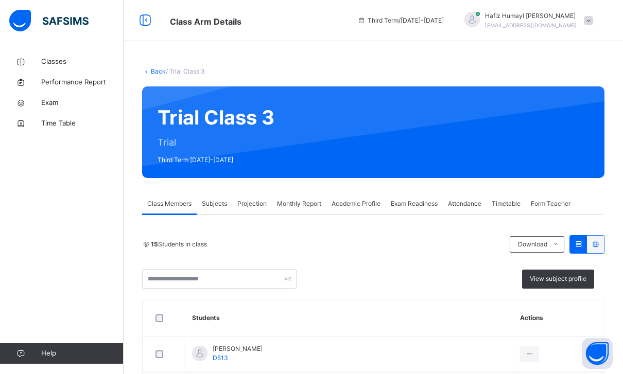
click at [254, 208] on span "Projection" at bounding box center [251, 203] width 29 height 9
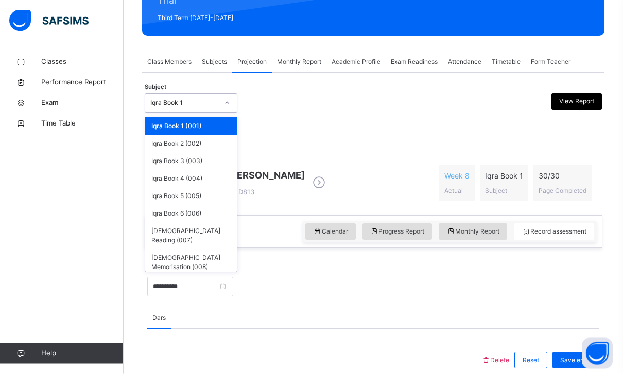
scroll to position [142, 0]
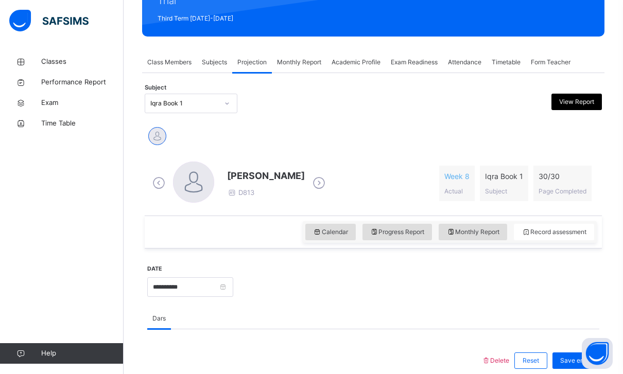
click at [519, 135] on div "[PERSON_NAME]" at bounding box center [373, 137] width 452 height 23
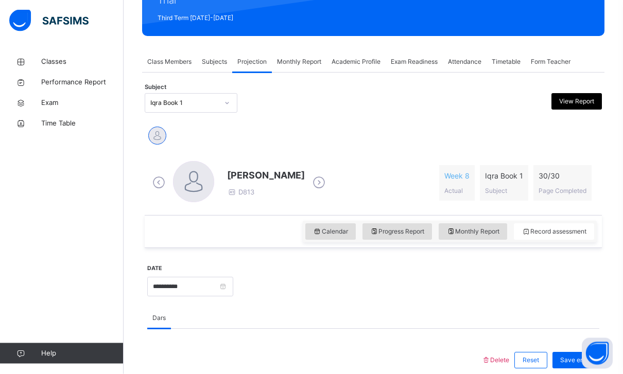
click at [373, 59] on span "Academic Profile" at bounding box center [356, 62] width 49 height 9
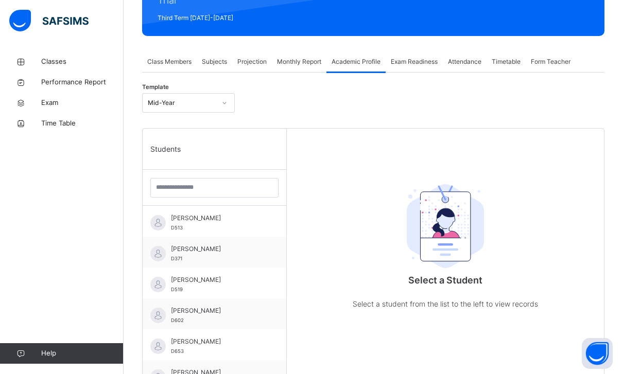
click at [475, 59] on span "Attendance" at bounding box center [464, 61] width 33 height 9
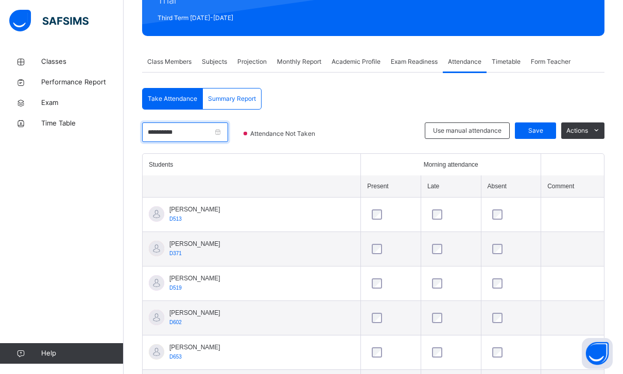
click at [228, 134] on input "**********" at bounding box center [185, 133] width 86 height 20
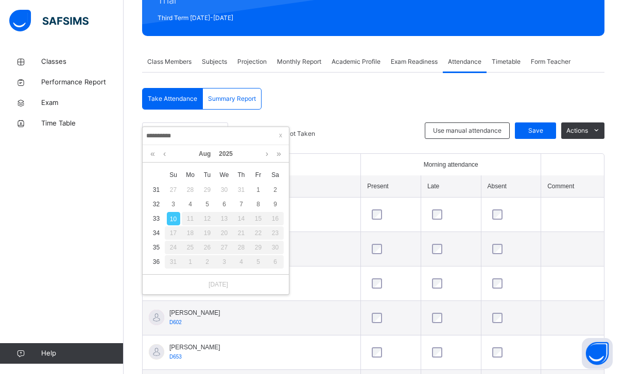
scroll to position [142, 0]
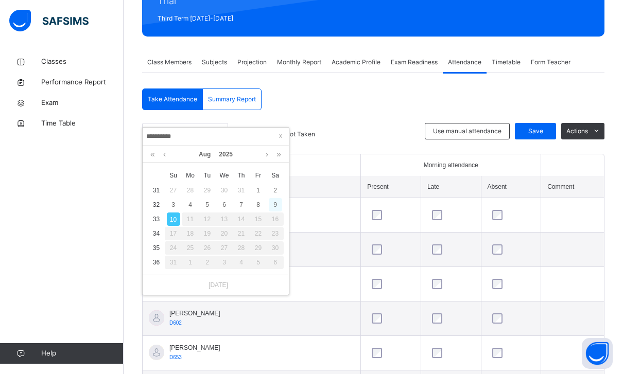
click at [280, 203] on div "9" at bounding box center [275, 204] width 13 height 13
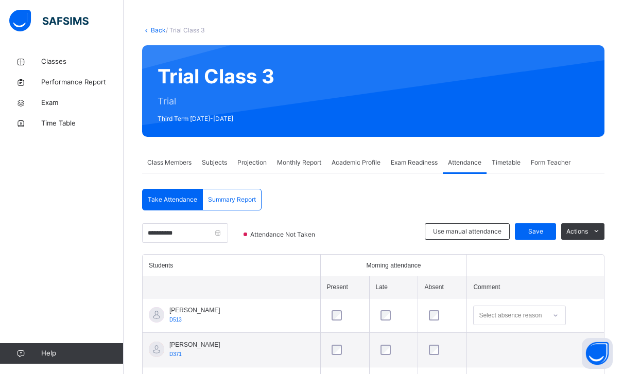
scroll to position [40, 0]
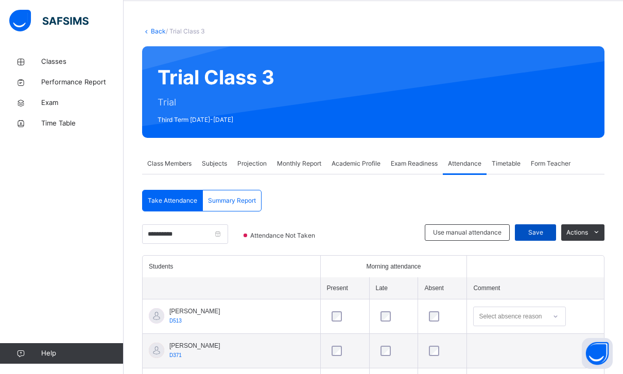
click at [538, 228] on span "Save" at bounding box center [536, 232] width 26 height 9
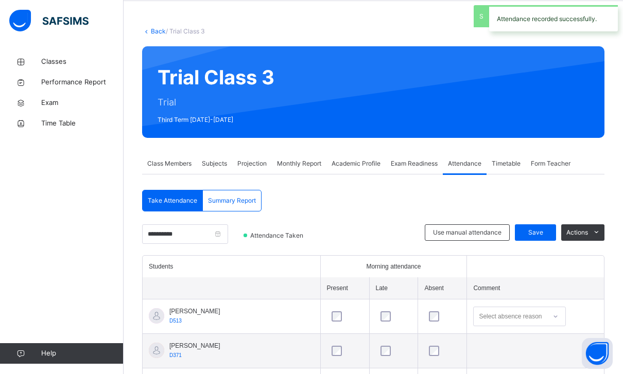
select select "*"
click at [219, 195] on div "Summary Report" at bounding box center [232, 201] width 58 height 21
select select "****"
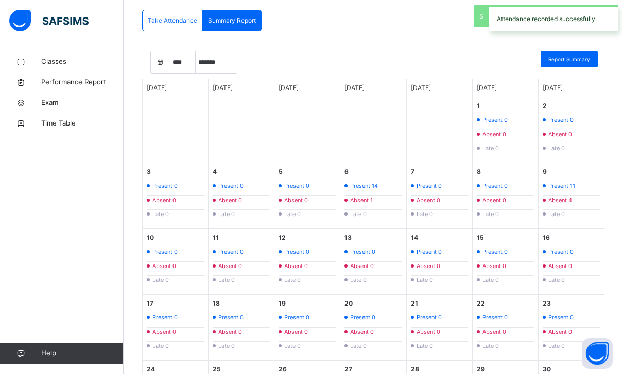
scroll to position [221, 0]
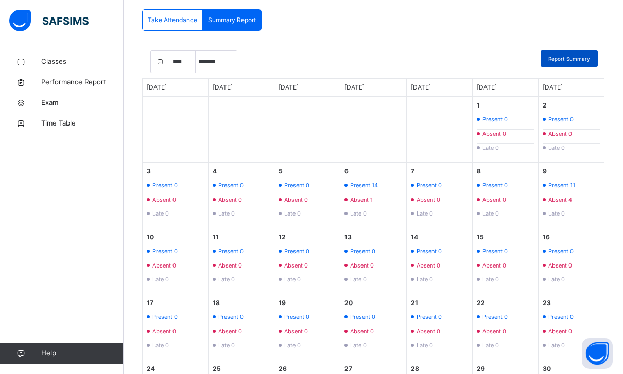
click at [572, 60] on span "Report Summary" at bounding box center [570, 59] width 42 height 8
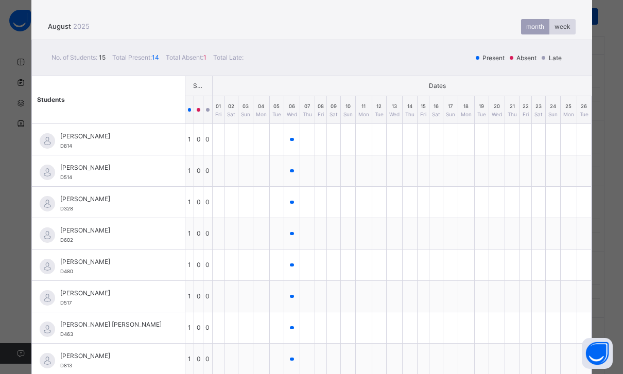
scroll to position [65, 0]
click at [561, 23] on div "week" at bounding box center [563, 27] width 26 height 15
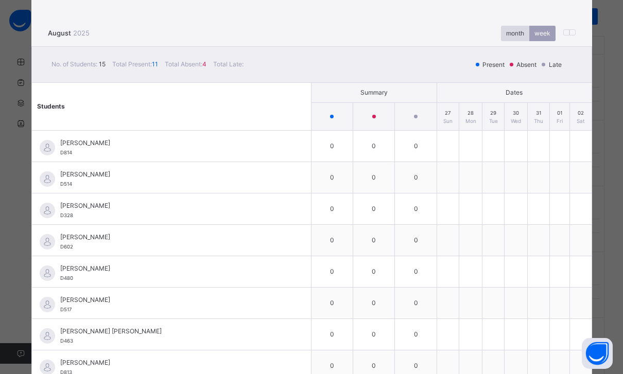
scroll to position [47, 0]
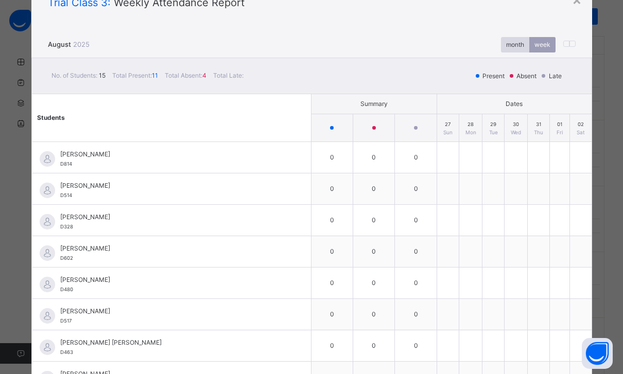
click at [513, 40] on div "month" at bounding box center [515, 44] width 28 height 15
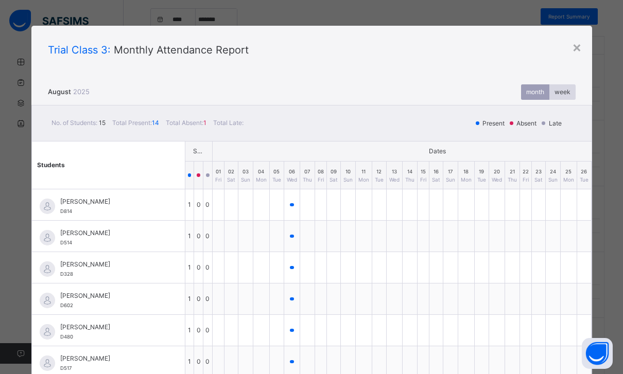
scroll to position [0, 0]
click at [572, 41] on div "×" at bounding box center [577, 47] width 10 height 22
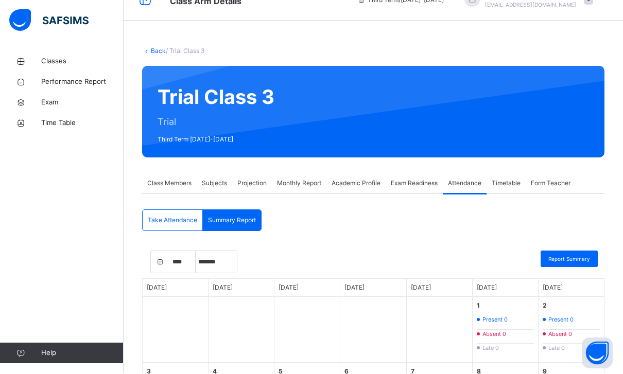
click at [261, 182] on span "Projection" at bounding box center [251, 183] width 29 height 9
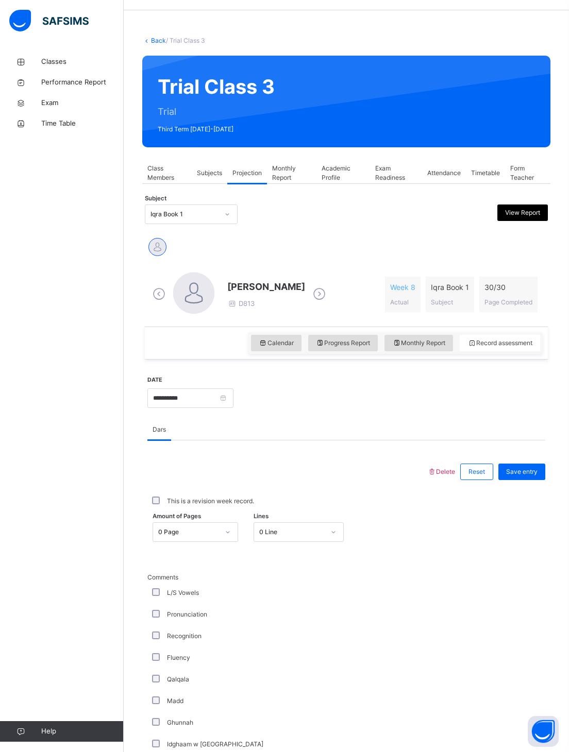
scroll to position [41, 0]
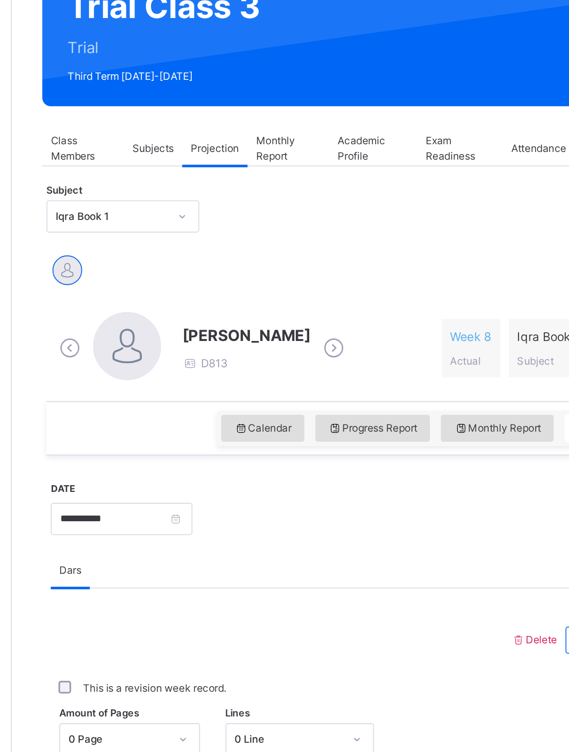
click at [349, 194] on div at bounding box center [397, 204] width 97 height 20
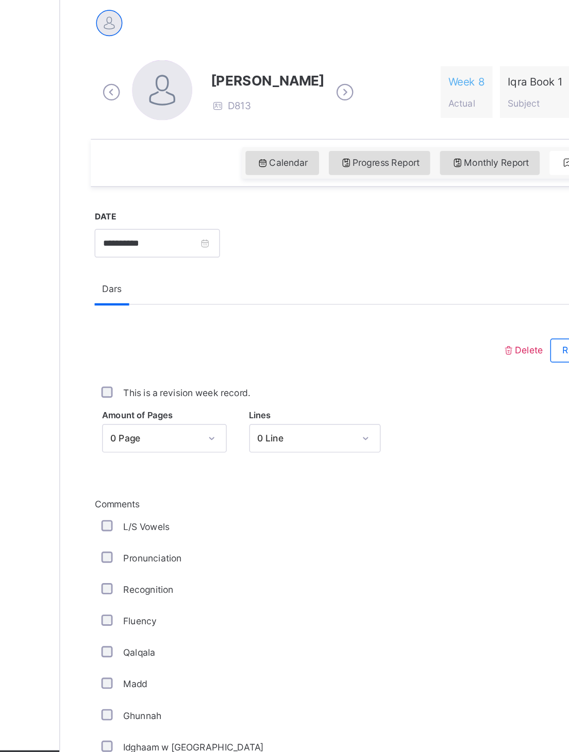
scroll to position [56, 0]
click at [152, 374] on span "Amount of Pages" at bounding box center [176, 491] width 48 height 9
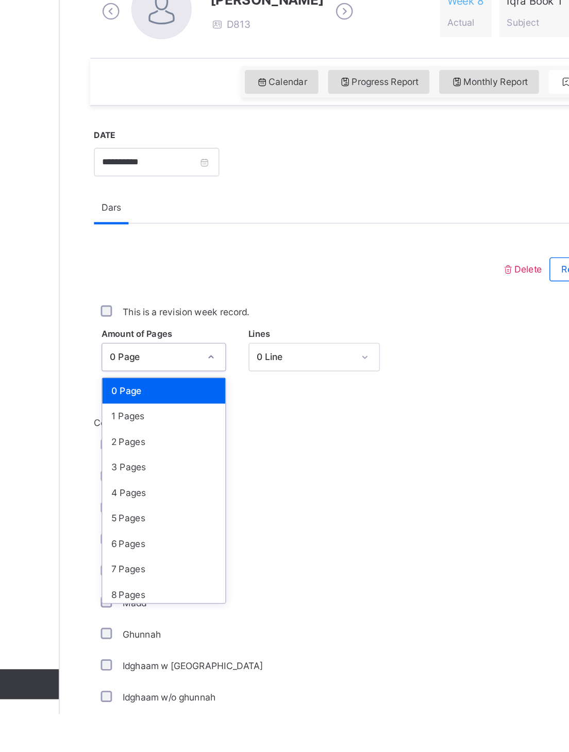
click at [153, 374] on div "1 Pages" at bounding box center [195, 548] width 84 height 18
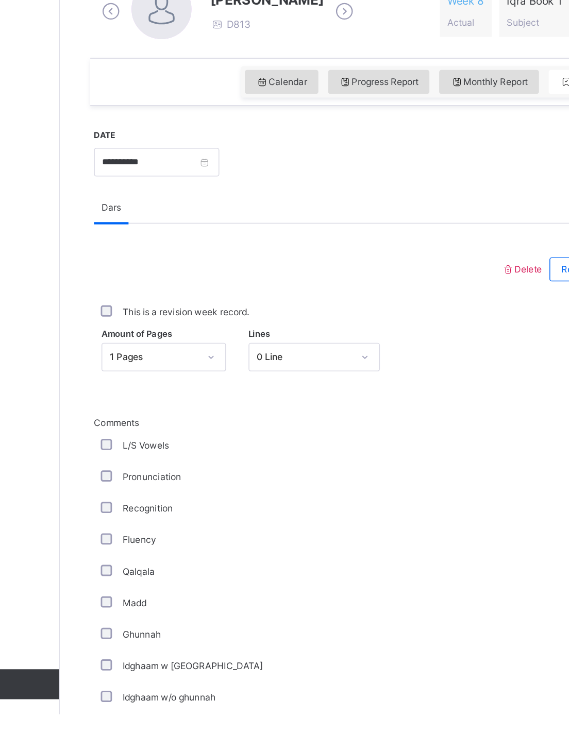
scroll to position [112, 0]
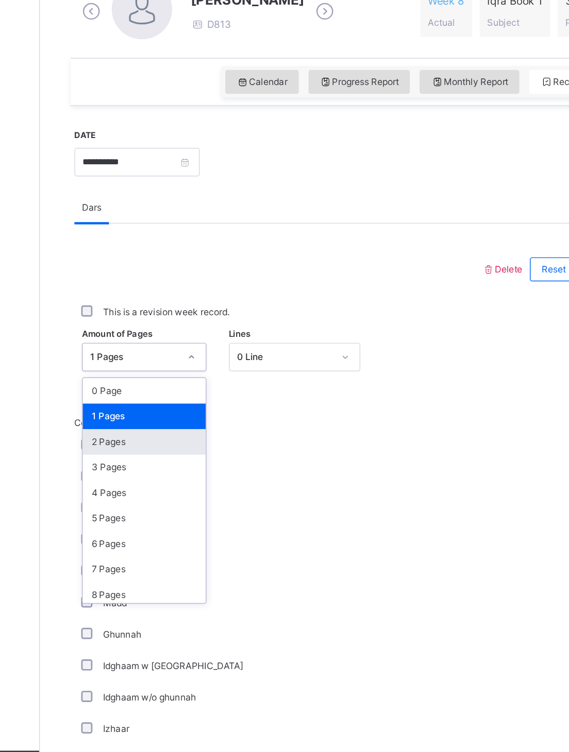
click at [153, 374] on div "2 Pages" at bounding box center [195, 509] width 84 height 18
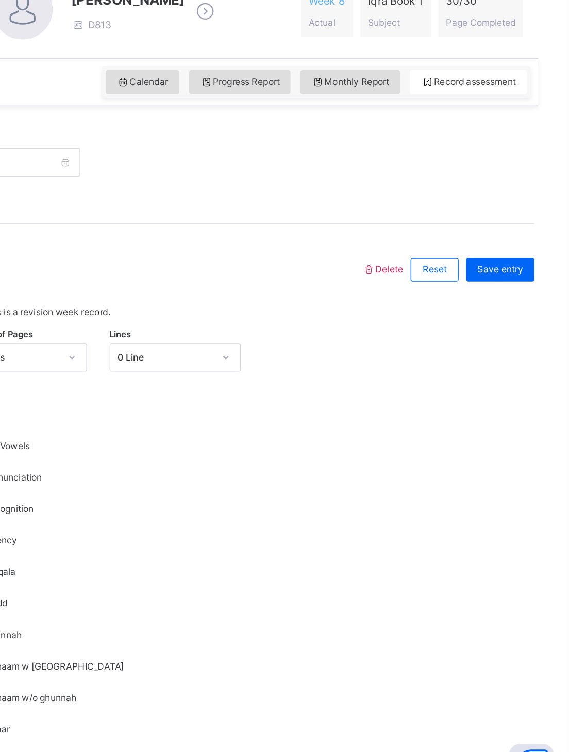
click at [506, 374] on span "Save entry" at bounding box center [521, 390] width 31 height 9
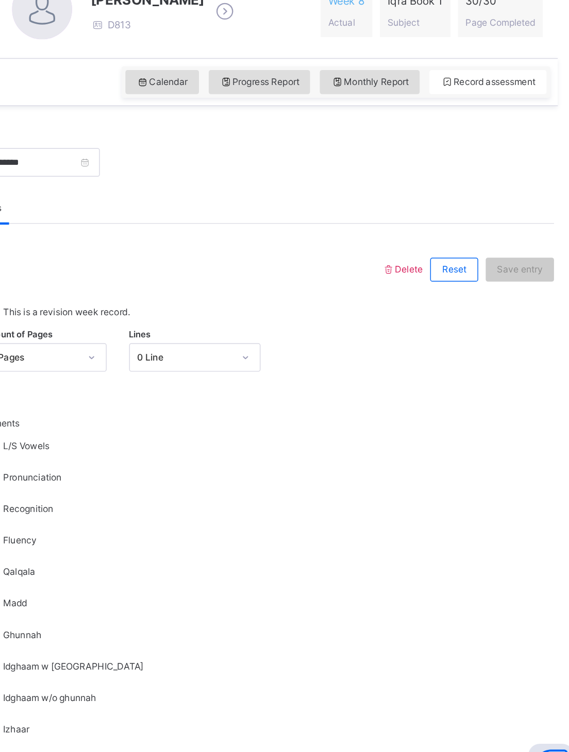
scroll to position [44, 0]
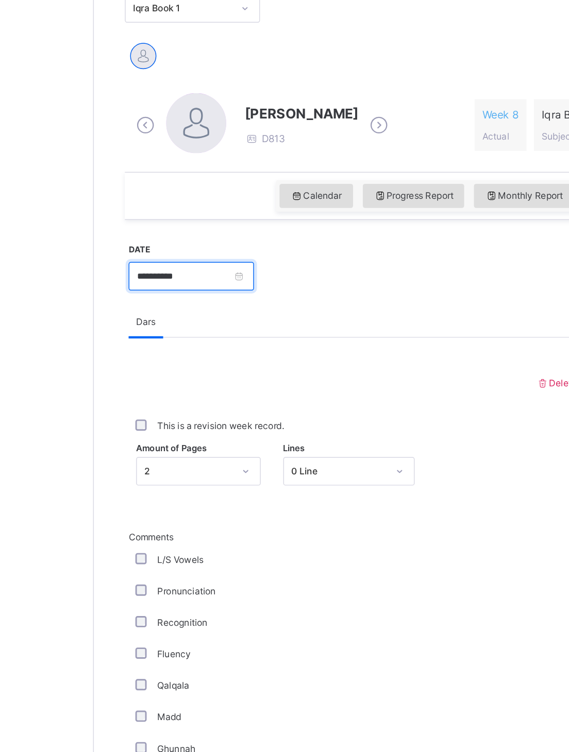
click at [180, 374] on input "**********" at bounding box center [190, 385] width 86 height 20
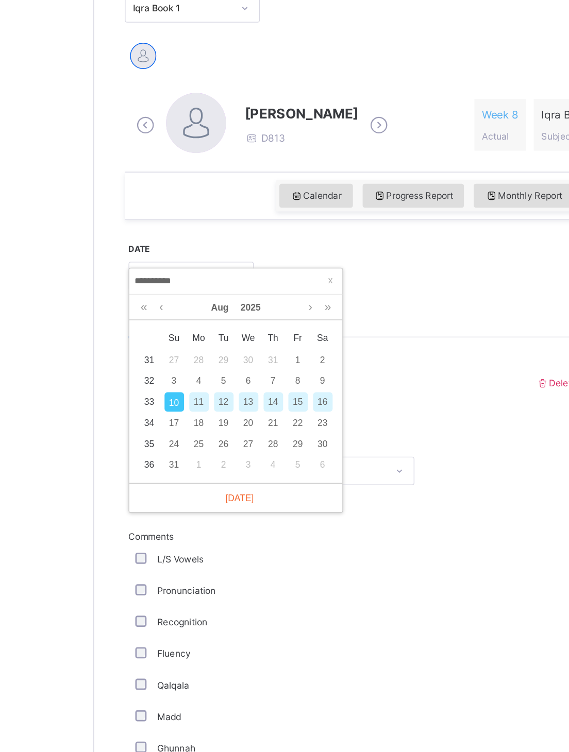
click at [274, 374] on div "9" at bounding box center [280, 457] width 13 height 13
type input "**********"
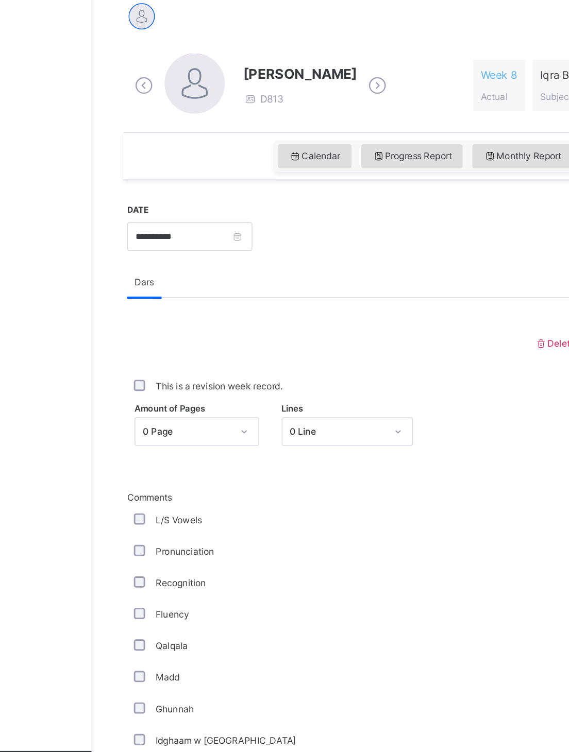
scroll to position [61, 0]
click at [152, 374] on span "Amount of Pages" at bounding box center [176, 486] width 48 height 9
click at [158, 374] on div "0 Page" at bounding box center [188, 501] width 61 height 9
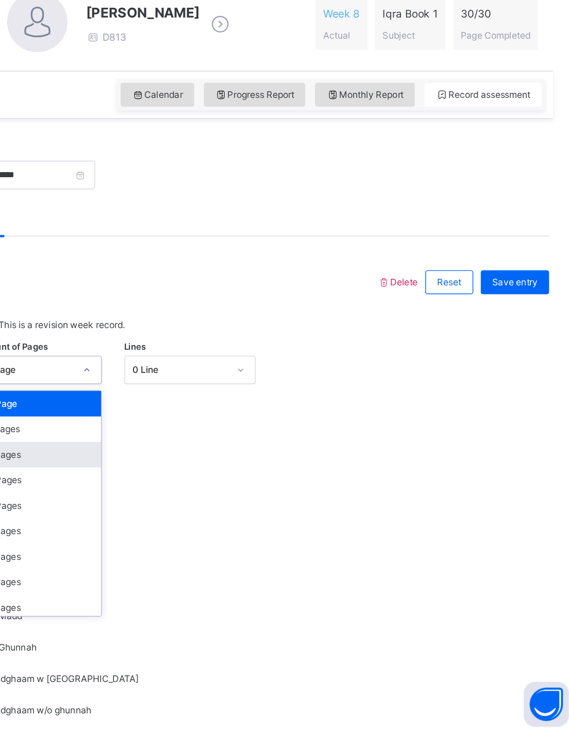
click at [153, 374] on div "2 Pages" at bounding box center [195, 560] width 84 height 18
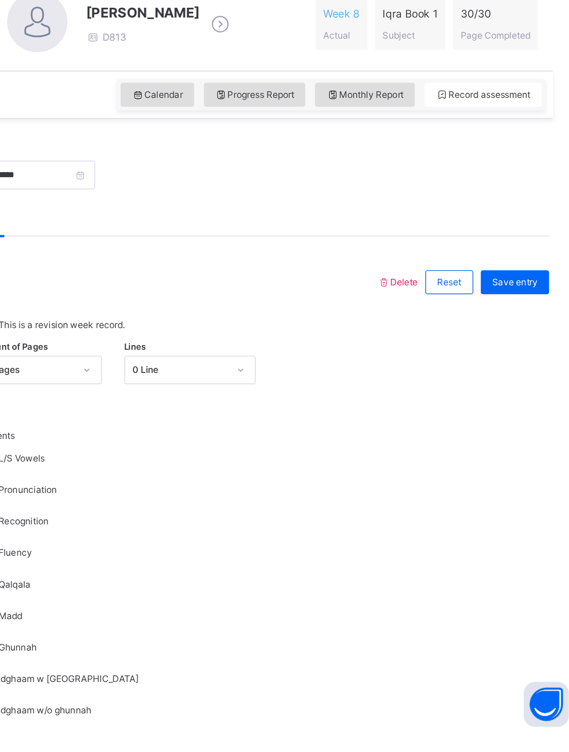
scroll to position [104, 0]
click at [506, 374] on span "Save entry" at bounding box center [521, 399] width 31 height 9
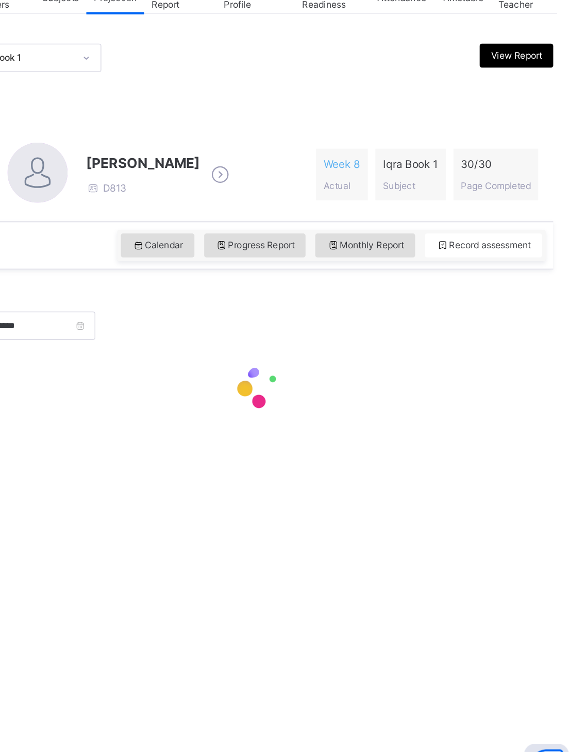
scroll to position [44, 0]
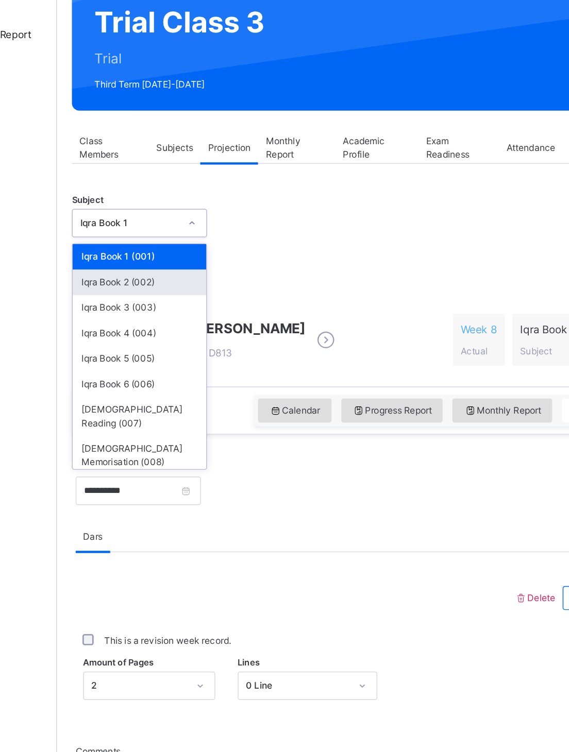
click at [134, 244] on div "Iqra Book 2 (002)" at bounding box center [180, 253] width 92 height 18
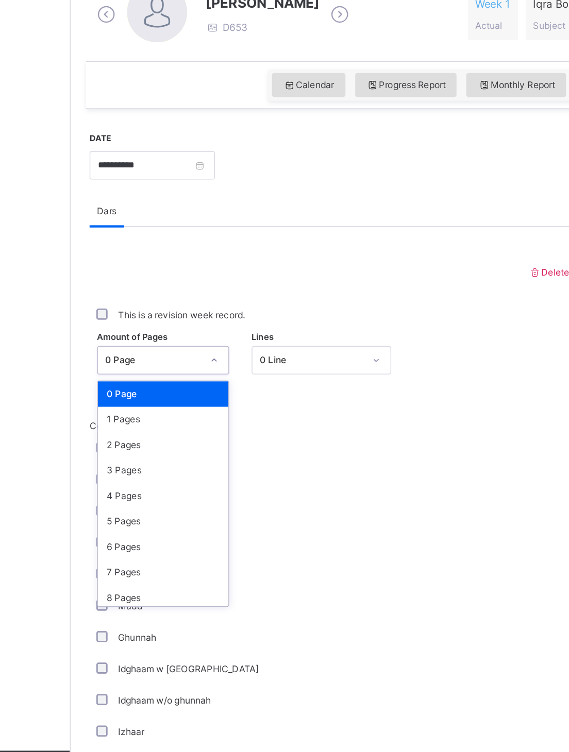
scroll to position [13, 0]
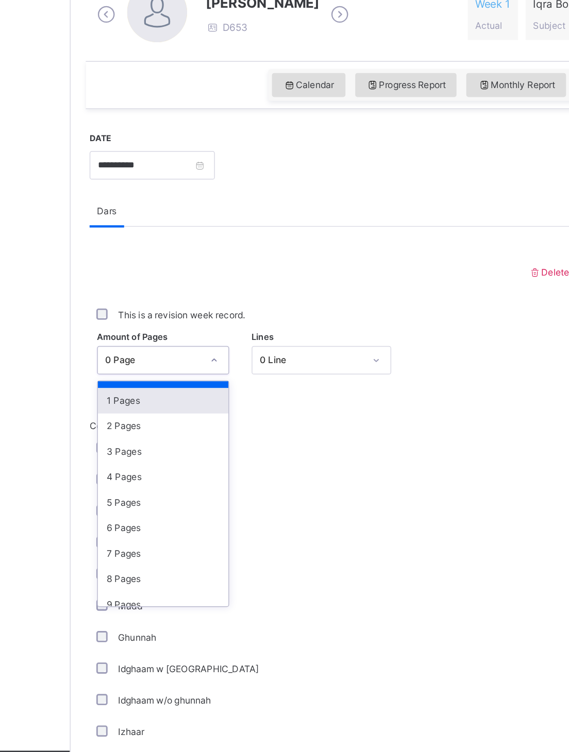
click at [142, 374] on div "1 Pages" at bounding box center [187, 481] width 90 height 18
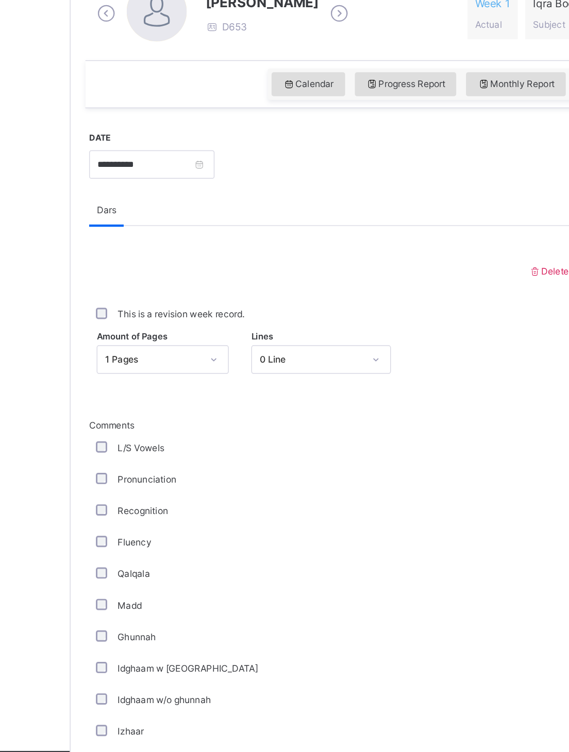
click at [136, 374] on div "Comments L/S Vowels Pronunciation Recognition Fluency Qalqala Madd Ghunnah Idgh…" at bounding box center [345, 654] width 419 height 375
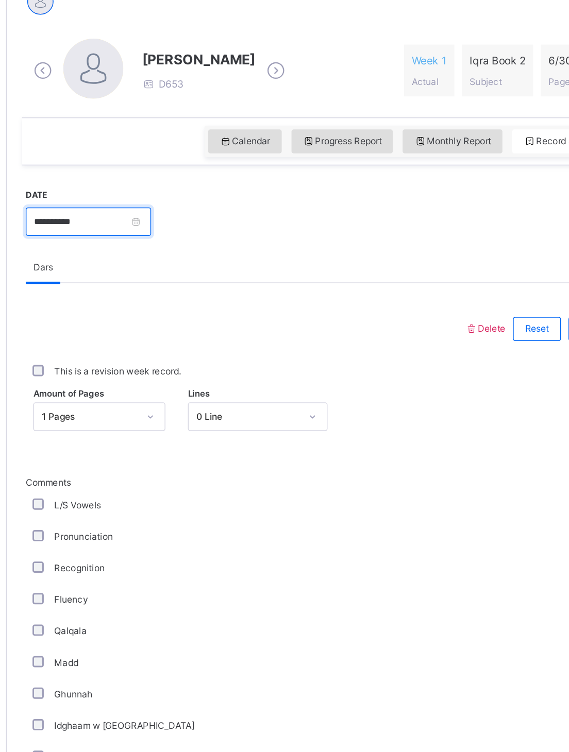
click at [136, 309] on input "**********" at bounding box center [179, 319] width 86 height 20
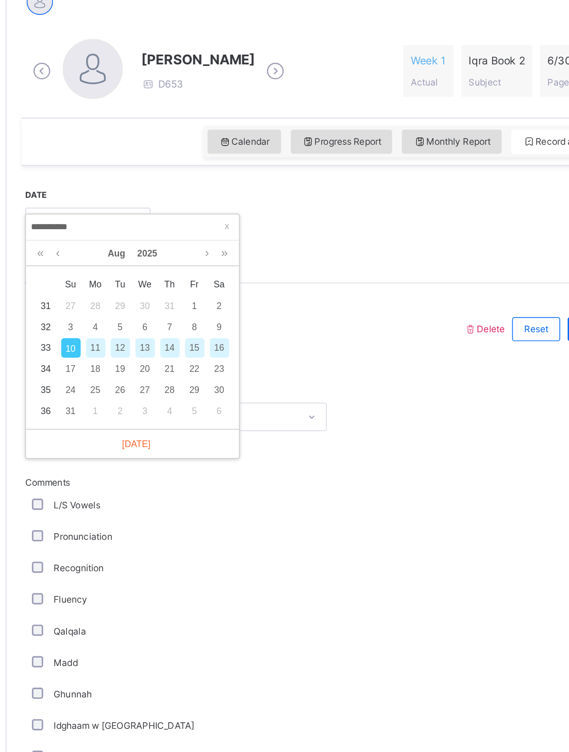
click at [263, 374] on div "9" at bounding box center [269, 390] width 13 height 13
type input "**********"
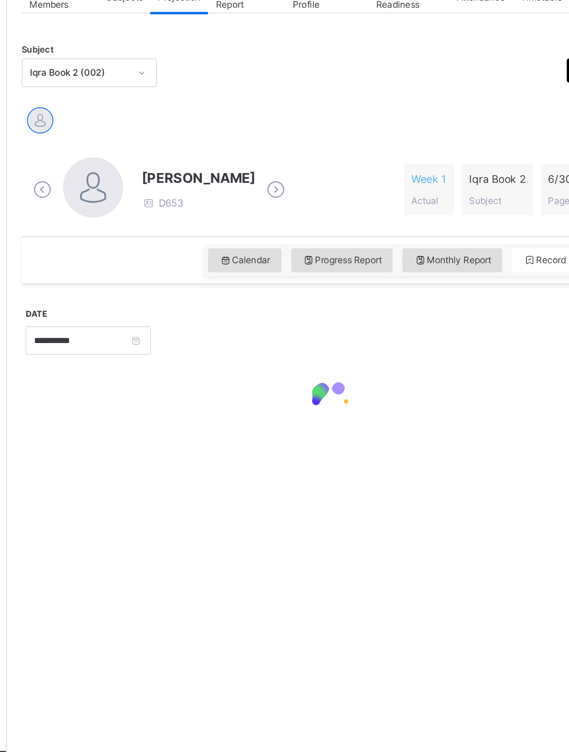
scroll to position [69, 0]
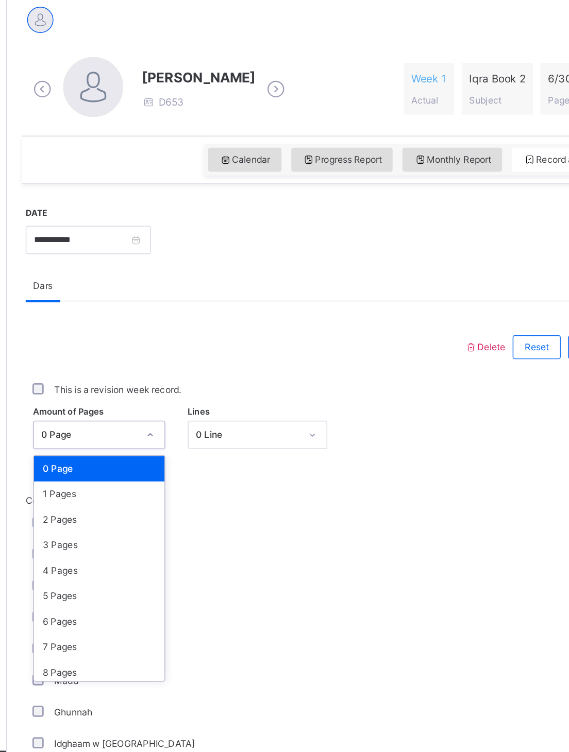
click at [142, 374] on div "1 Pages" at bounding box center [187, 545] width 90 height 18
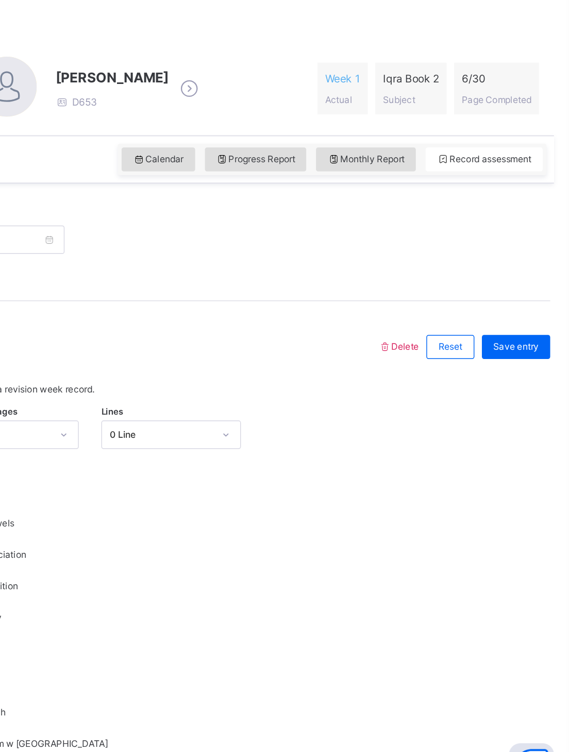
click at [517, 374] on span "Save entry" at bounding box center [532, 443] width 31 height 9
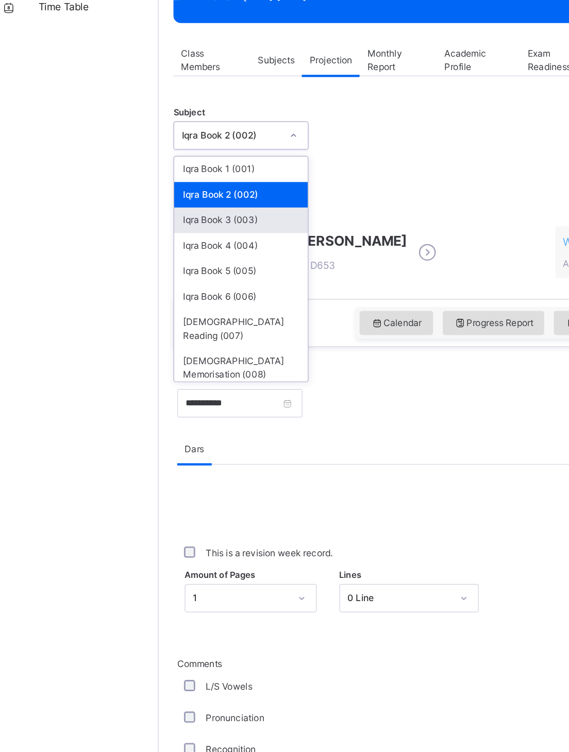
click at [134, 261] on div "Iqra Book 3 (003)" at bounding box center [180, 270] width 92 height 18
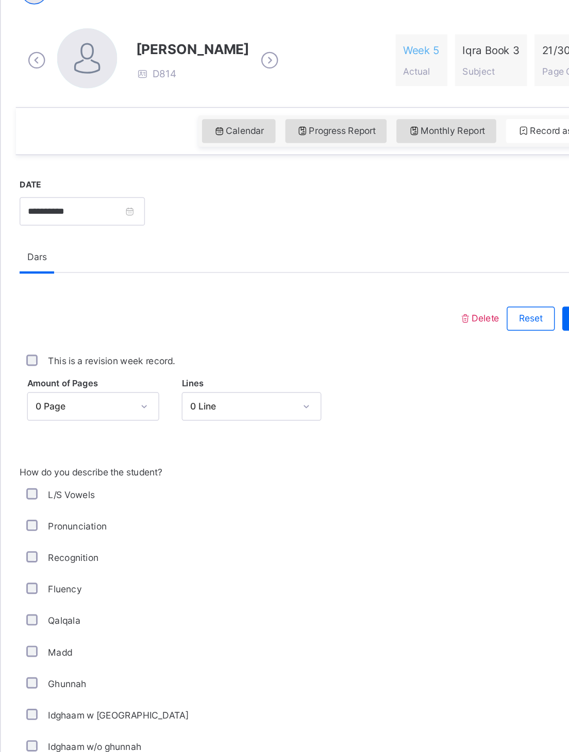
scroll to position [88, 0]
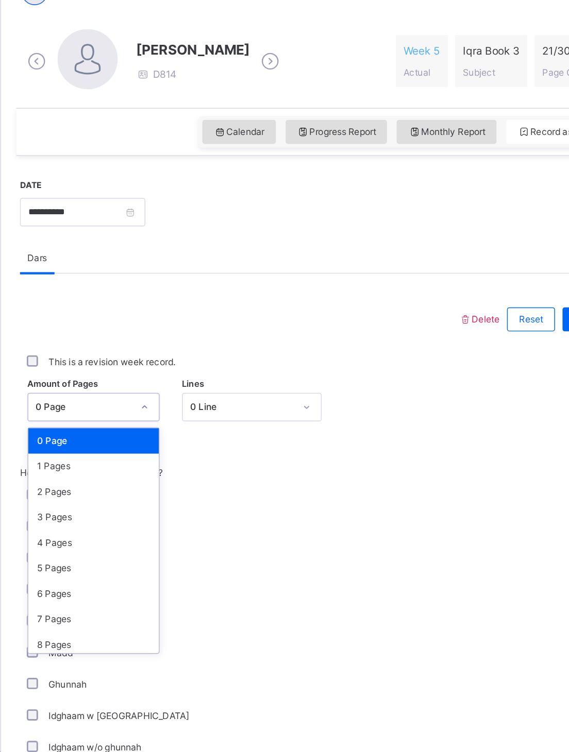
click at [142, 374] on div "3 Pages" at bounding box center [187, 561] width 90 height 18
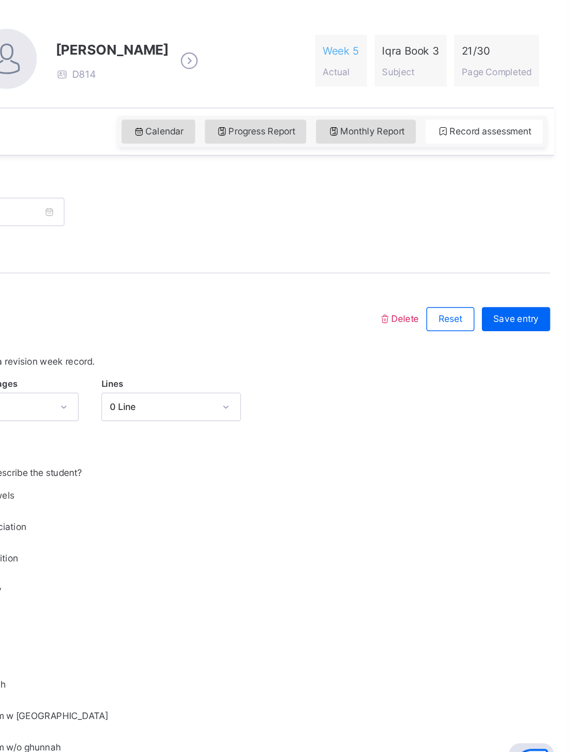
click at [517, 374] on span "Save entry" at bounding box center [532, 424] width 31 height 9
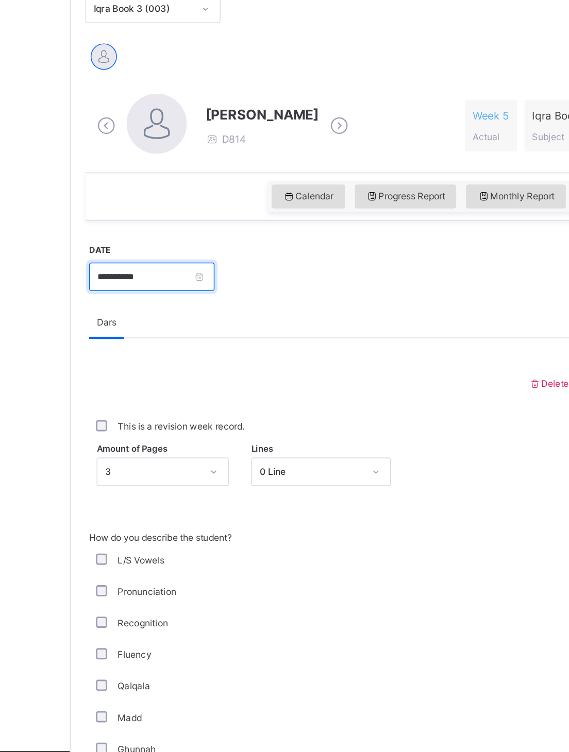
click at [159, 374] on input "**********" at bounding box center [179, 396] width 86 height 20
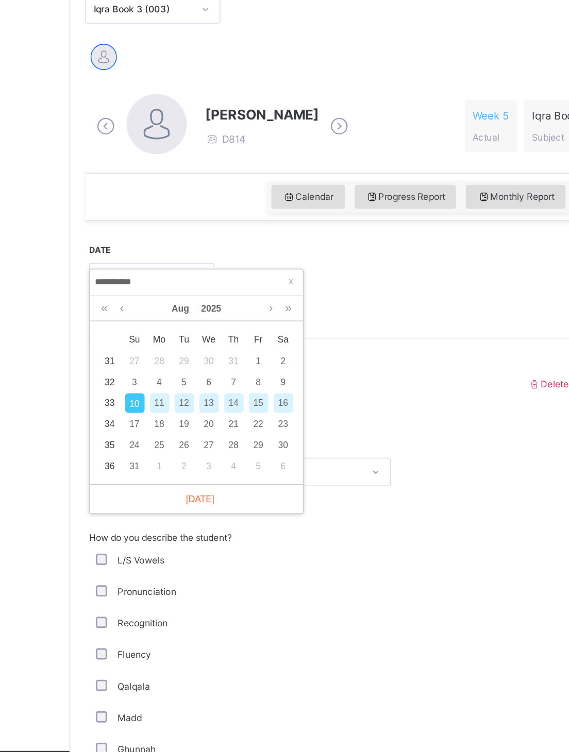
click at [263, 374] on div "9" at bounding box center [269, 467] width 13 height 13
type input "**********"
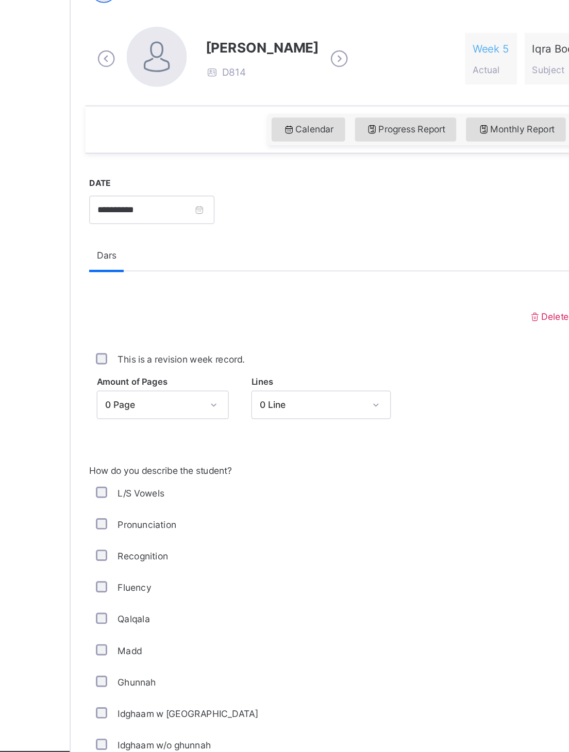
scroll to position [89, 0]
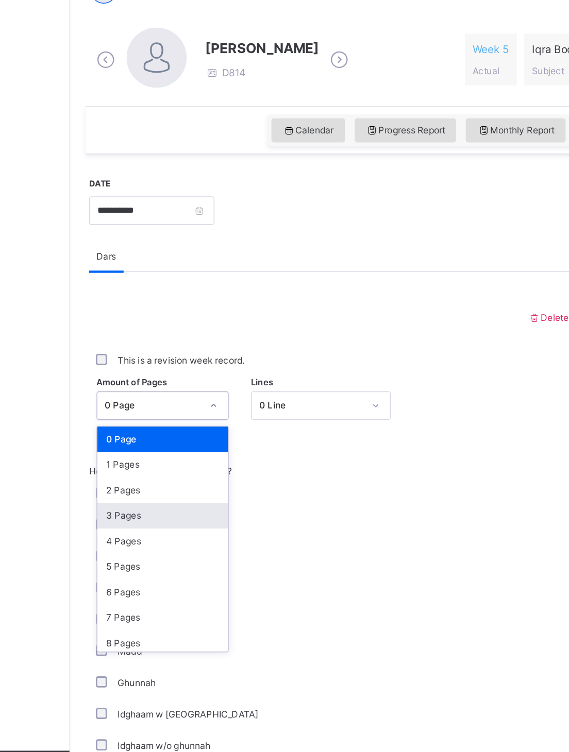
click at [142, 374] on div "3 Pages" at bounding box center [187, 560] width 90 height 18
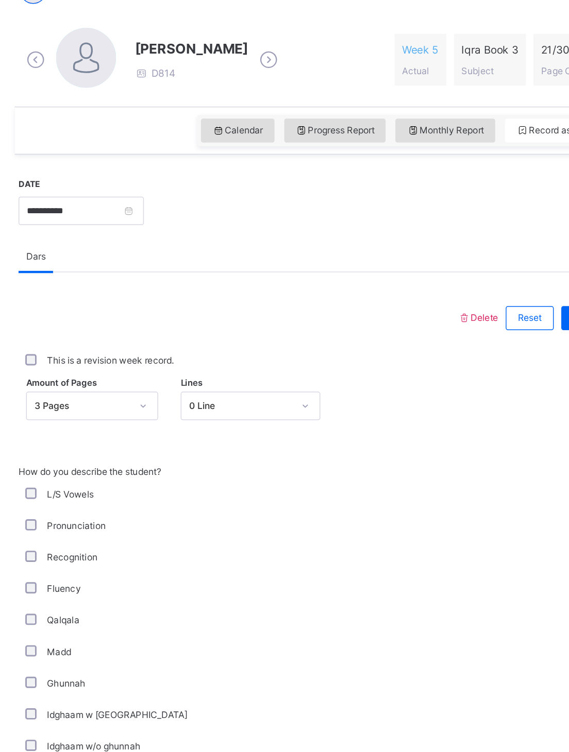
click at [509, 374] on div "Save entry" at bounding box center [532, 424] width 47 height 16
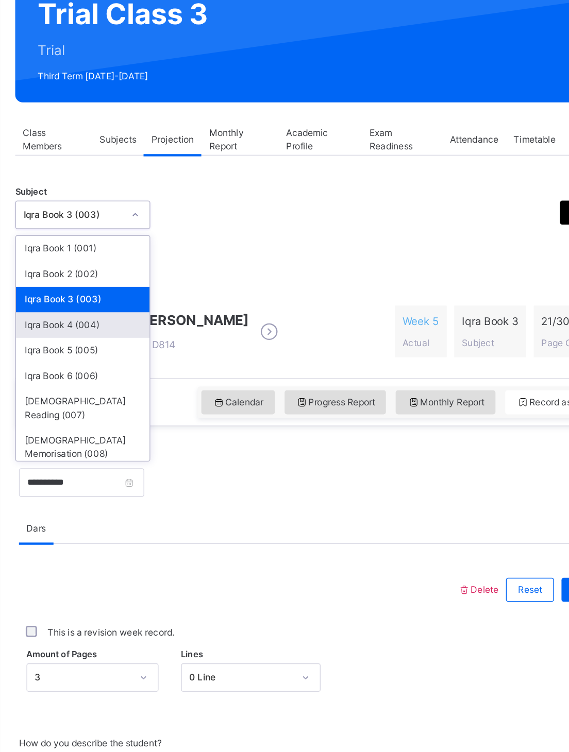
click at [134, 279] on div "Iqra Book 4 (004)" at bounding box center [180, 288] width 92 height 18
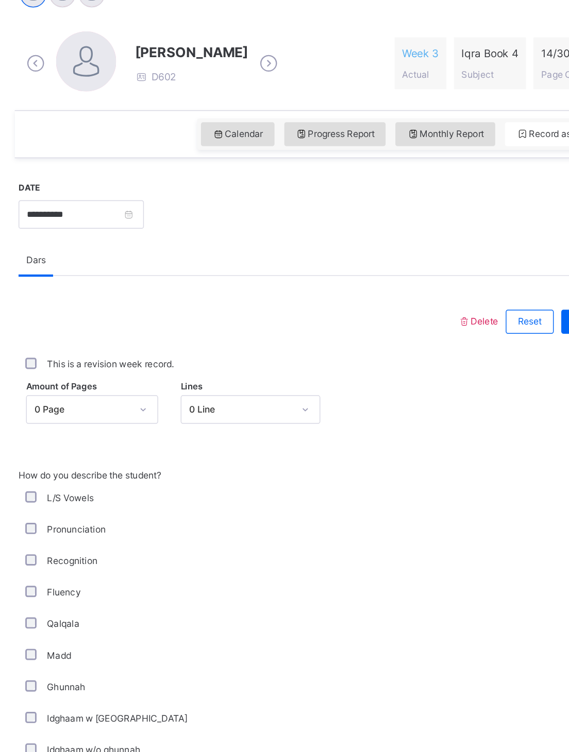
scroll to position [91, 0]
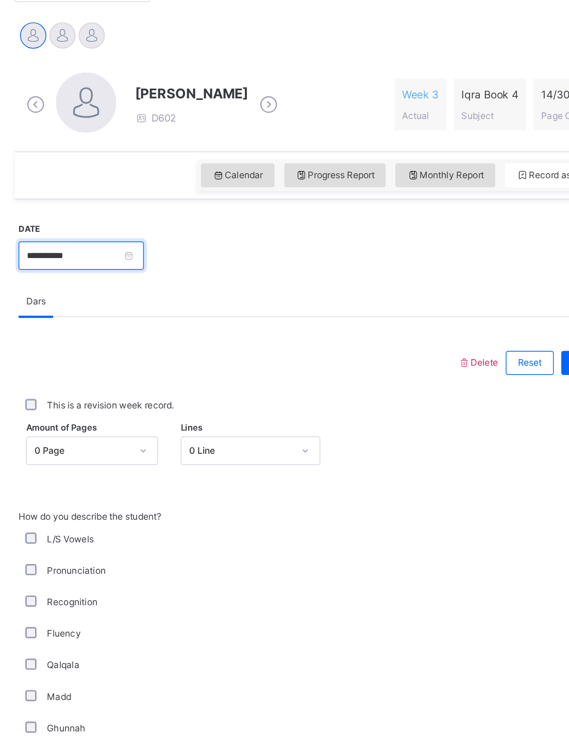
click at [136, 339] on input "**********" at bounding box center [179, 349] width 86 height 20
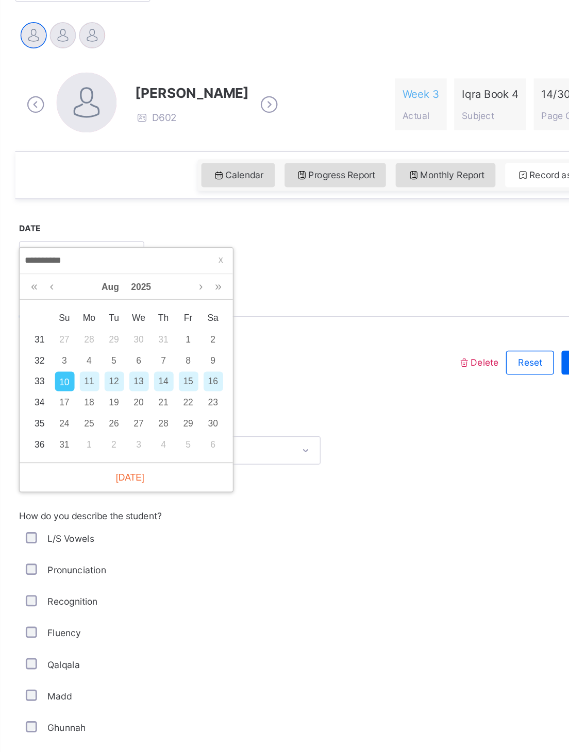
click at [263, 374] on div "9" at bounding box center [269, 420] width 13 height 13
type input "**********"
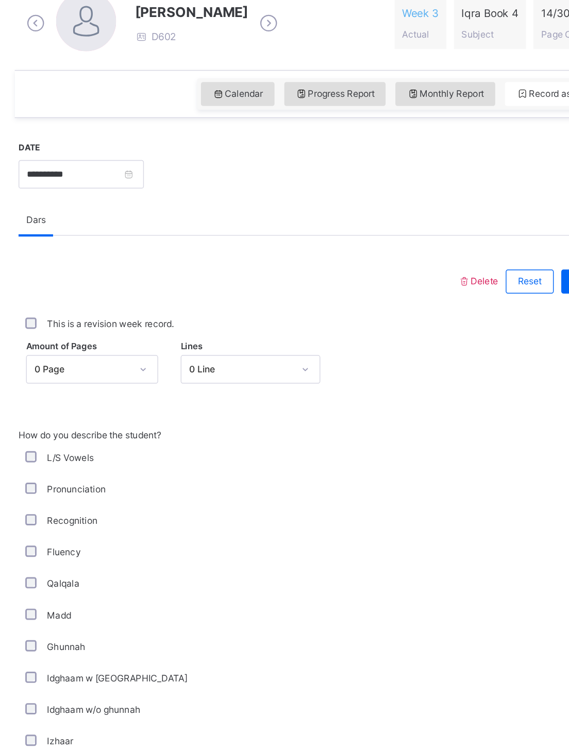
scroll to position [128, 0]
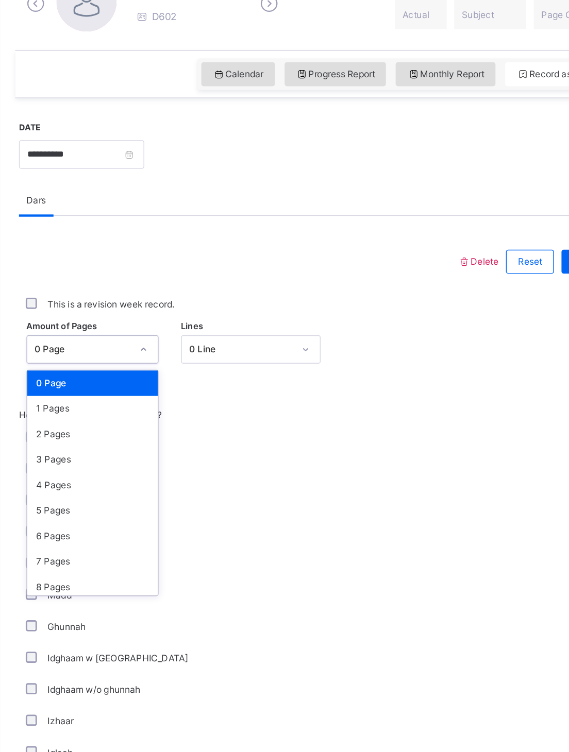
click at [142, 374] on div "3 Pages" at bounding box center [187, 521] width 90 height 18
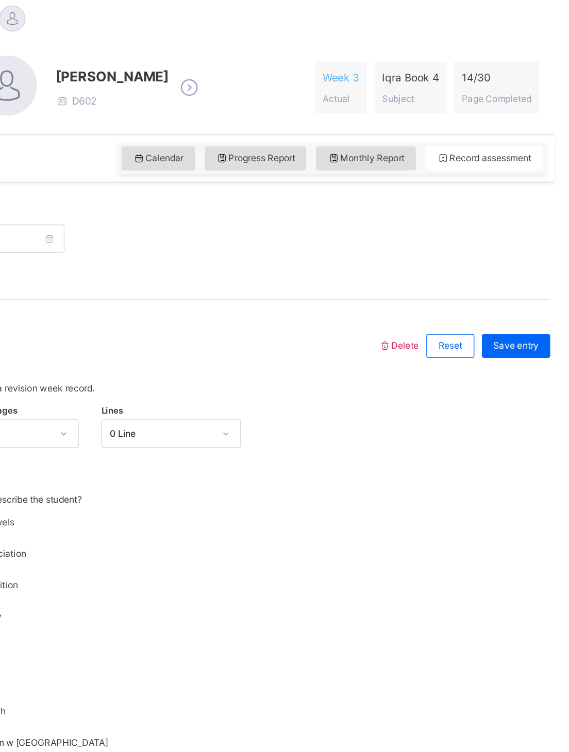
click at [517, 374] on span "Save entry" at bounding box center [532, 385] width 31 height 9
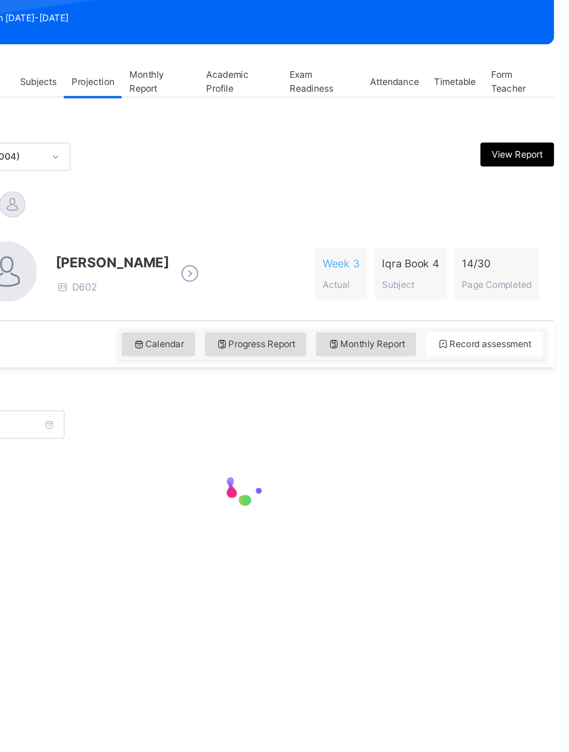
scroll to position [44, 0]
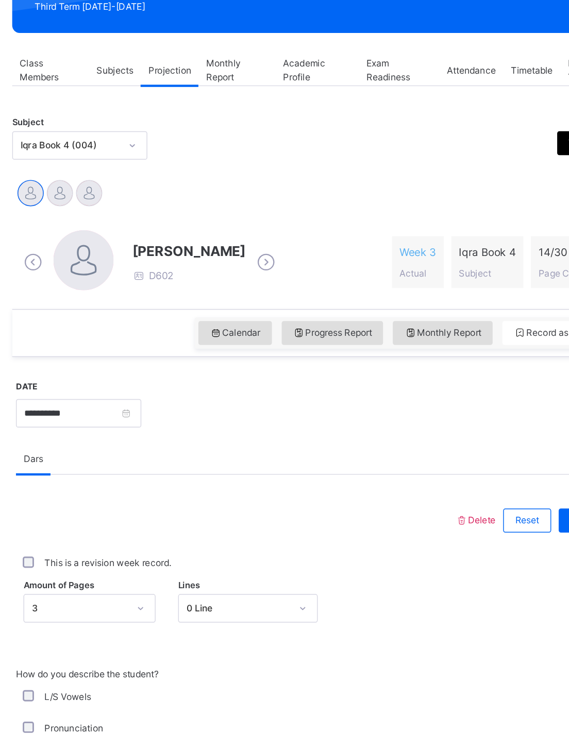
click at [158, 235] on div at bounding box center [167, 244] width 18 height 18
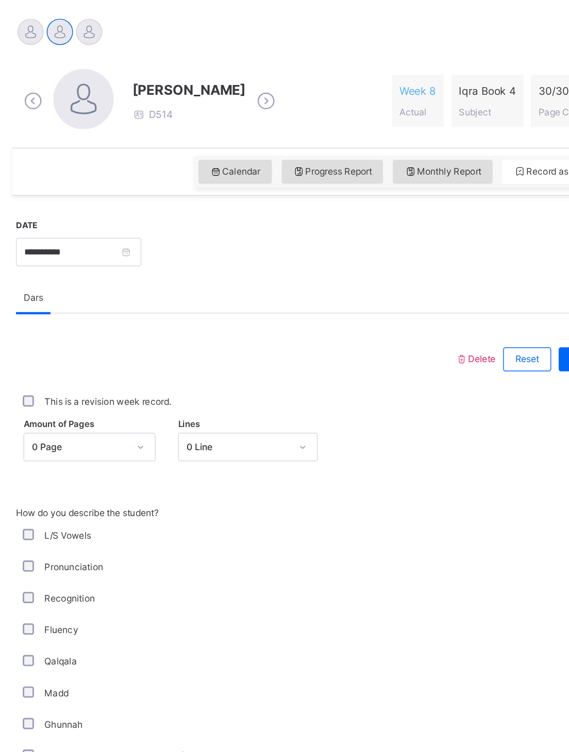
scroll to position [65, 0]
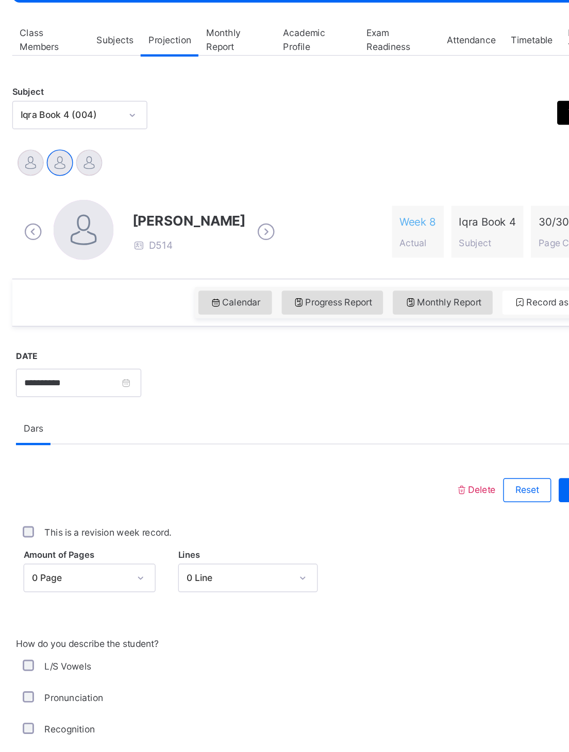
click at [178, 214] on div at bounding box center [187, 223] width 18 height 18
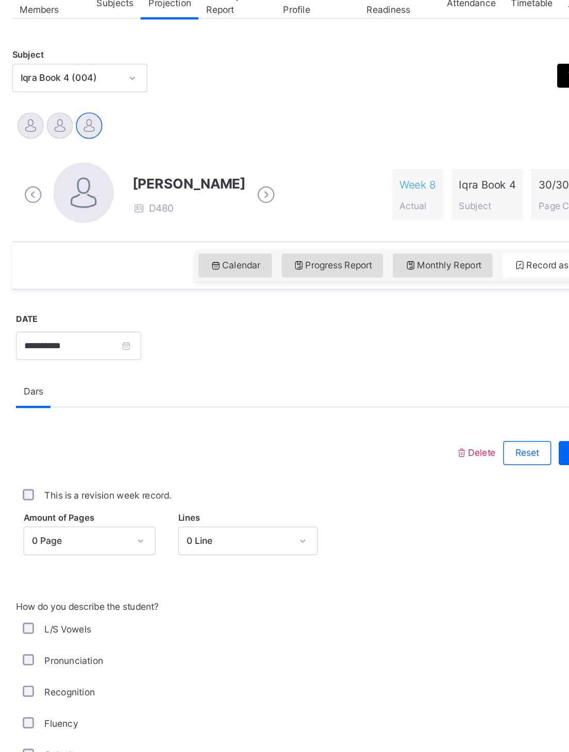
scroll to position [126, 0]
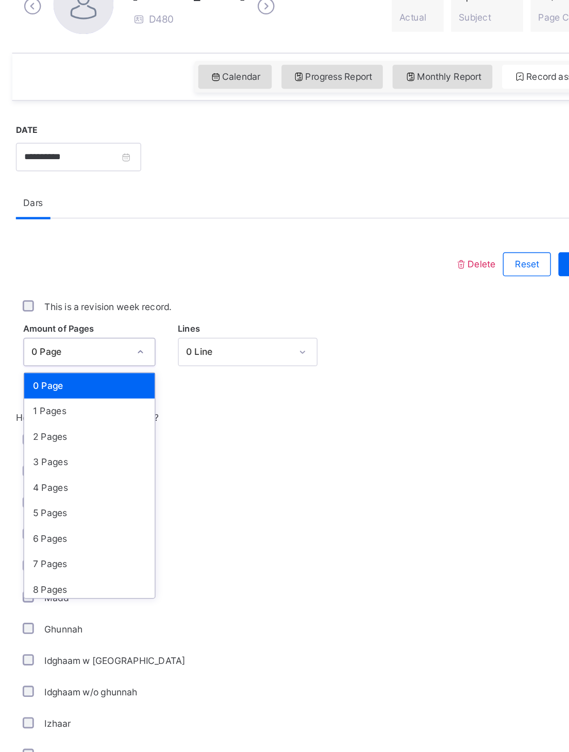
click at [142, 374] on div "2 Pages" at bounding box center [187, 505] width 90 height 18
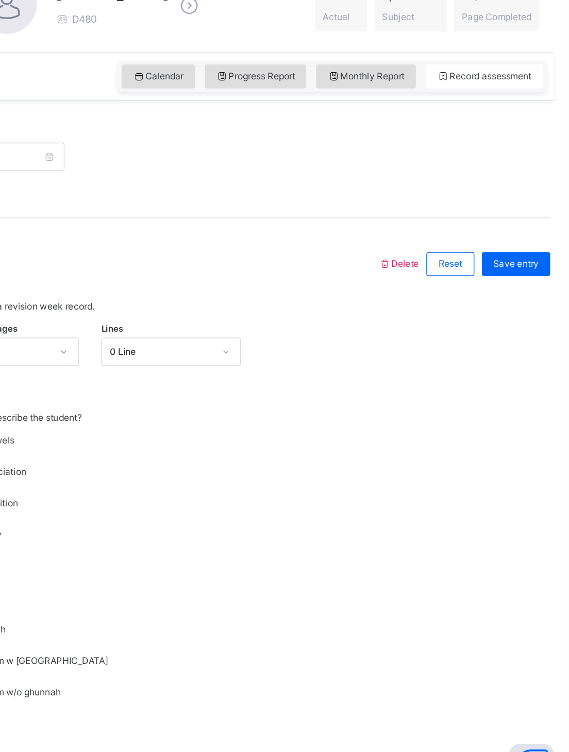
click at [517, 374] on span "Save entry" at bounding box center [532, 386] width 31 height 9
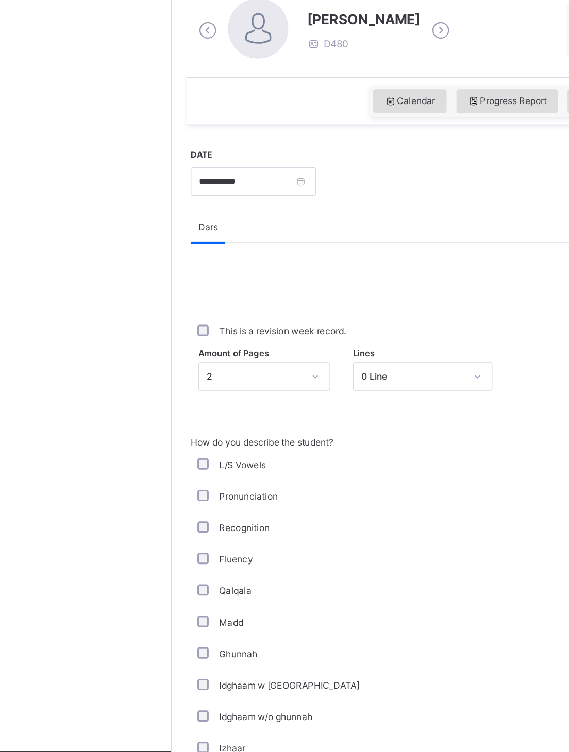
scroll to position [109, 0]
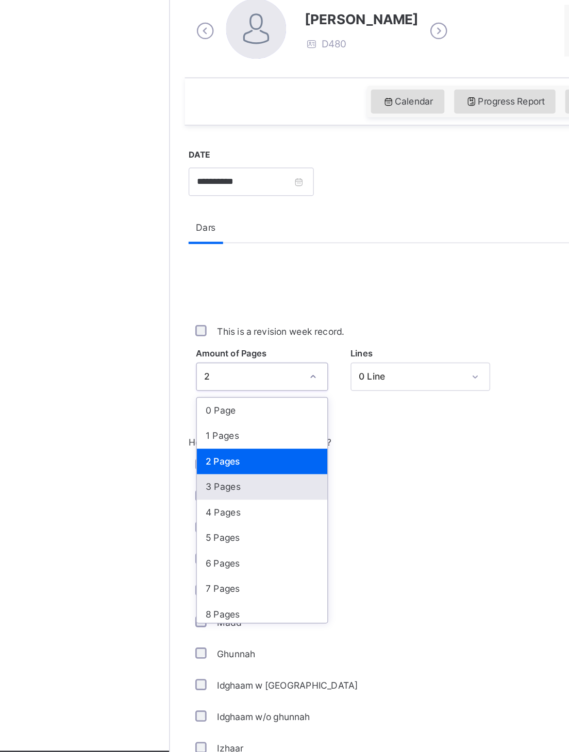
click at [149, 374] on div "3 Pages" at bounding box center [187, 540] width 90 height 18
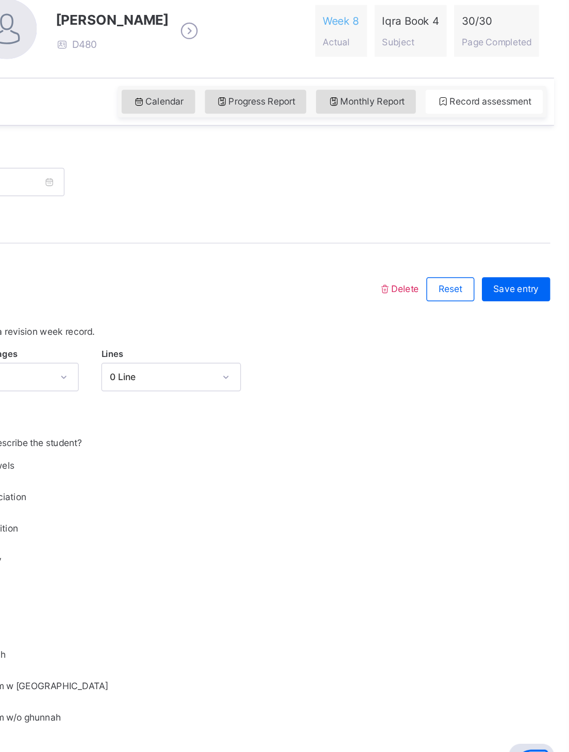
click at [509, 374] on div "Save entry" at bounding box center [532, 404] width 47 height 16
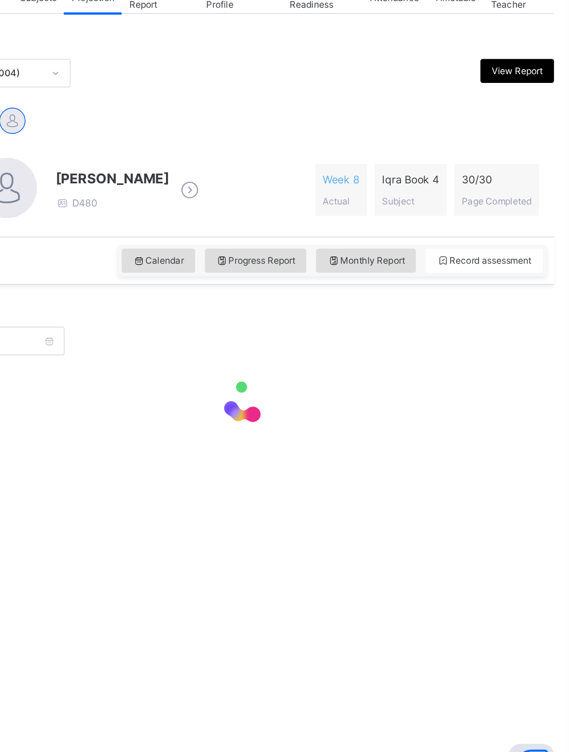
scroll to position [44, 0]
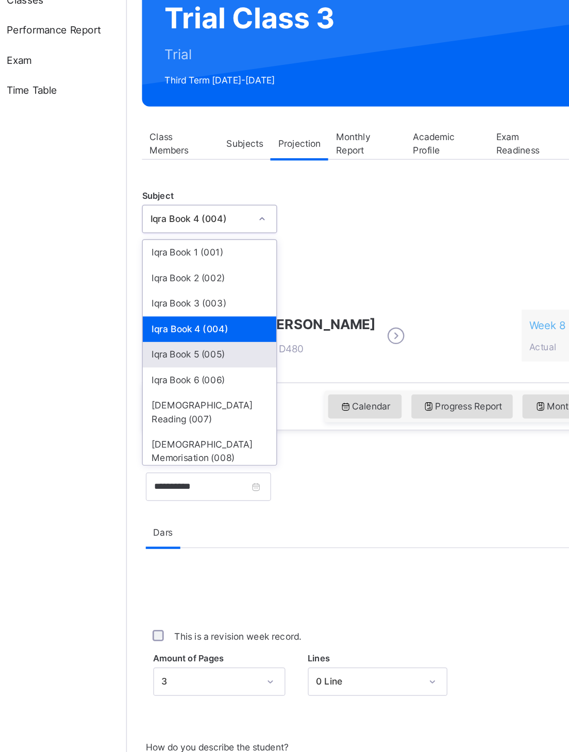
click at [134, 296] on div "Iqra Book 5 (005)" at bounding box center [180, 305] width 92 height 18
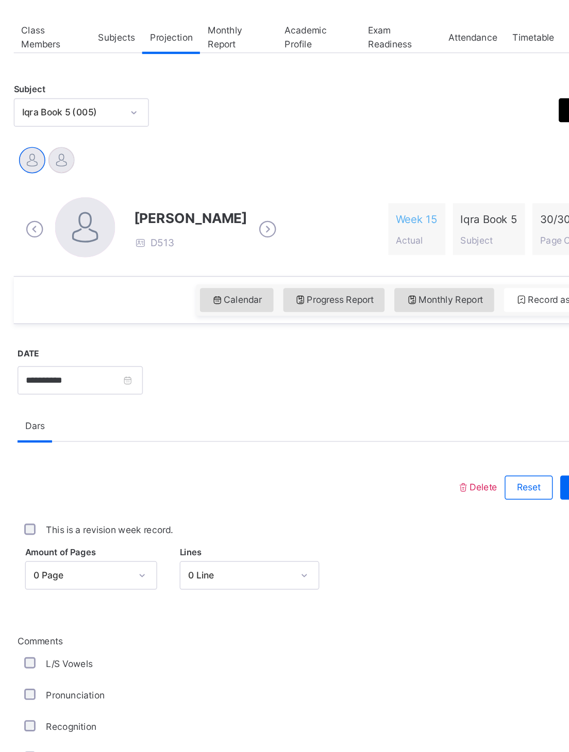
click at [158, 235] on div at bounding box center [167, 244] width 18 height 18
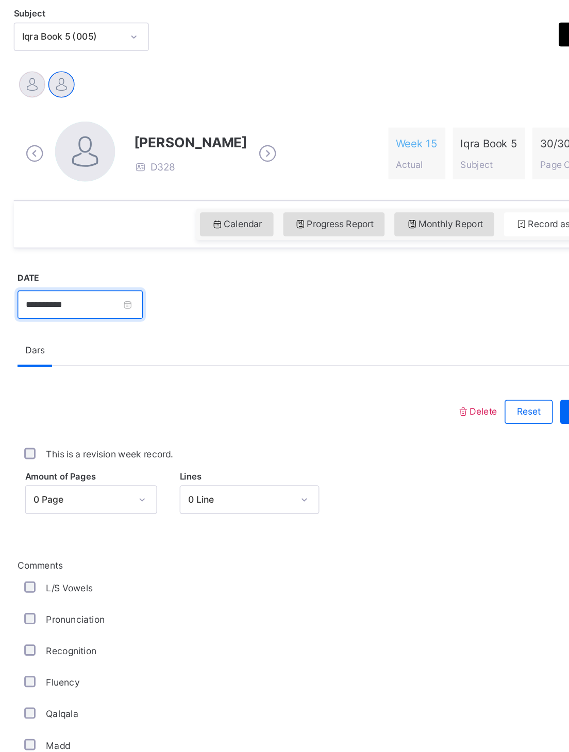
click at [136, 374] on input "**********" at bounding box center [179, 396] width 86 height 20
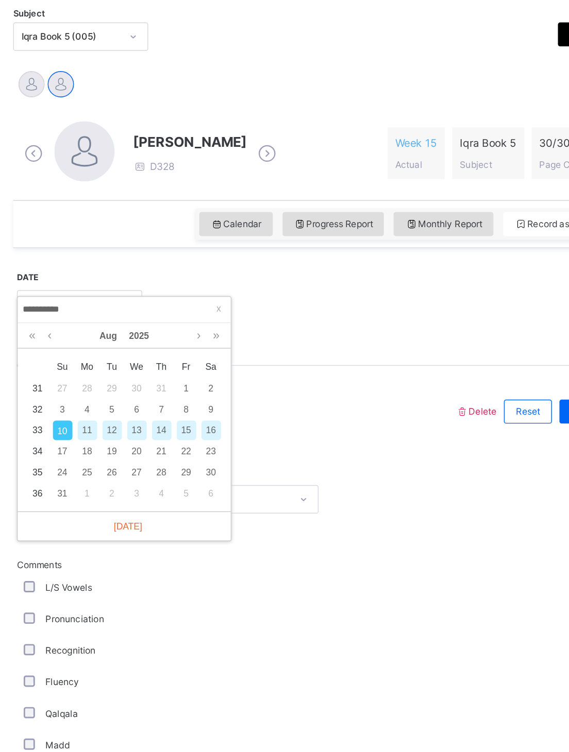
click at [263, 374] on div "9" at bounding box center [269, 467] width 13 height 13
type input "**********"
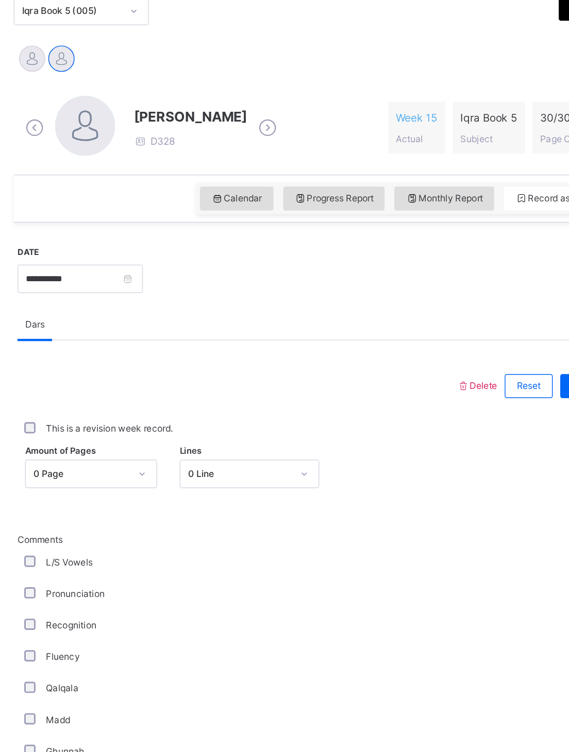
click at [509, 374] on div "Save entry" at bounding box center [532, 469] width 47 height 16
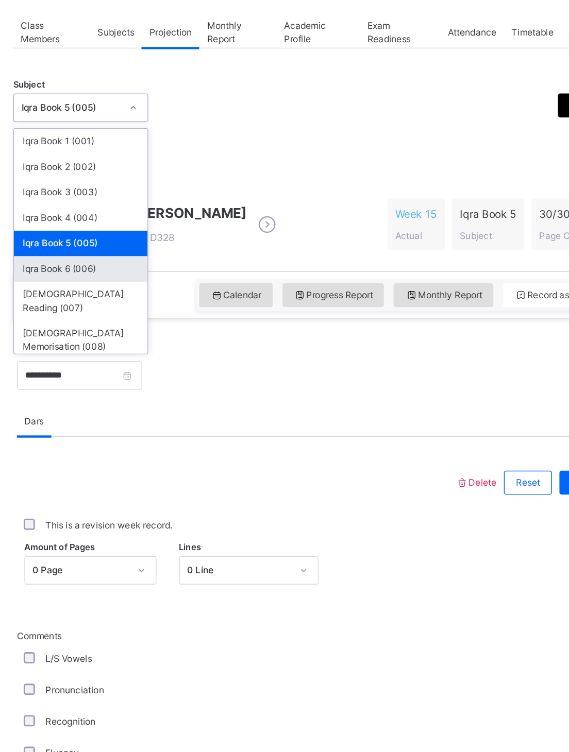
click at [134, 314] on div "Iqra Book 6 (006)" at bounding box center [180, 323] width 92 height 18
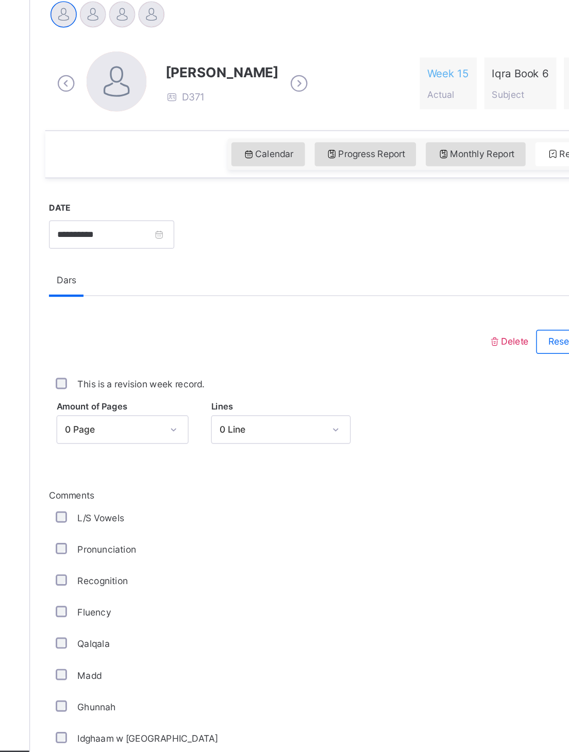
scroll to position [79, 0]
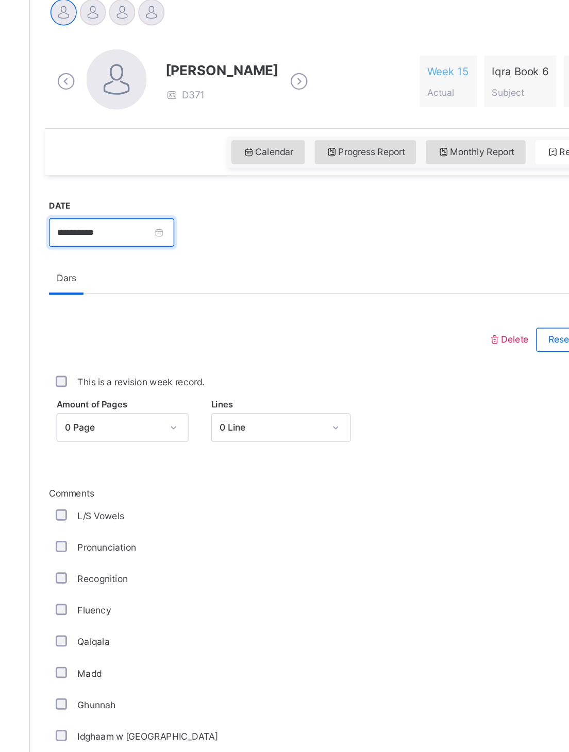
click at [136, 351] on input "**********" at bounding box center [179, 361] width 86 height 20
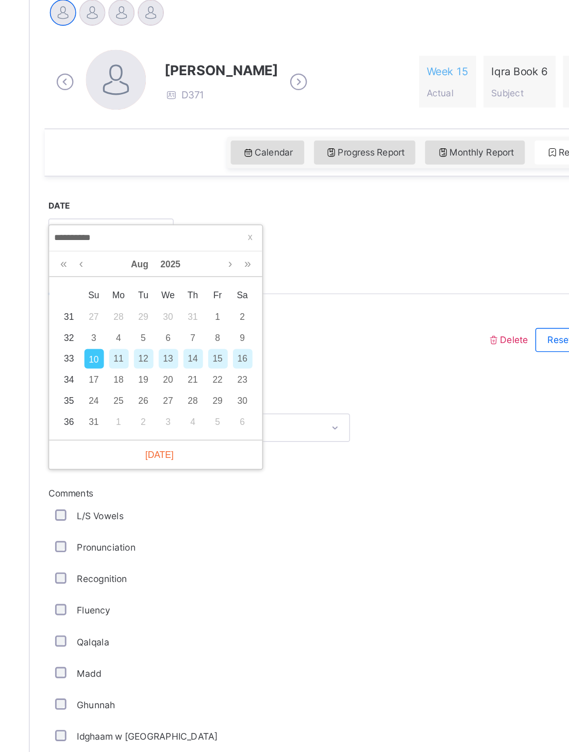
click at [263, 374] on div "9" at bounding box center [269, 432] width 13 height 13
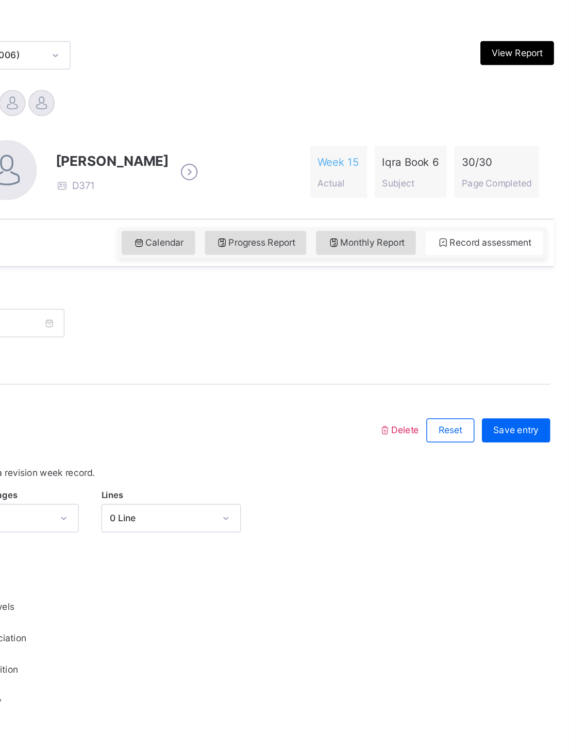
click at [517, 374] on span "Save entry" at bounding box center [532, 469] width 31 height 9
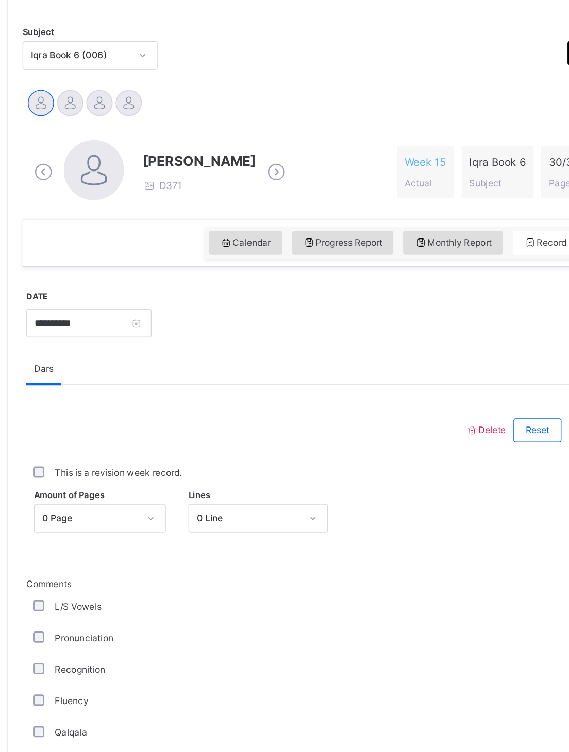
click at [158, 235] on div at bounding box center [167, 244] width 18 height 18
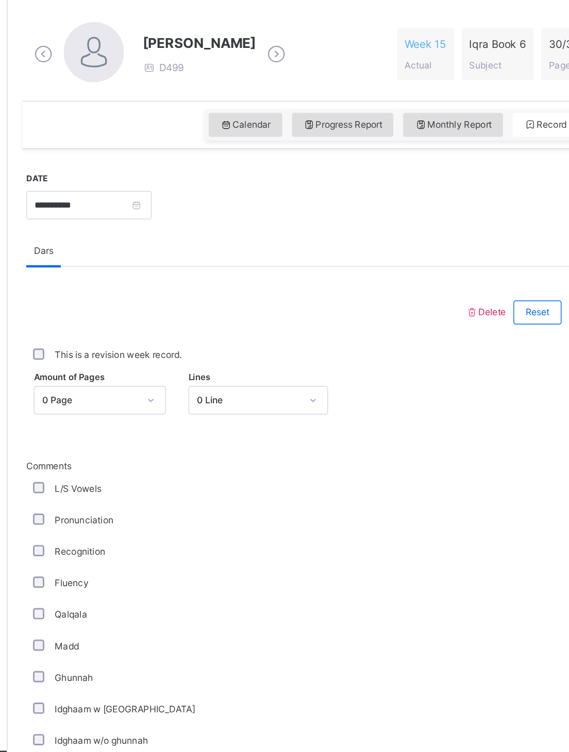
scroll to position [125, 0]
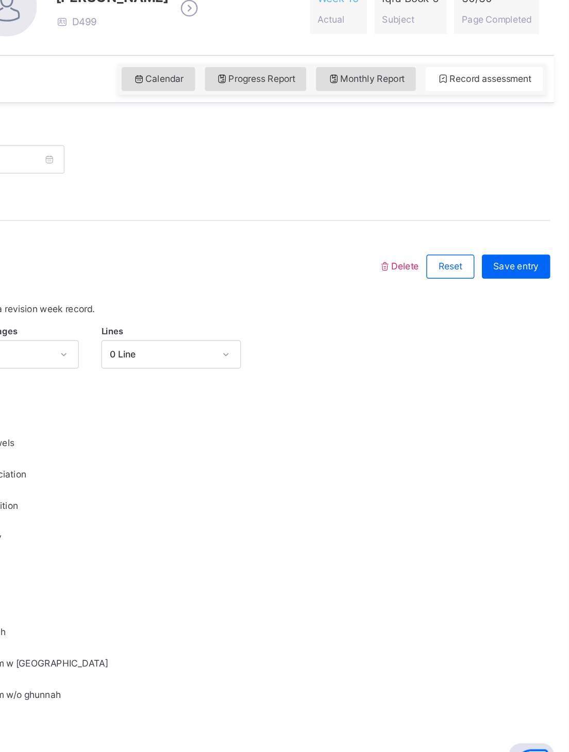
click at [517, 374] on span "Save entry" at bounding box center [532, 388] width 31 height 9
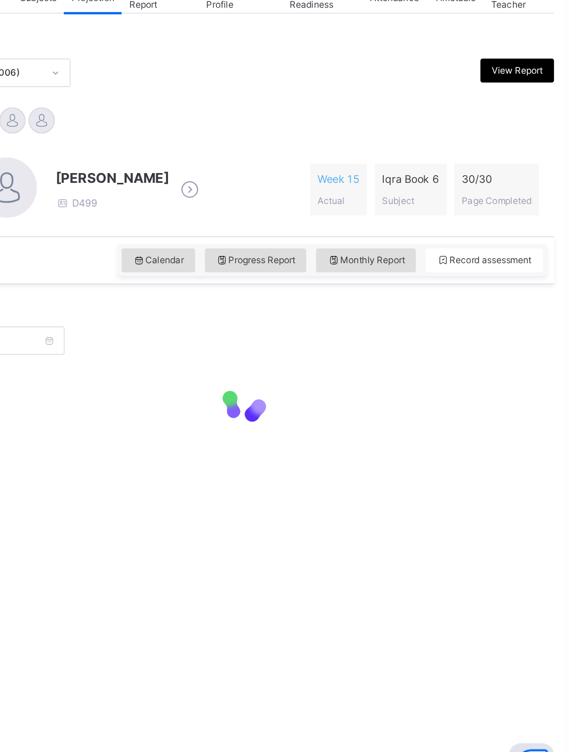
scroll to position [44, 0]
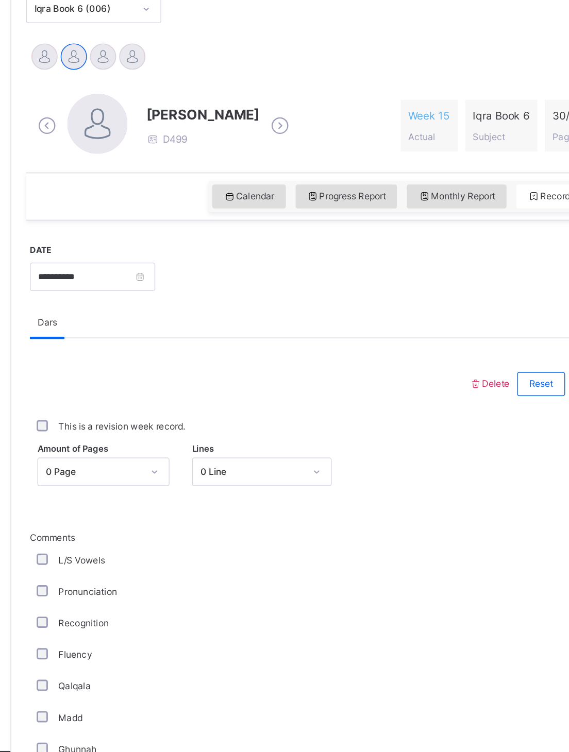
click at [178, 235] on div at bounding box center [187, 244] width 18 height 18
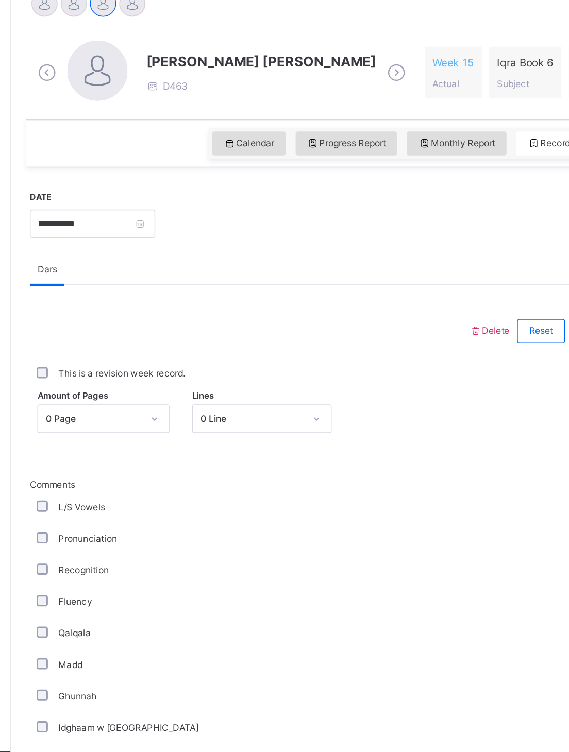
scroll to position [84, 0]
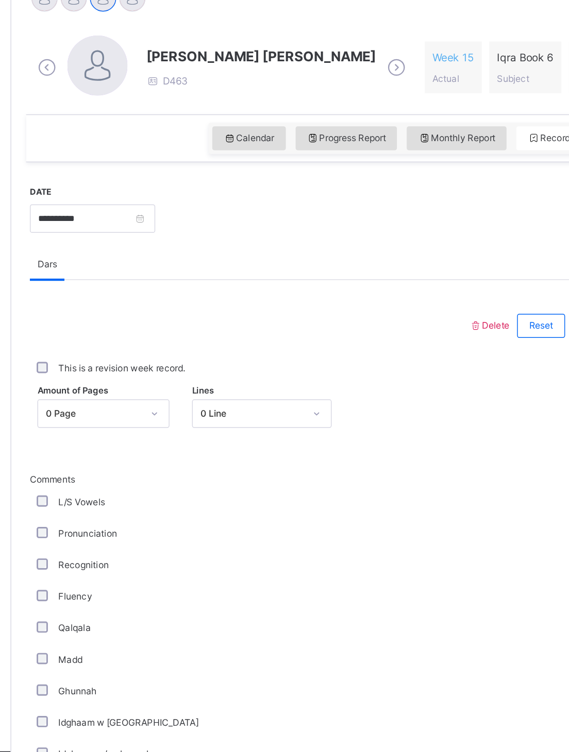
click at [142, 374] on span "Amount of Pages" at bounding box center [166, 473] width 48 height 9
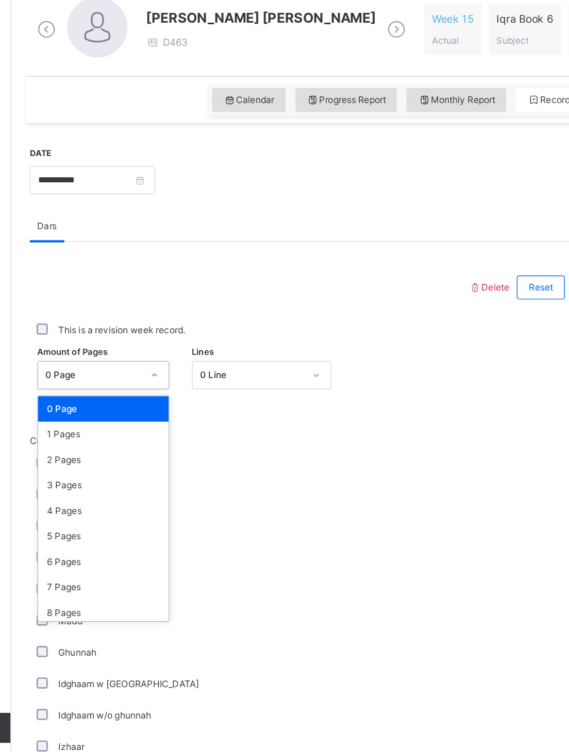
click at [142, 374] on div "1 Pages" at bounding box center [187, 530] width 90 height 18
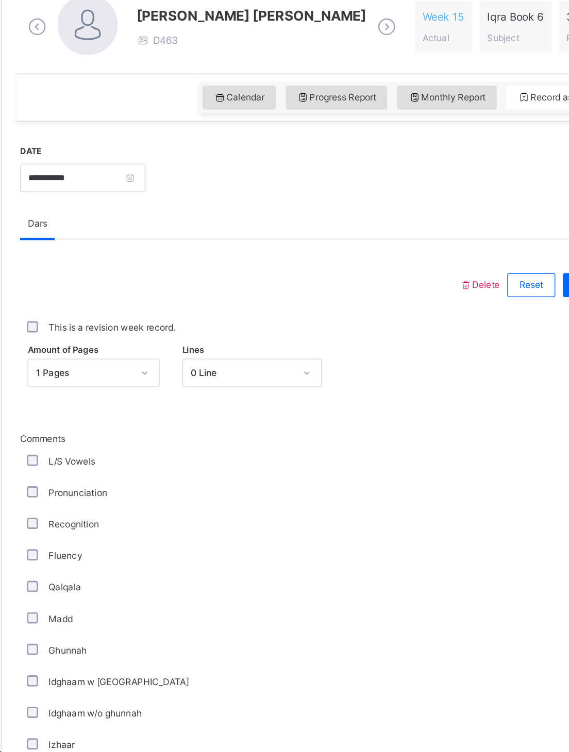
scroll to position [113, 0]
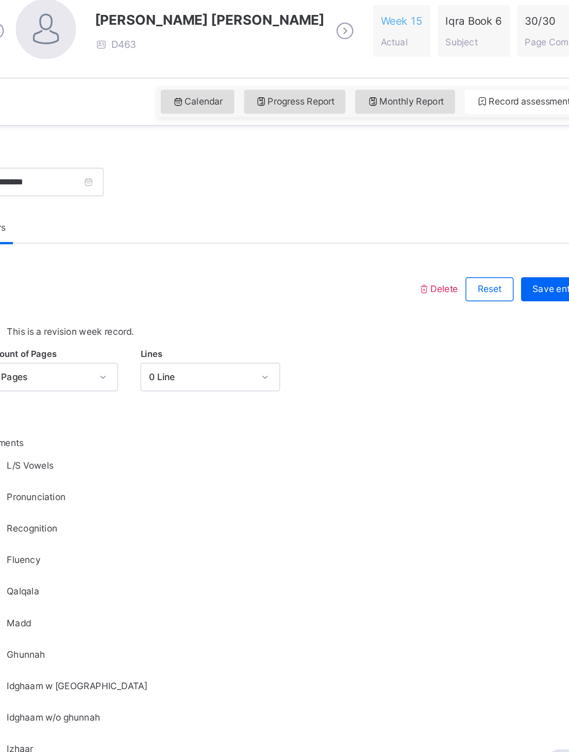
click at [517, 374] on span "Save entry" at bounding box center [532, 400] width 31 height 9
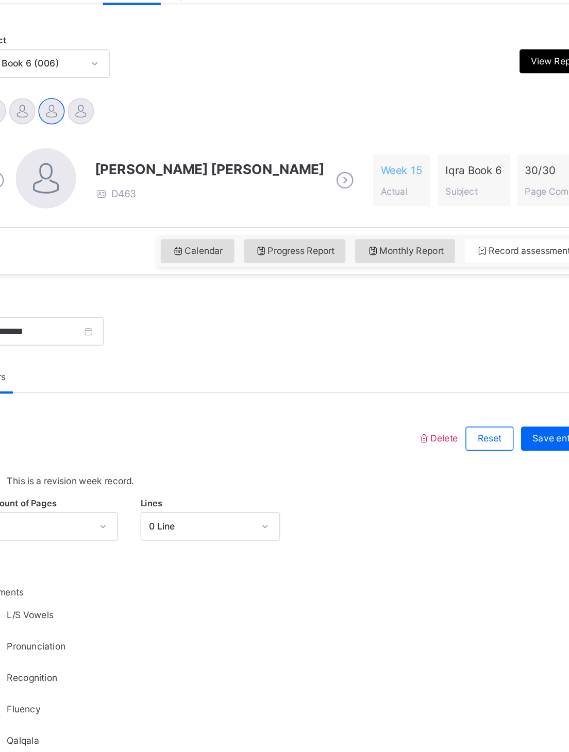
click at [198, 235] on div at bounding box center [207, 244] width 18 height 18
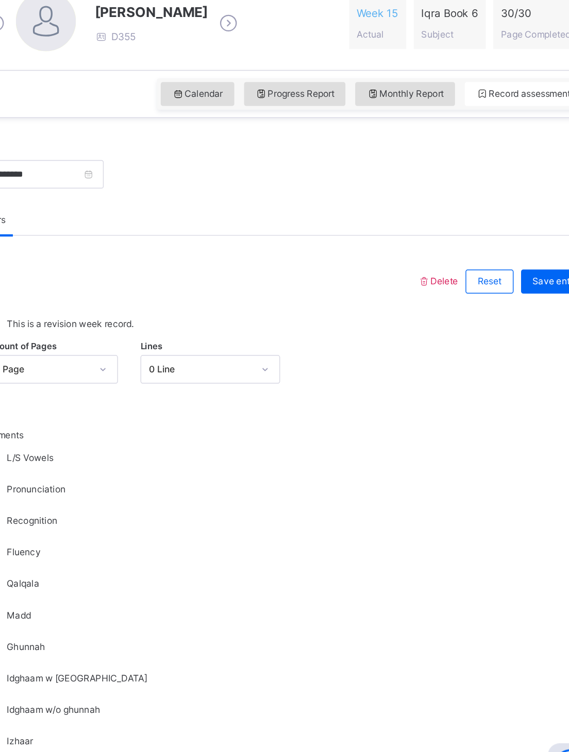
scroll to position [114, 0]
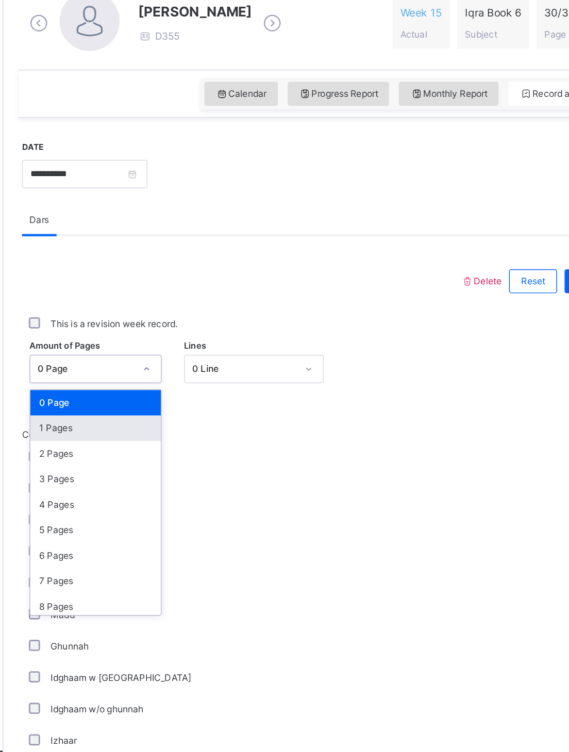
click at [142, 374] on div "1 Pages" at bounding box center [187, 500] width 90 height 18
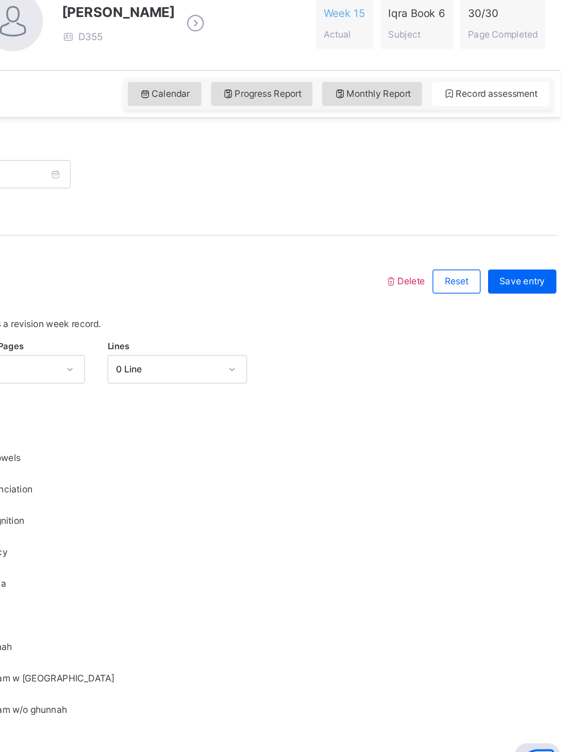
click at [509, 374] on div "Save entry" at bounding box center [532, 398] width 47 height 16
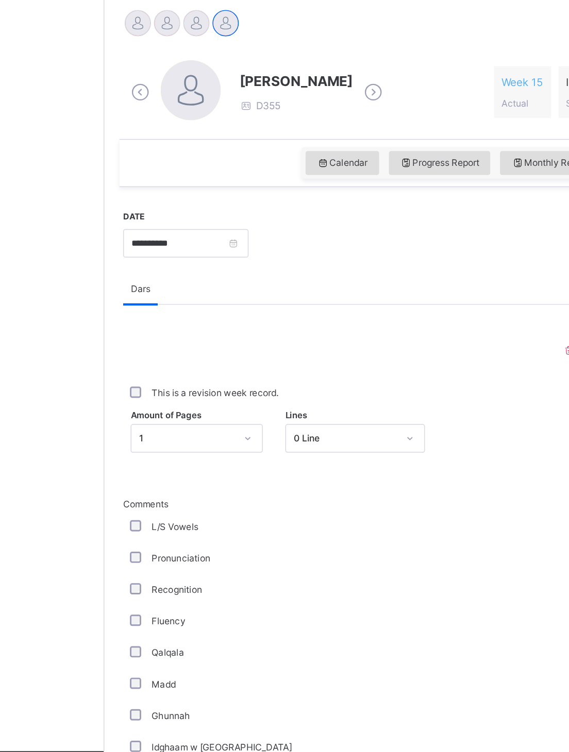
scroll to position [67, 0]
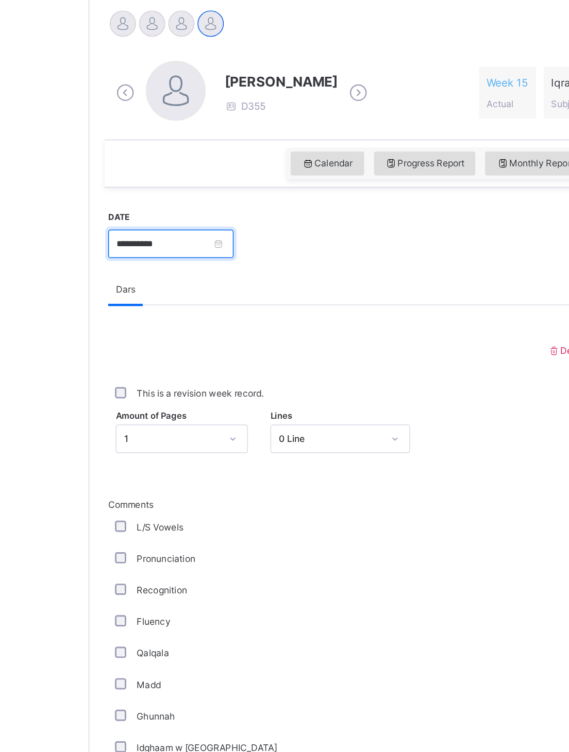
click at [168, 362] on input "**********" at bounding box center [179, 372] width 86 height 20
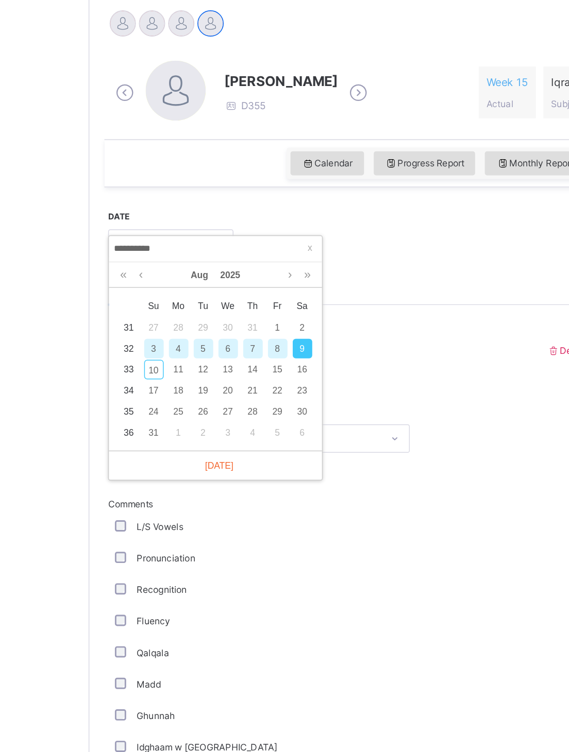
click at [212, 374] on div "6" at bounding box center [218, 443] width 13 height 13
type input "**********"
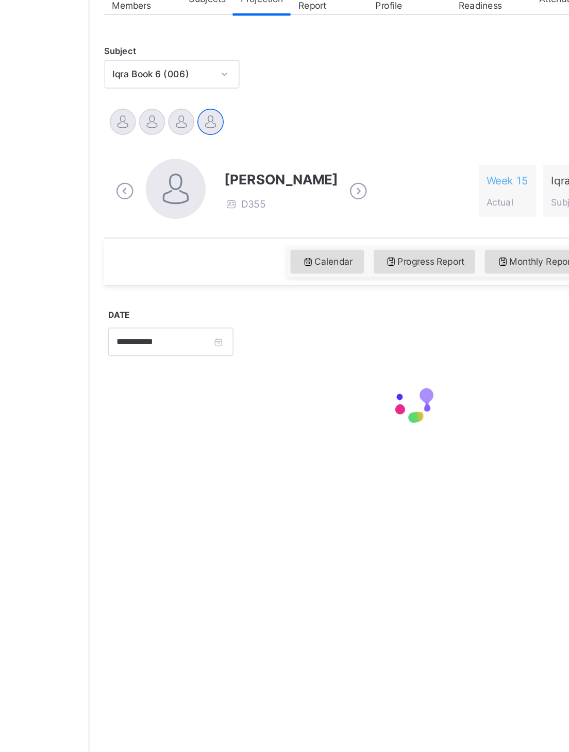
scroll to position [44, 0]
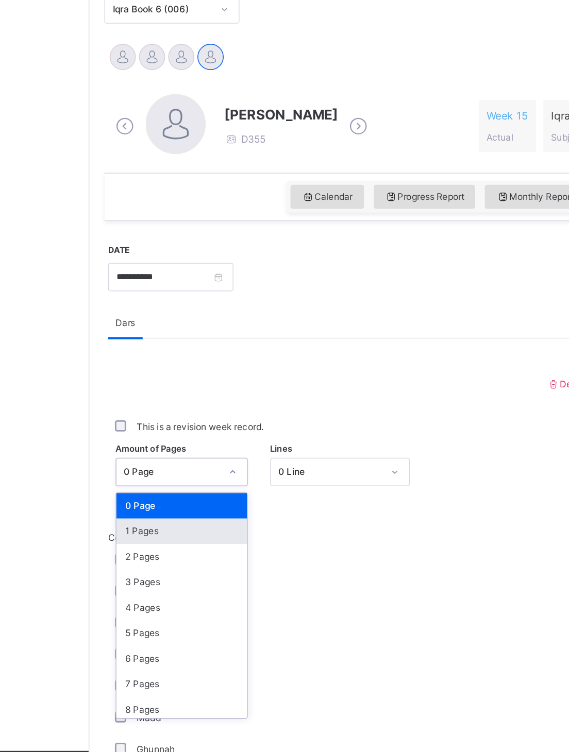
click at [142, 374] on div "1 Pages" at bounding box center [187, 570] width 90 height 18
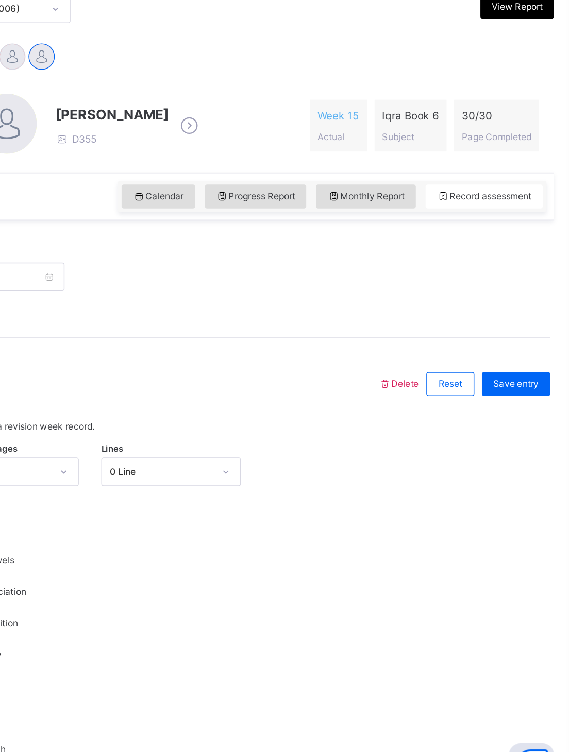
click at [517, 374] on span "Save entry" at bounding box center [532, 469] width 31 height 9
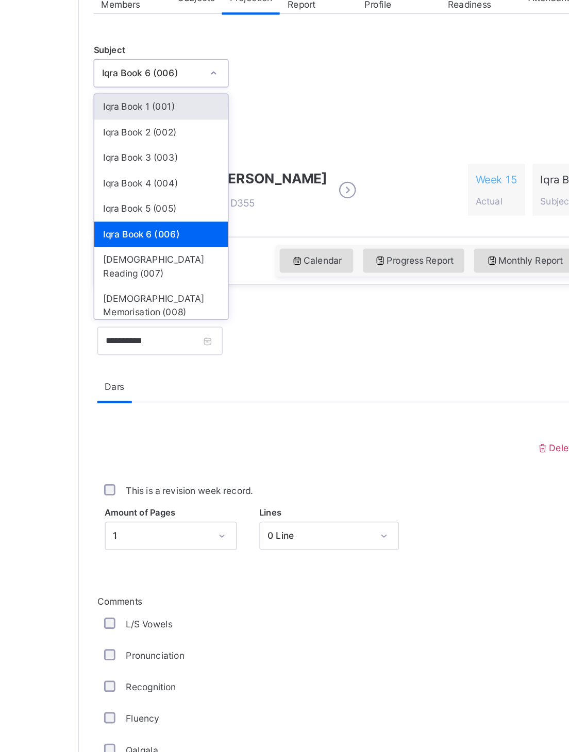
click at [134, 358] on div "[DEMOGRAPHIC_DATA] Memorisation (008)" at bounding box center [180, 371] width 92 height 27
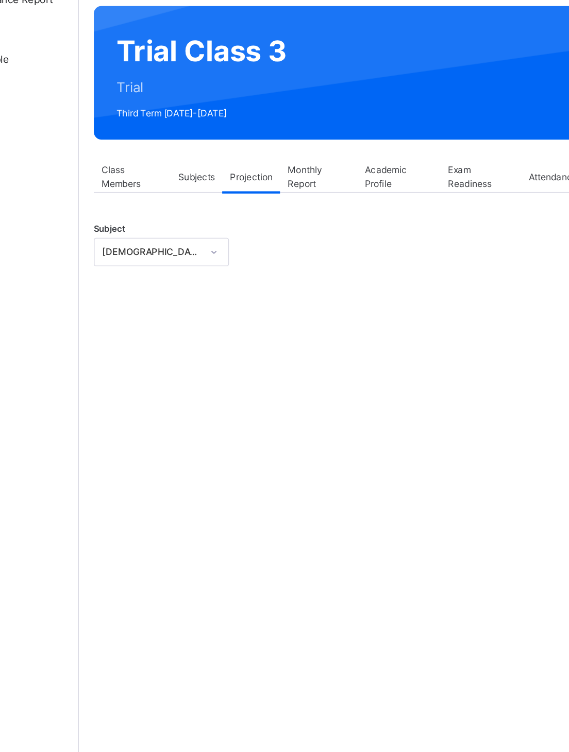
click at [139, 195] on span "Class Members" at bounding box center [160, 204] width 42 height 19
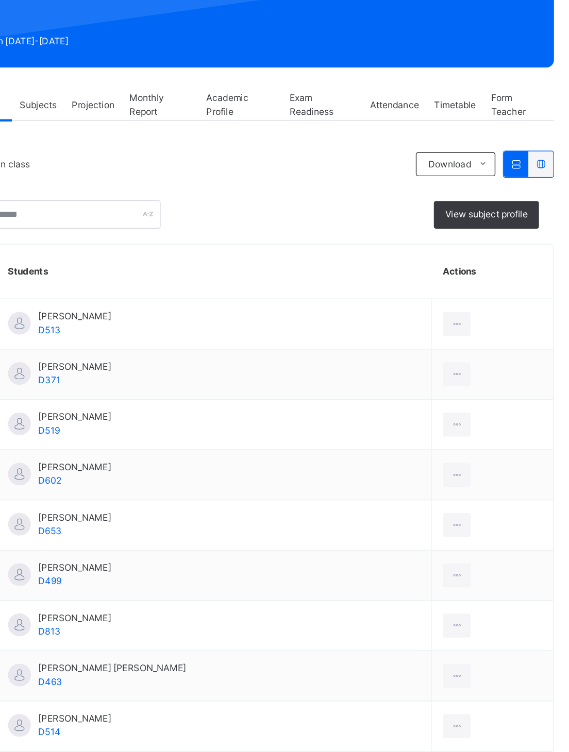
click at [484, 231] on span "View subject profile" at bounding box center [512, 235] width 57 height 9
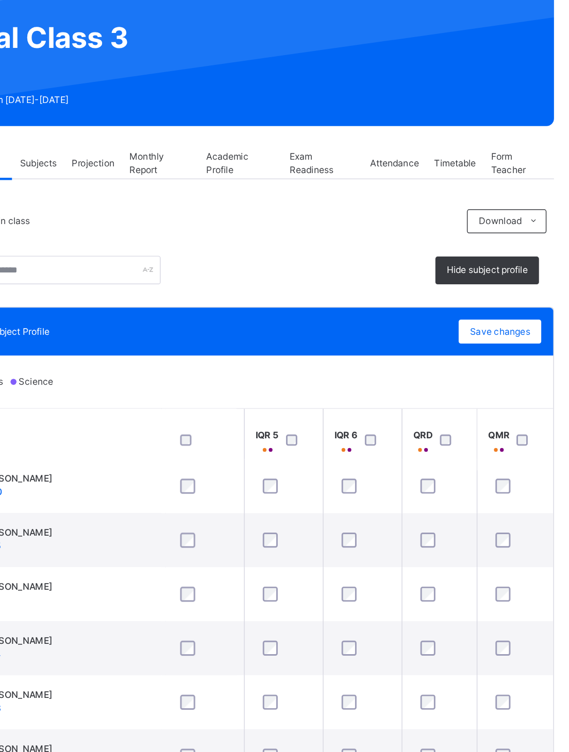
scroll to position [343, 217]
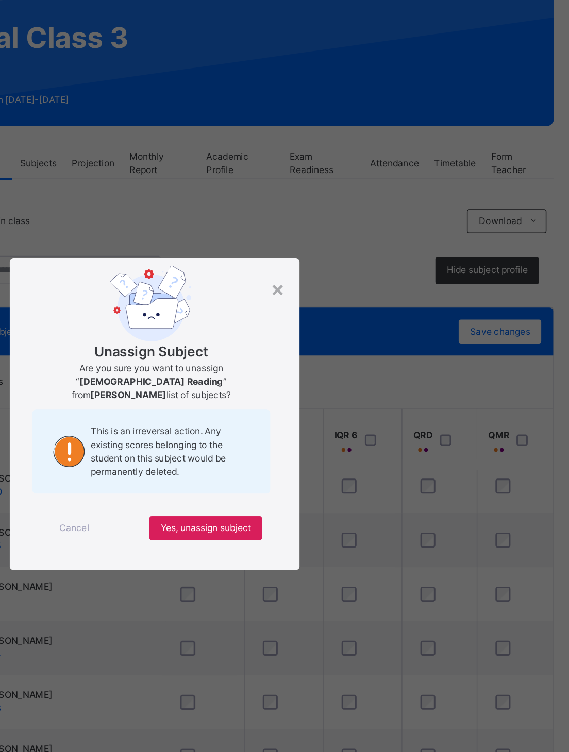
click at [288, 374] on span "Yes, unassign subject" at bounding box center [319, 454] width 62 height 9
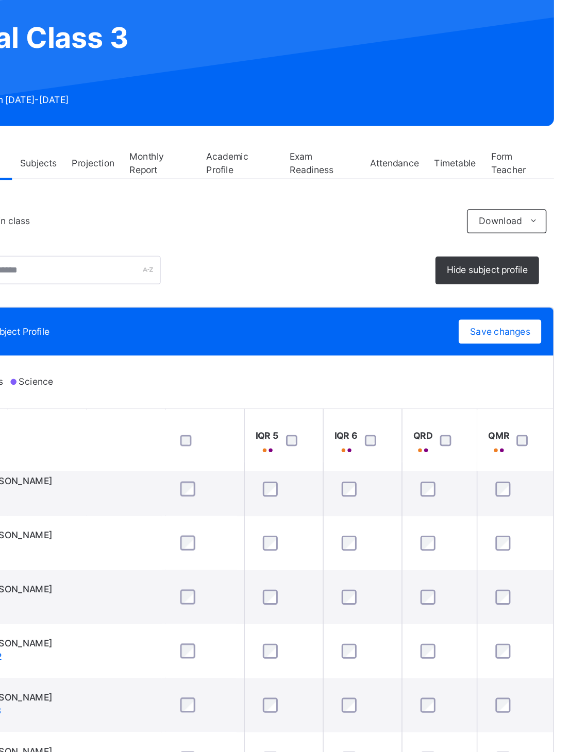
scroll to position [7, 217]
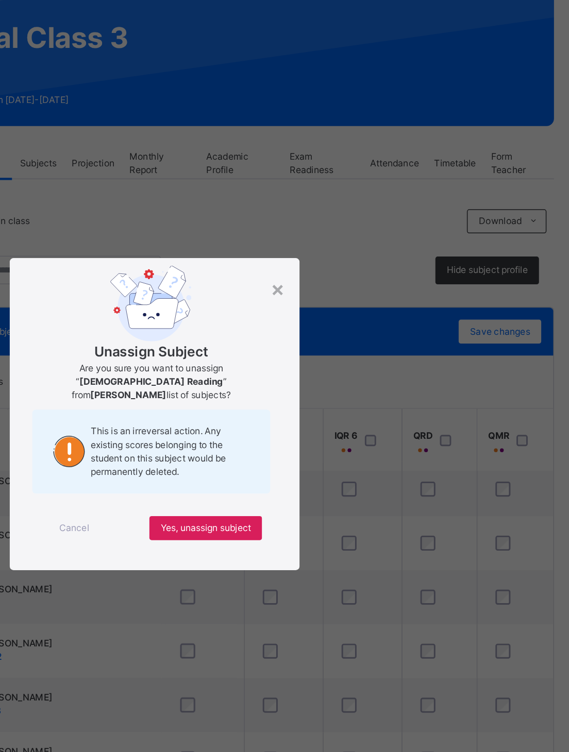
click at [288, 374] on span "Yes, unassign subject" at bounding box center [319, 454] width 62 height 9
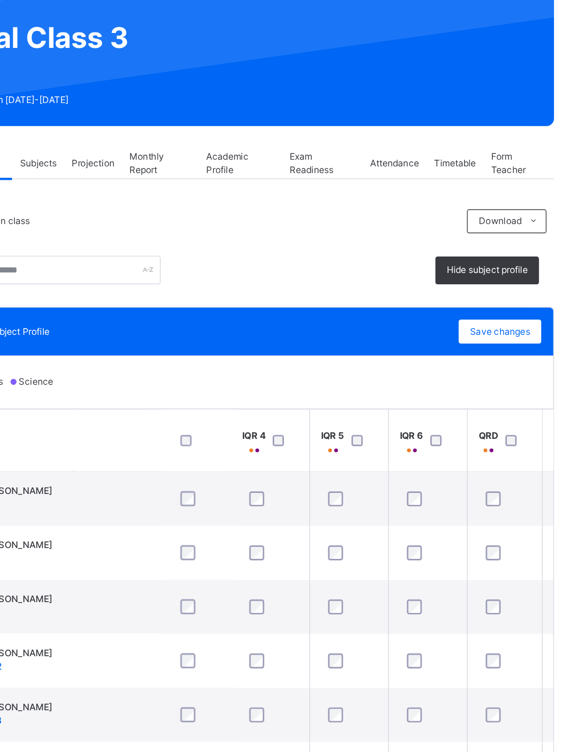
scroll to position [0, 165]
click at [493, 311] on div "Save changes" at bounding box center [521, 319] width 57 height 16
click at [501, 315] on span "Save changes" at bounding box center [521, 319] width 41 height 9
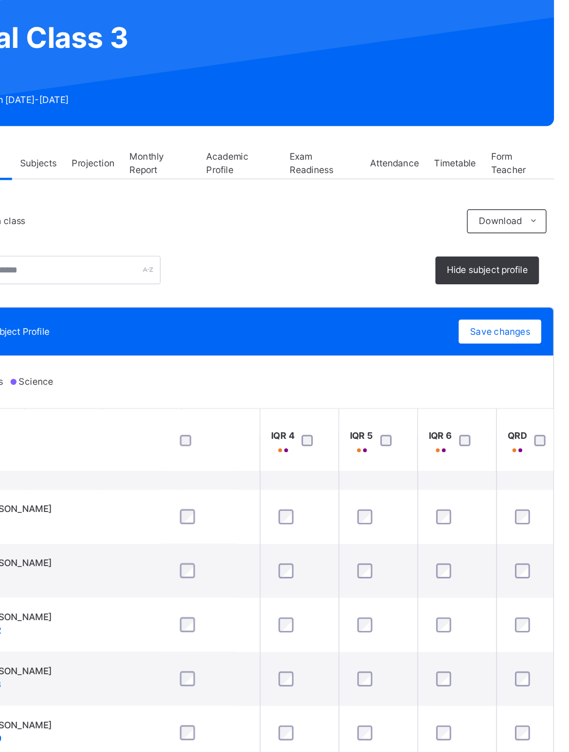
scroll to position [25, 144]
click at [227, 199] on span "Projection" at bounding box center [241, 203] width 29 height 9
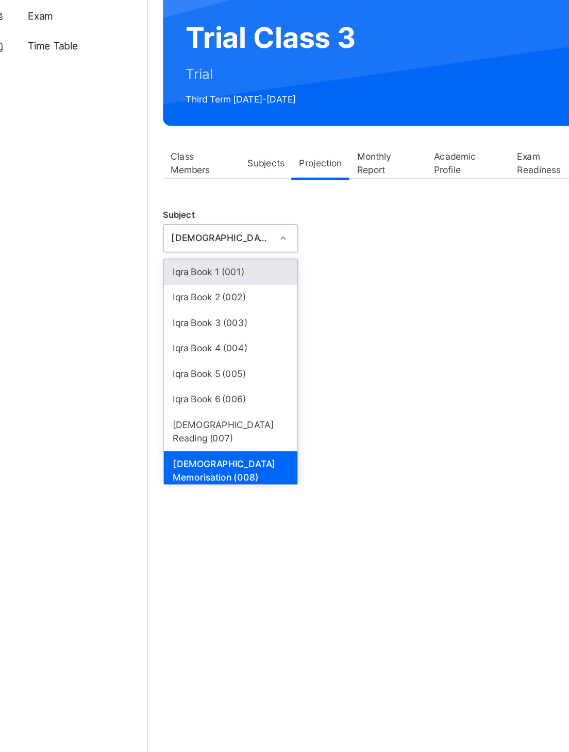
click at [141, 374] on div "[DEMOGRAPHIC_DATA] Reading (007)" at bounding box center [180, 388] width 92 height 27
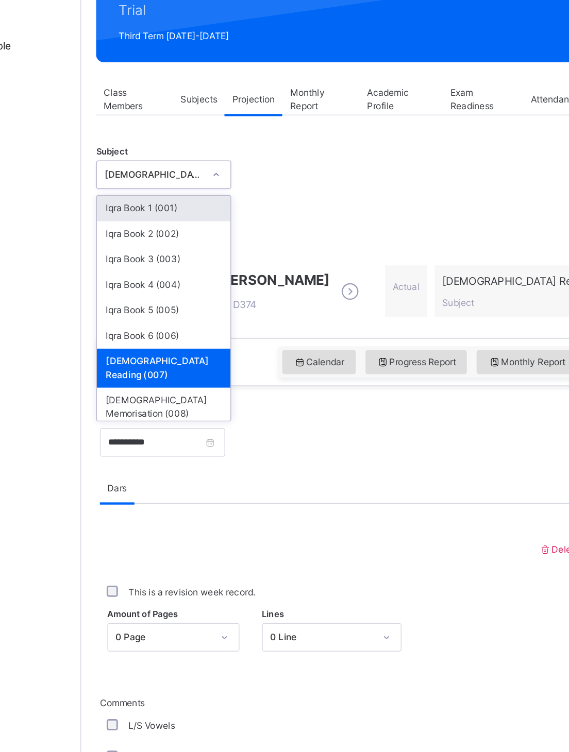
click at [134, 358] on div "[DEMOGRAPHIC_DATA] Memorisation (008)" at bounding box center [180, 371] width 92 height 27
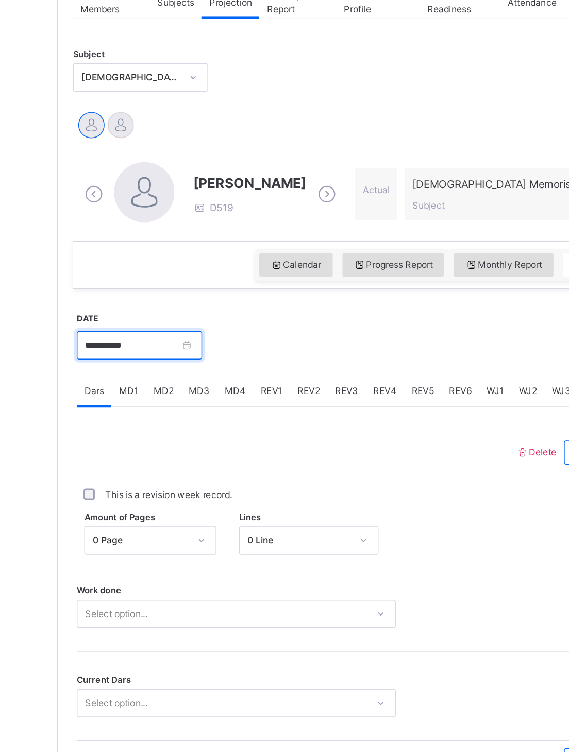
click at [140, 374] on input "**********" at bounding box center [179, 397] width 86 height 20
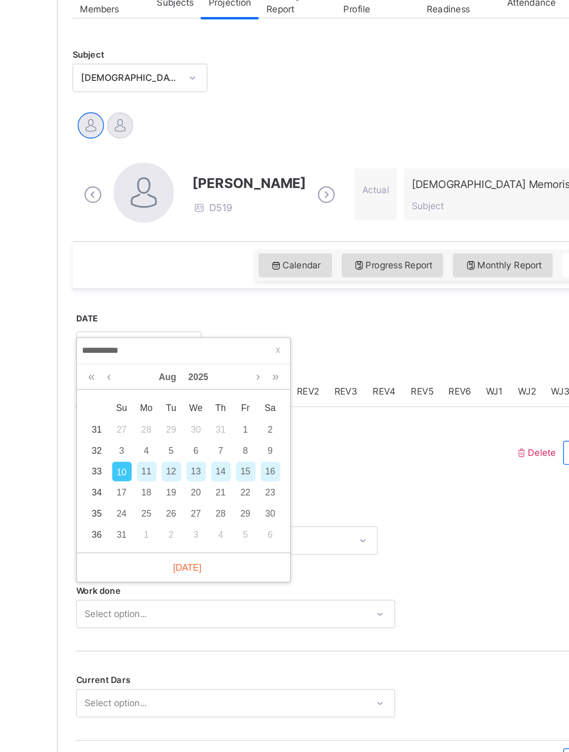
click at [263, 374] on div "9" at bounding box center [269, 469] width 13 height 13
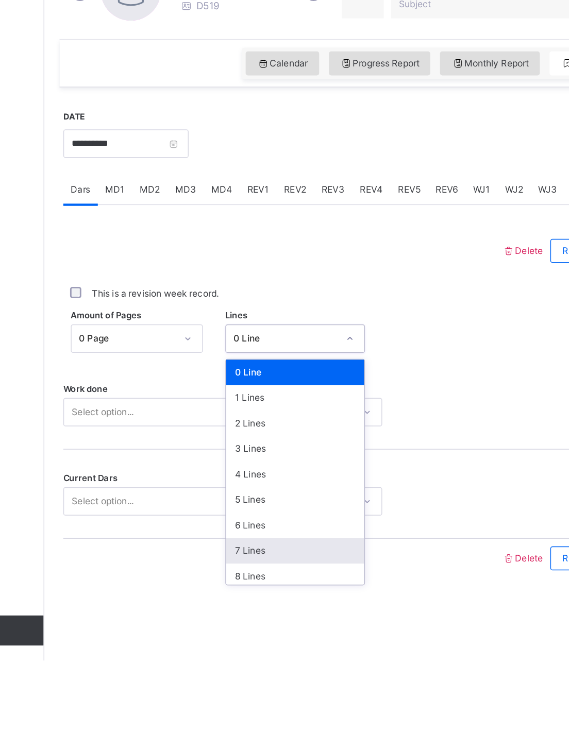
click at [248, 374] on div "7 Lines" at bounding box center [295, 677] width 95 height 18
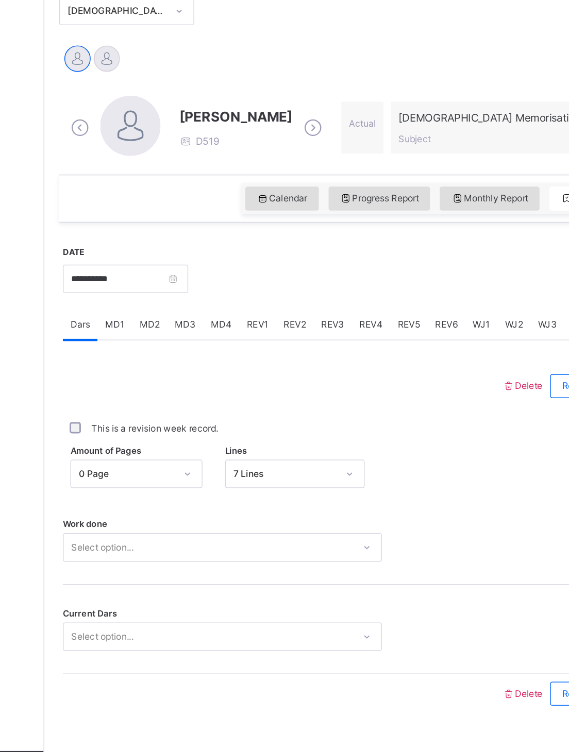
click at [213, 374] on div "Work done Select option..." at bounding box center [345, 576] width 419 height 61
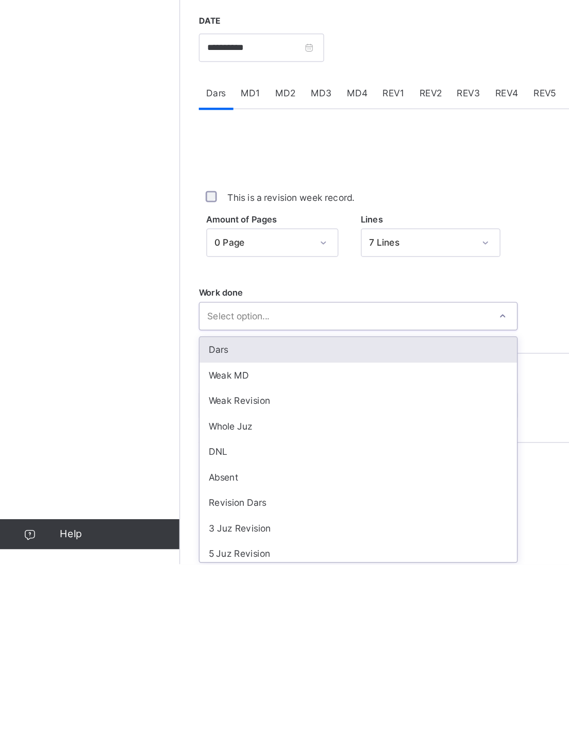
scroll to position [0, 0]
click at [272, 374] on div "Dars" at bounding box center [246, 605] width 218 height 18
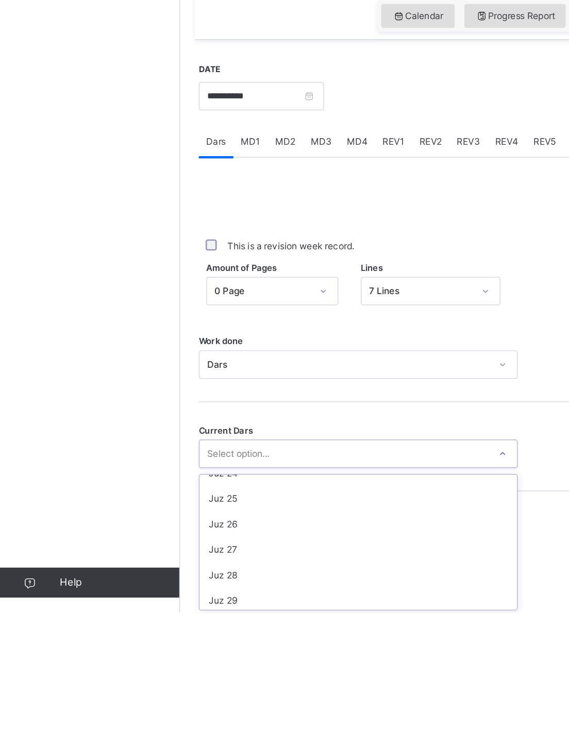
scroll to position [415, 0]
click at [221, 374] on div "Juz 26" at bounding box center [246, 689] width 218 height 18
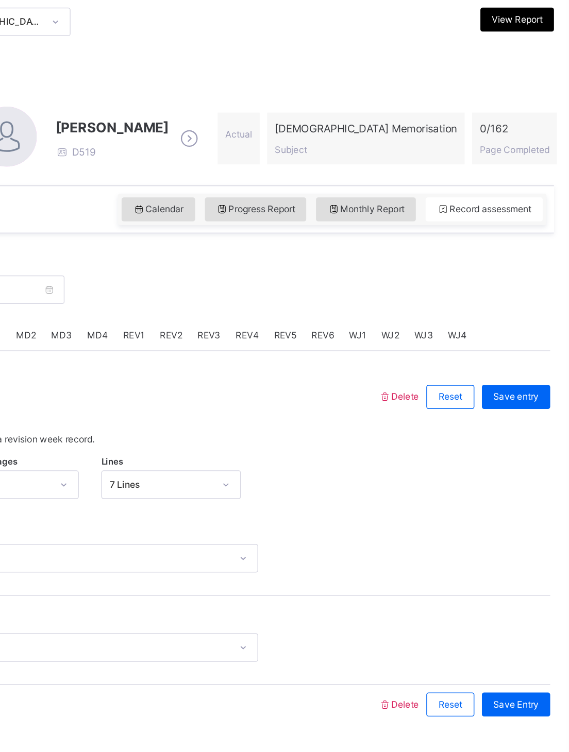
click at [517, 374] on span "Save entry" at bounding box center [532, 470] width 31 height 9
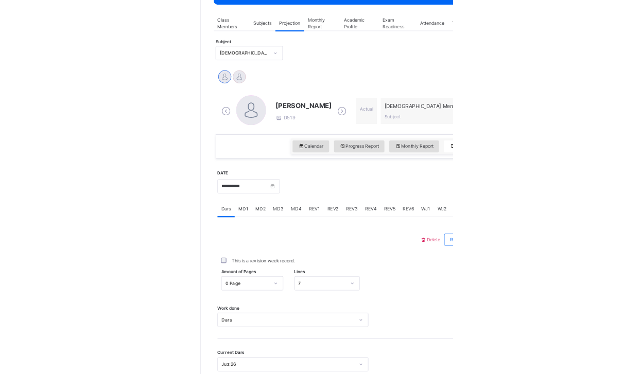
scroll to position [206, 0]
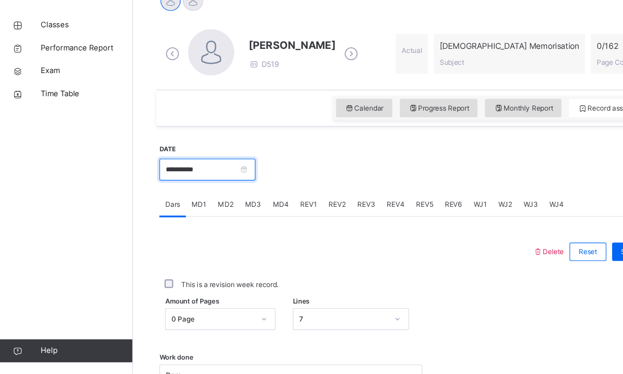
click at [233, 182] on input "**********" at bounding box center [190, 192] width 86 height 20
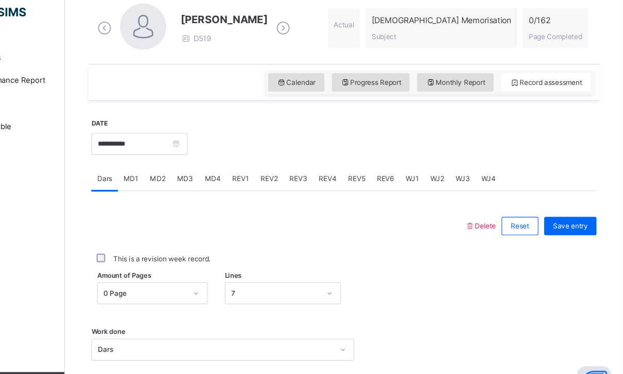
scroll to position [290, 0]
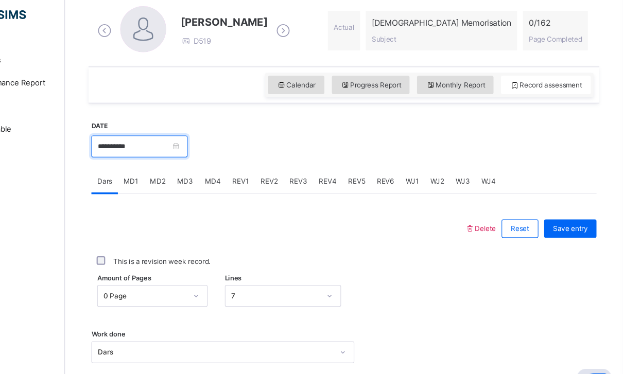
click at [173, 138] on input "**********" at bounding box center [190, 139] width 86 height 20
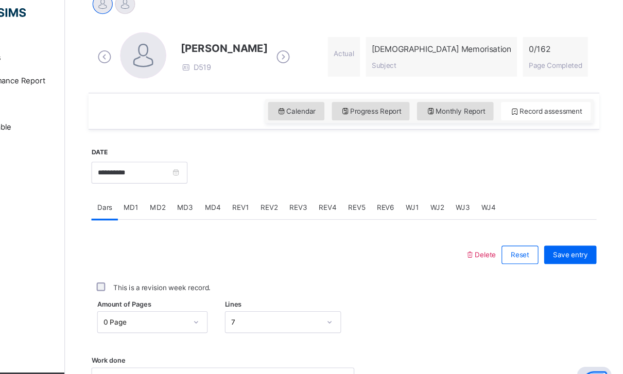
scroll to position [267, 0]
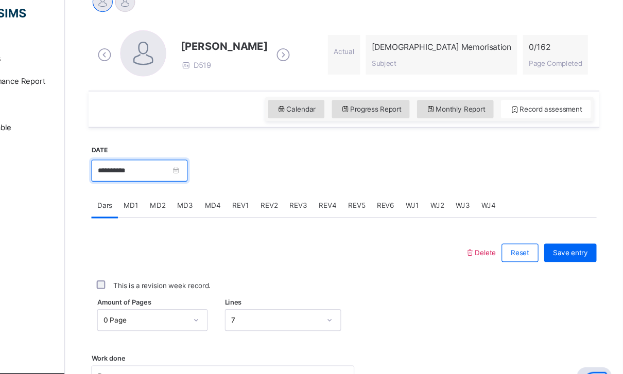
click at [177, 152] on input "**********" at bounding box center [190, 162] width 86 height 20
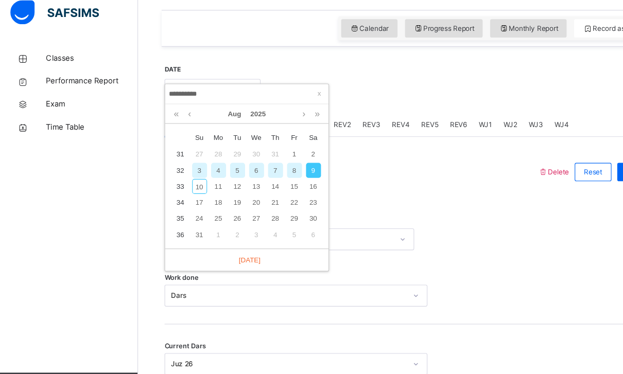
click at [180, 170] on div "10" at bounding box center [178, 176] width 13 height 13
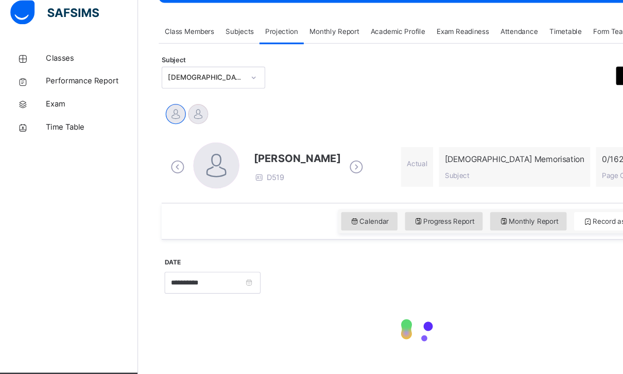
type input "**********"
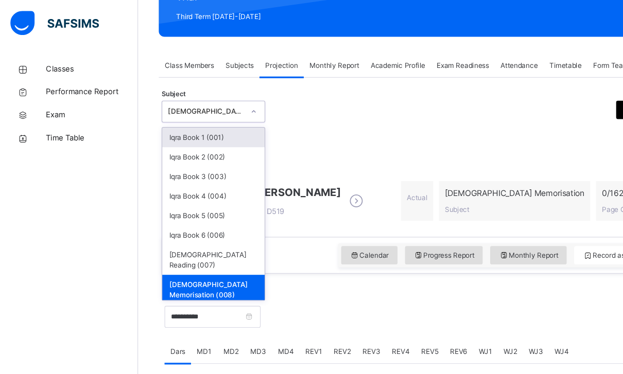
scroll to position [140, 0]
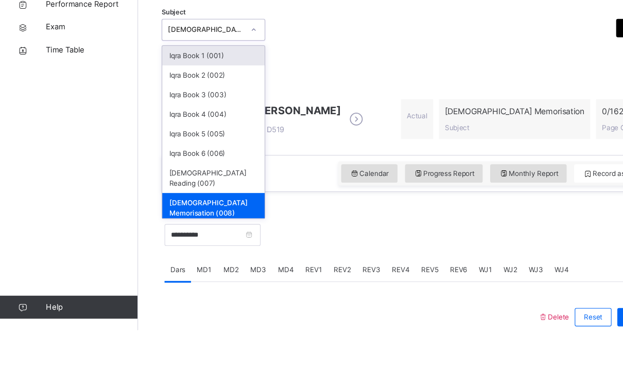
click at [172, 207] on div "Iqra Book 6 (006)" at bounding box center [191, 216] width 92 height 18
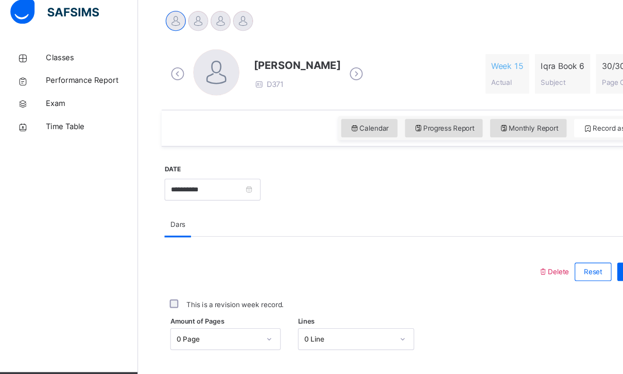
scroll to position [251, 0]
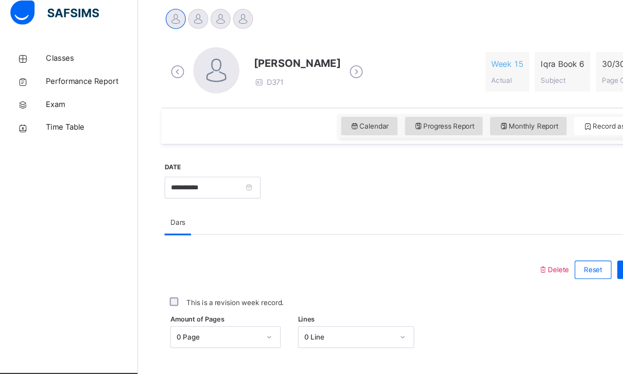
click at [349, 114] on div "Calendar" at bounding box center [330, 122] width 50 height 16
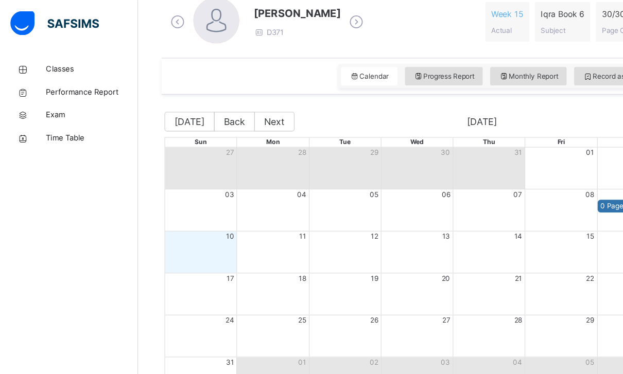
scroll to position [301, 0]
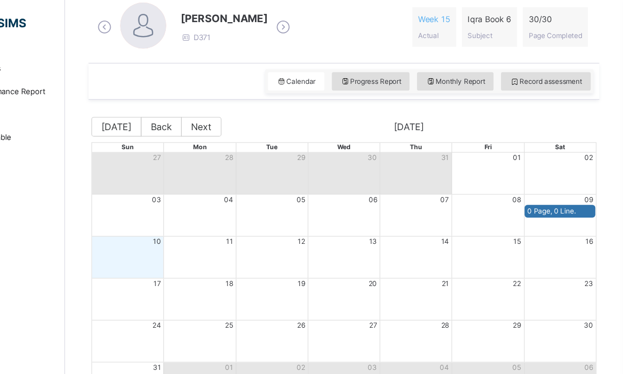
click at [522, 76] on span "Record assessment" at bounding box center [554, 73] width 65 height 9
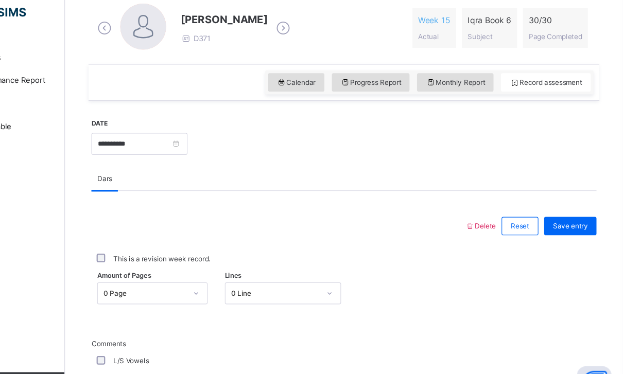
click at [553, 209] on div "Save entry" at bounding box center [576, 212] width 47 height 16
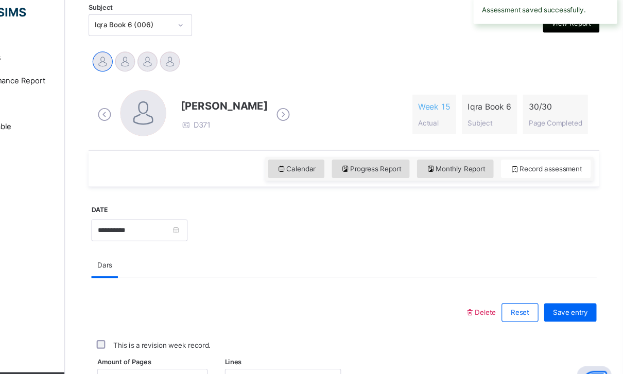
scroll to position [237, 0]
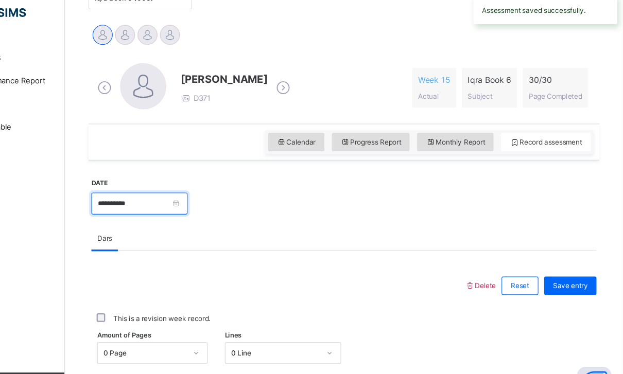
click at [173, 182] on input "**********" at bounding box center [190, 192] width 86 height 20
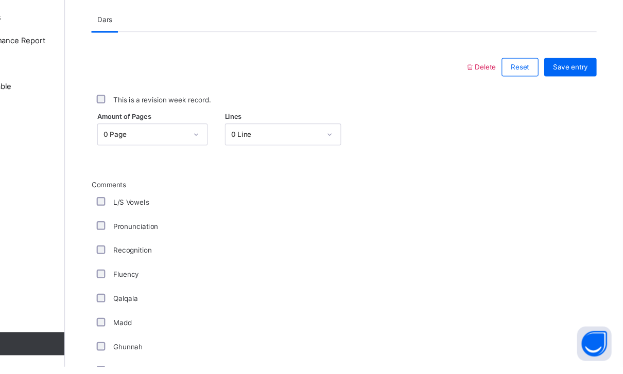
scroll to position [389, 0]
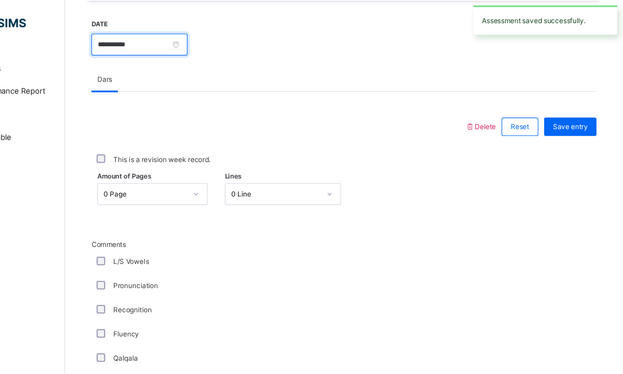
click at [178, 49] on input "**********" at bounding box center [190, 40] width 86 height 20
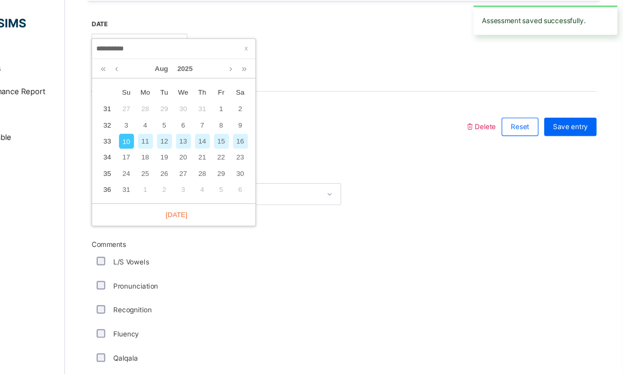
click at [223, 111] on div "6" at bounding box center [229, 112] width 13 height 13
type input "**********"
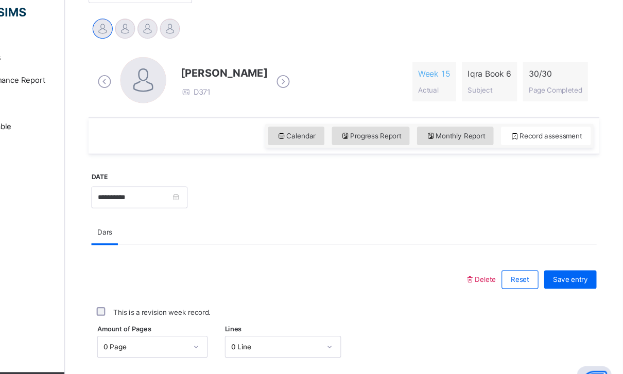
click at [560, 256] on span "Save entry" at bounding box center [575, 260] width 31 height 9
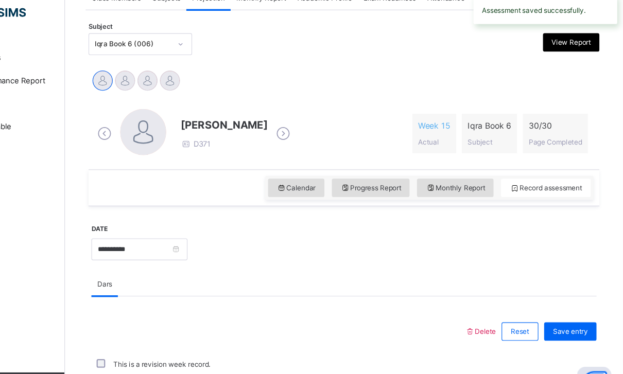
scroll to position [286, 0]
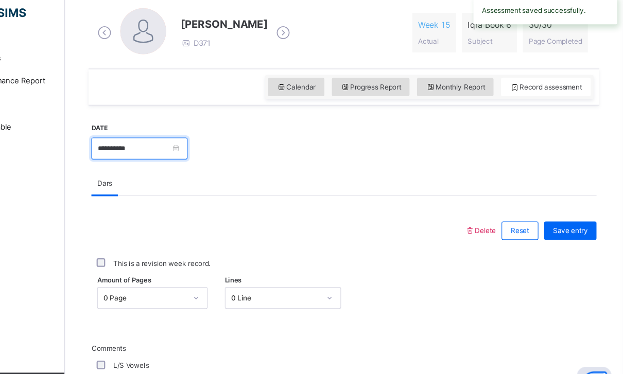
click at [178, 133] on input "**********" at bounding box center [190, 143] width 86 height 20
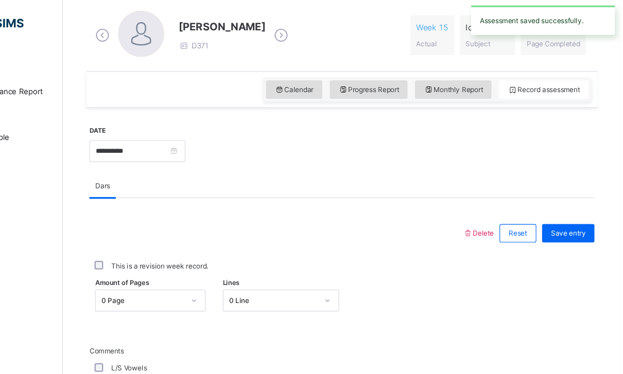
scroll to position [285, 2]
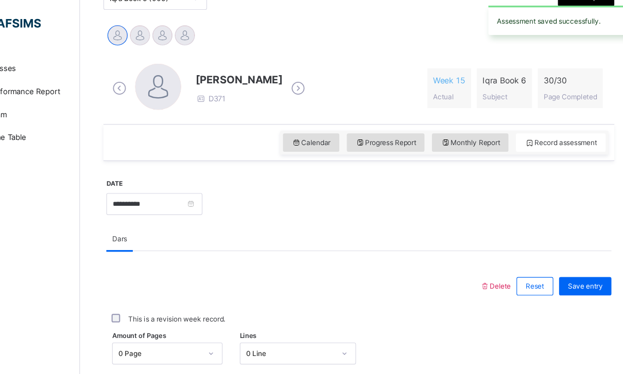
click at [168, 35] on div at bounding box center [177, 32] width 18 height 18
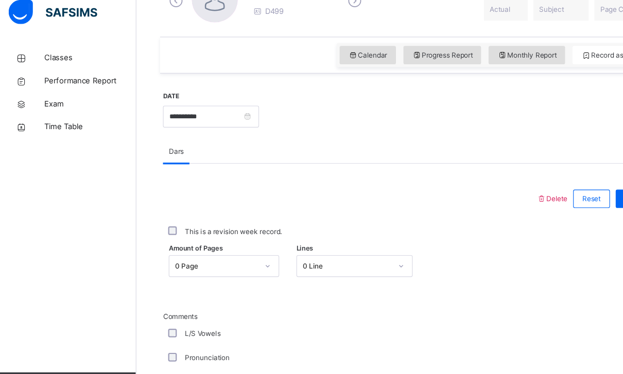
scroll to position [323, 0]
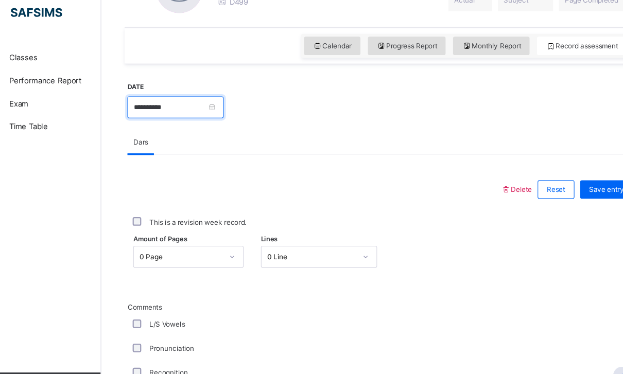
click at [208, 97] on input "**********" at bounding box center [190, 106] width 86 height 20
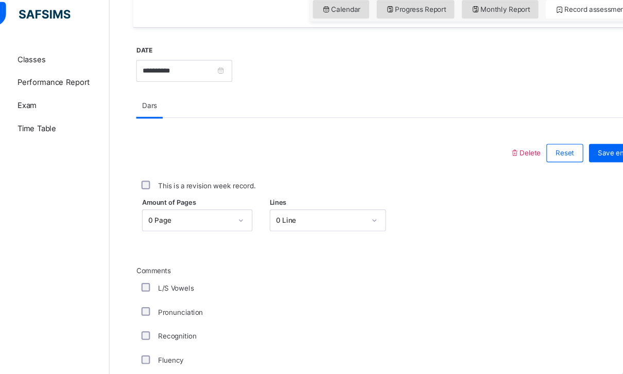
scroll to position [358, 0]
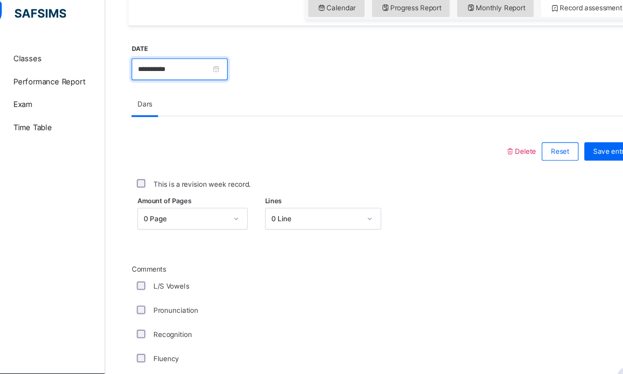
click at [214, 65] on input "**********" at bounding box center [190, 71] width 86 height 20
click at [487, 92] on div "Dars" at bounding box center [373, 102] width 452 height 21
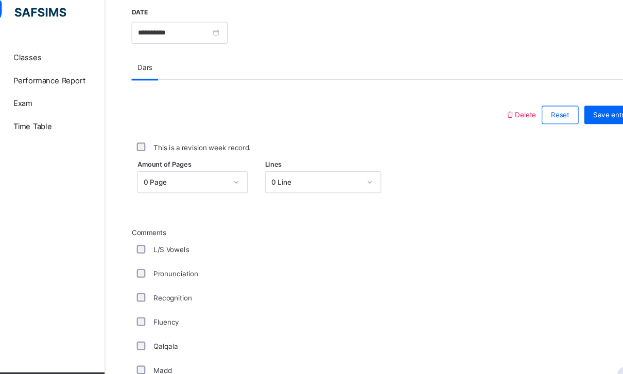
scroll to position [391, 0]
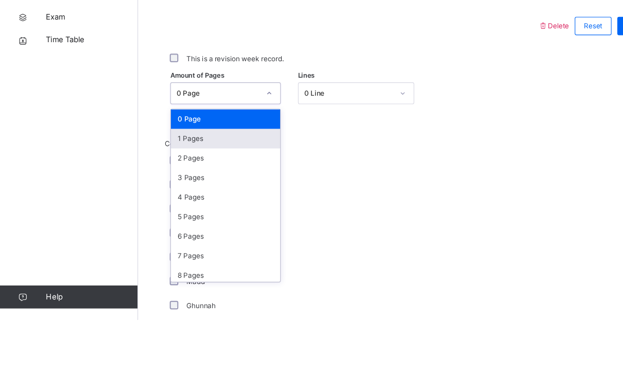
click at [171, 203] on div "1 Pages" at bounding box center [202, 212] width 98 height 18
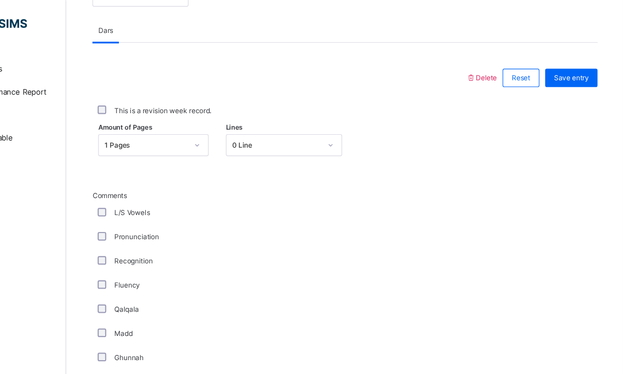
click at [553, 75] on div "Save entry" at bounding box center [576, 69] width 47 height 16
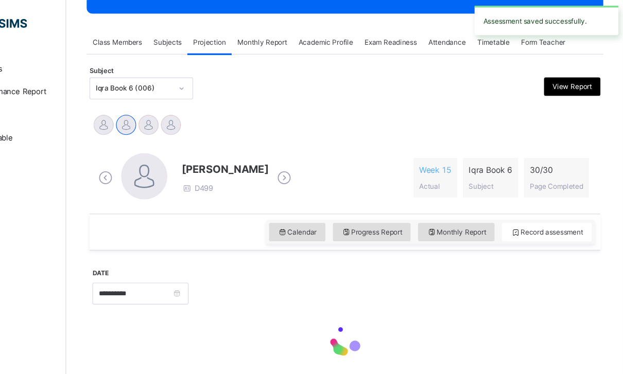
scroll to position [166, 0]
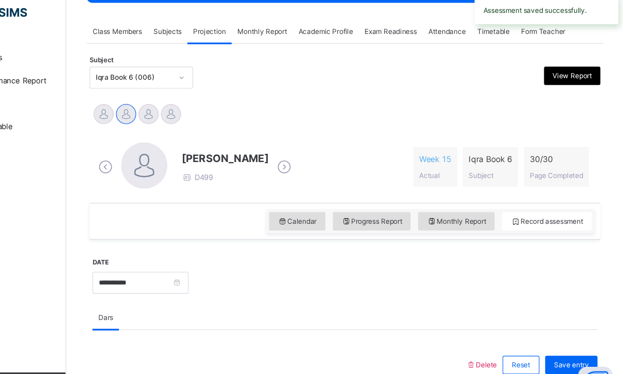
click at [168, 103] on div at bounding box center [177, 112] width 18 height 18
click at [189, 105] on div at bounding box center [198, 112] width 18 height 18
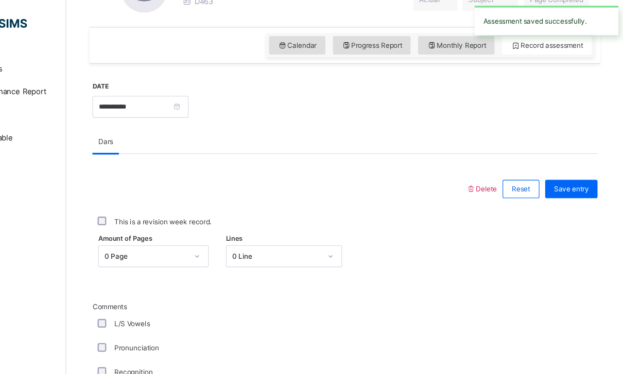
scroll to position [327, 0]
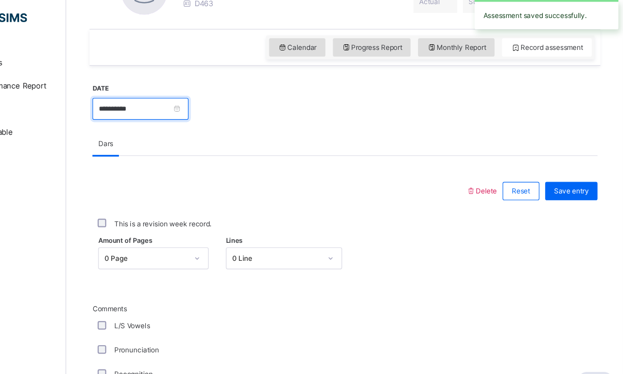
click at [163, 103] on input "**********" at bounding box center [190, 103] width 86 height 20
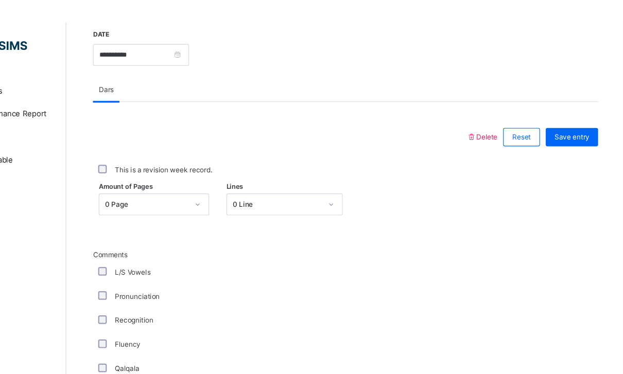
scroll to position [412, 0]
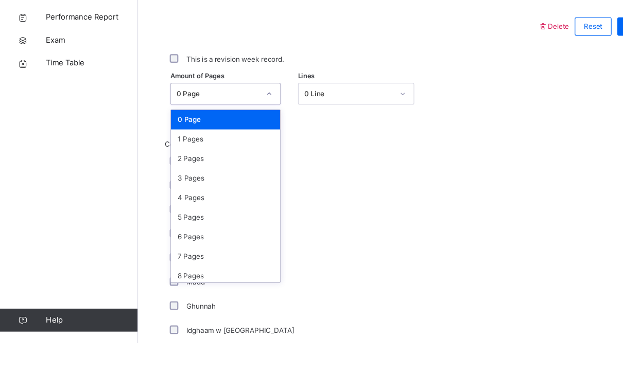
click at [168, 183] on div "1 Pages" at bounding box center [202, 192] width 98 height 18
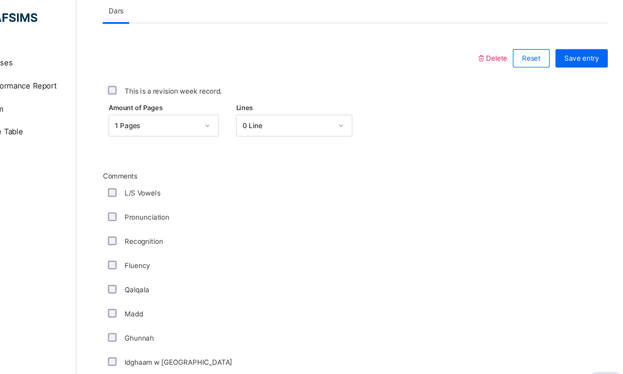
scroll to position [445, 0]
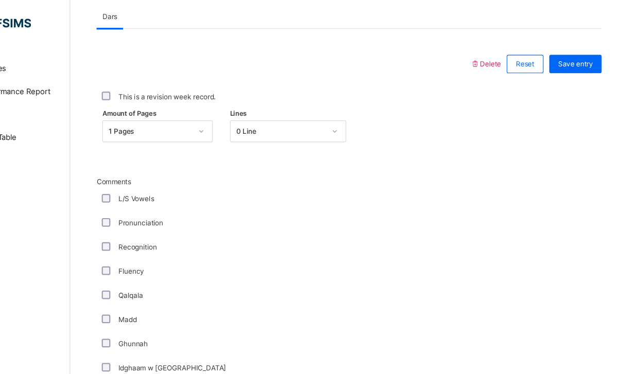
click at [553, 64] on div "Save entry" at bounding box center [576, 57] width 47 height 16
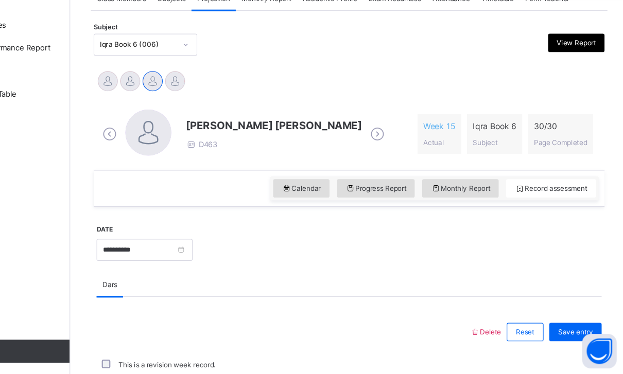
click at [209, 103] on div at bounding box center [218, 112] width 18 height 18
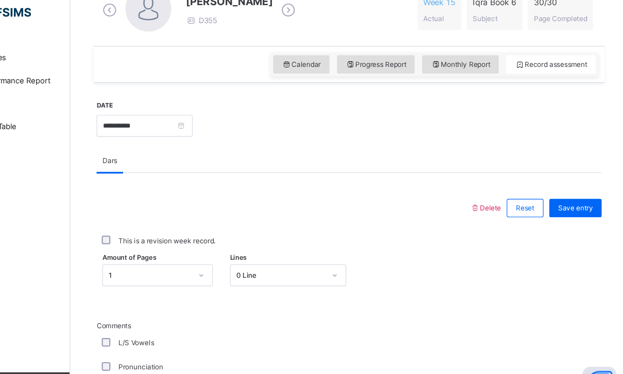
scroll to position [435, 0]
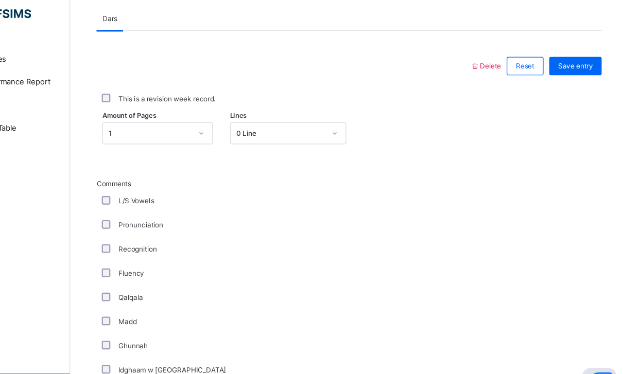
click at [553, 61] on div "Save entry" at bounding box center [576, 68] width 47 height 16
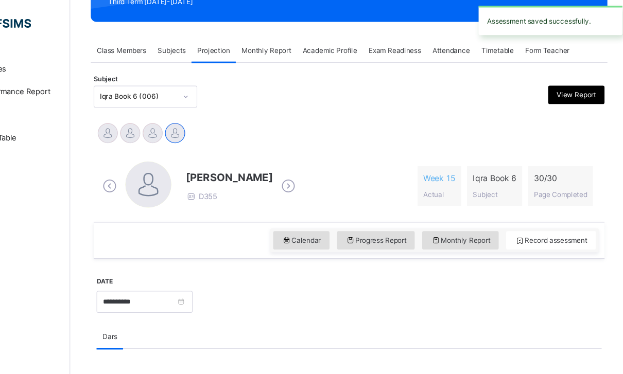
click at [313, 218] on span "Calendar" at bounding box center [330, 215] width 35 height 9
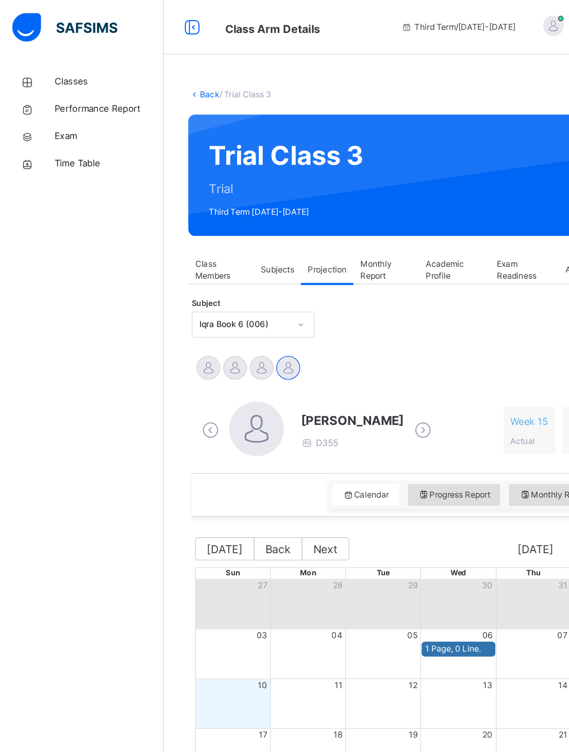
scroll to position [0, 0]
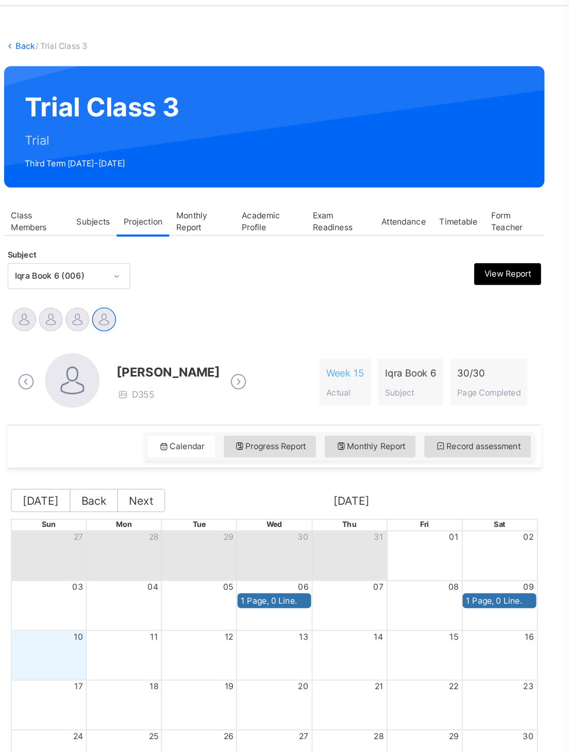
click at [192, 194] on div "Subjects" at bounding box center [210, 204] width 36 height 21
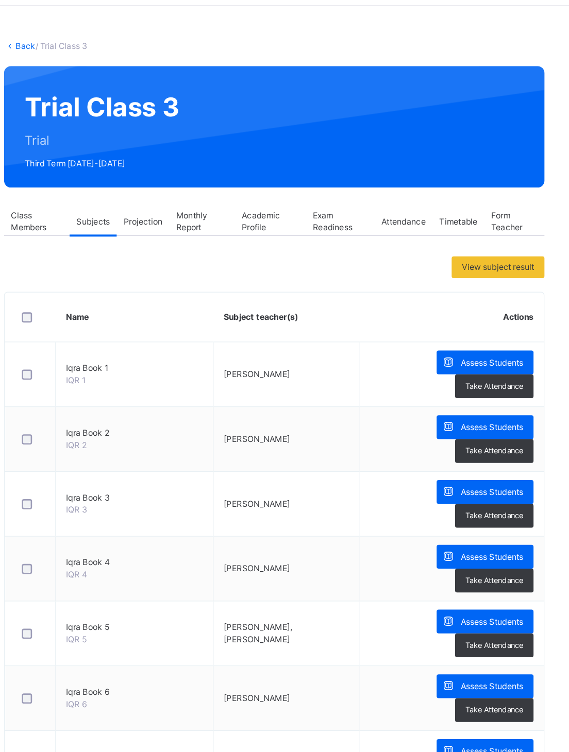
click at [147, 195] on span "Class Members" at bounding box center [166, 204] width 39 height 19
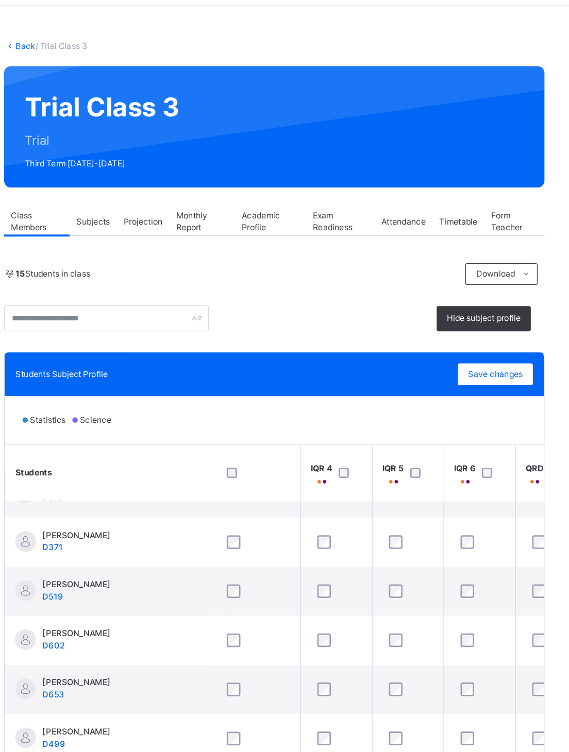
click at [197, 199] on span "Subjects" at bounding box center [209, 203] width 25 height 9
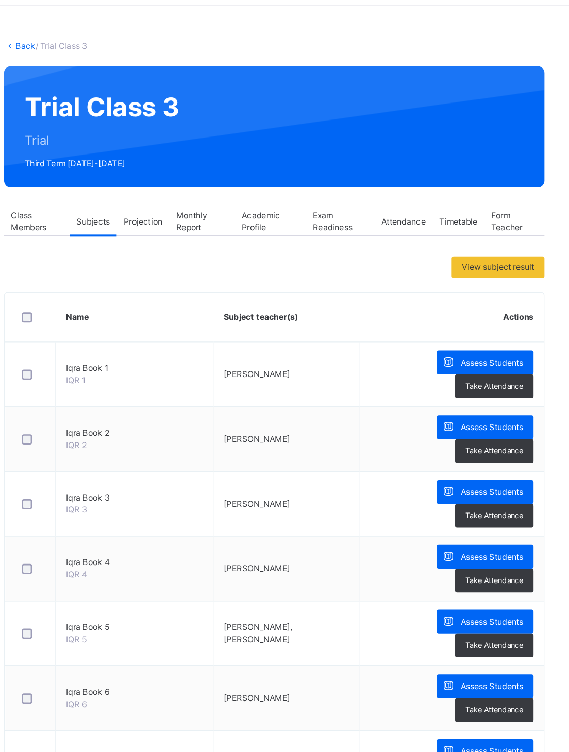
click at [232, 199] on span "Projection" at bounding box center [246, 203] width 29 height 9
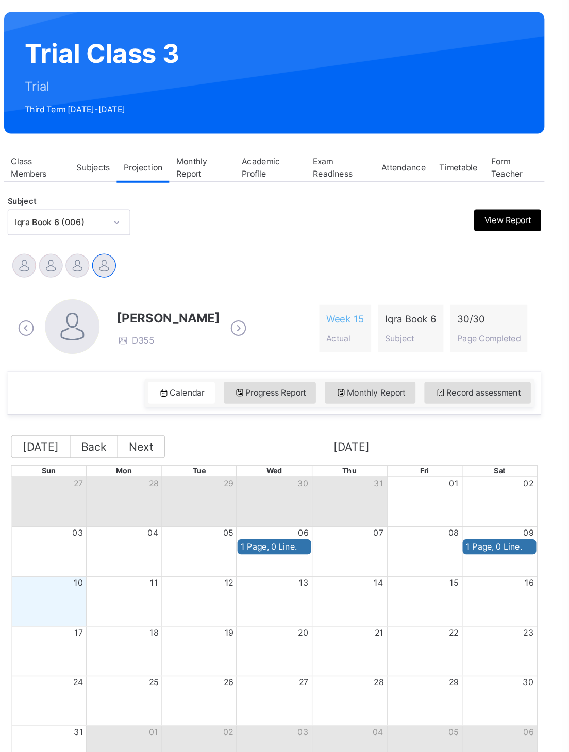
click at [467, 369] on span "Record assessment" at bounding box center [499, 373] width 65 height 9
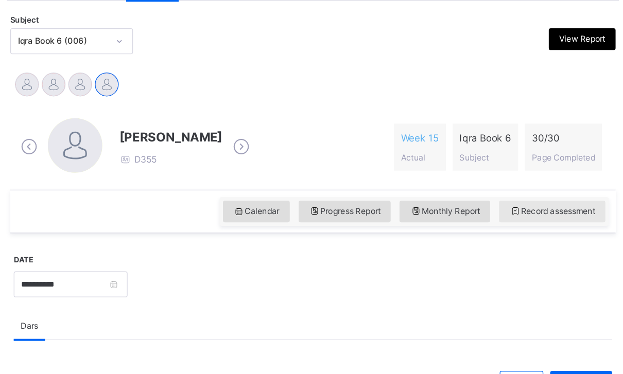
scroll to position [176, 0]
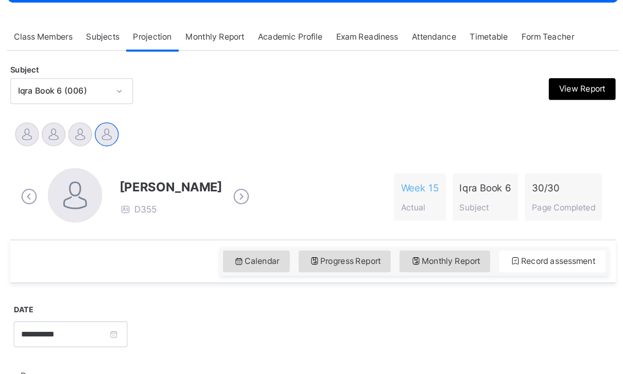
click at [277, 27] on span "Monthly Report" at bounding box center [299, 27] width 44 height 9
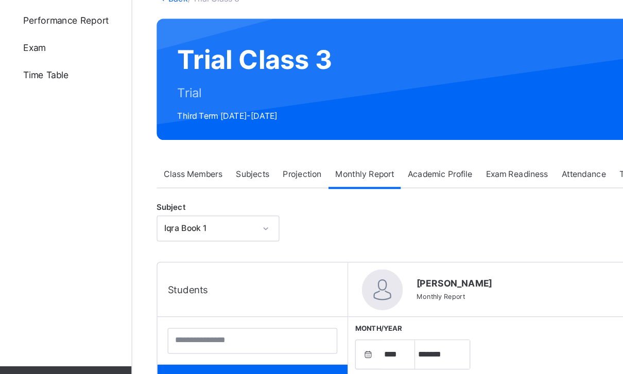
scroll to position [12, 0]
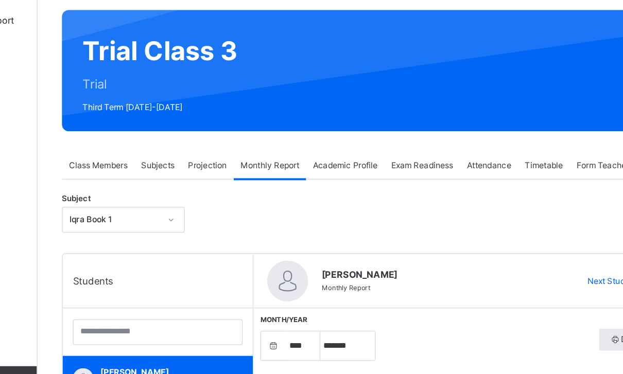
click at [237, 187] on span "Projection" at bounding box center [251, 191] width 29 height 9
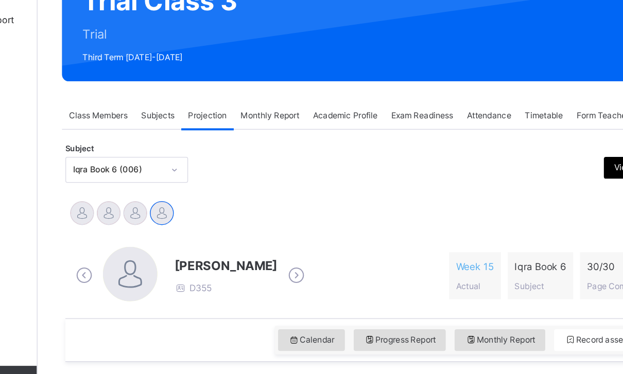
scroll to position [138, 0]
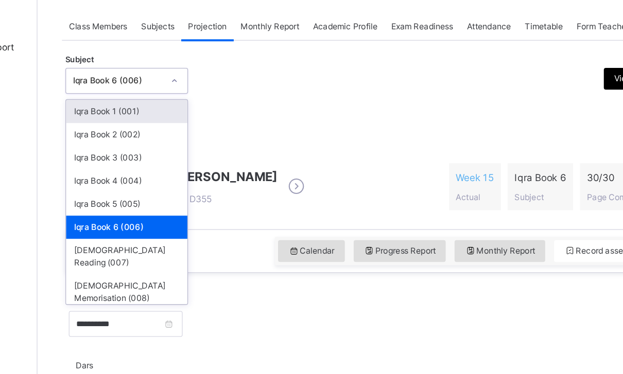
click at [145, 122] on div "Iqra Book 1 (001)" at bounding box center [191, 131] width 92 height 18
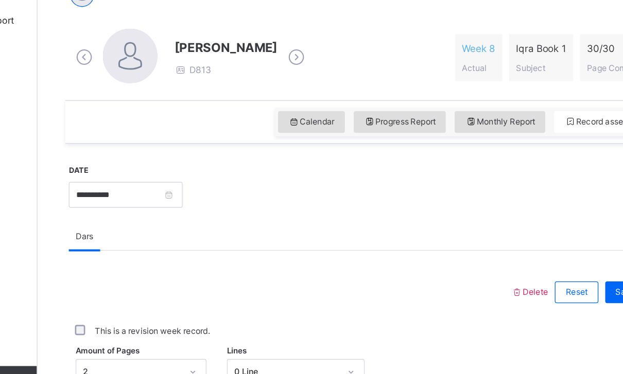
scroll to position [275, 0]
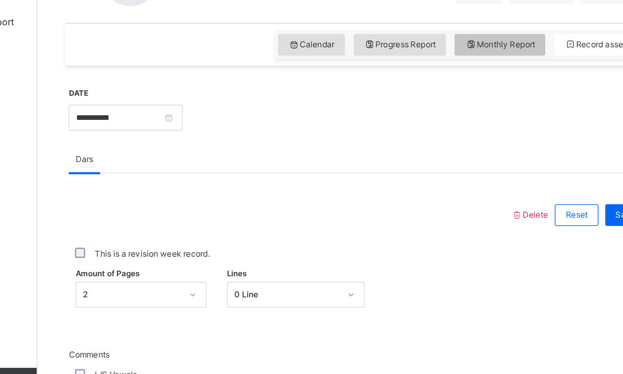
click at [439, 91] on div "Monthly Report" at bounding box center [473, 99] width 69 height 16
select select "****"
select select "*"
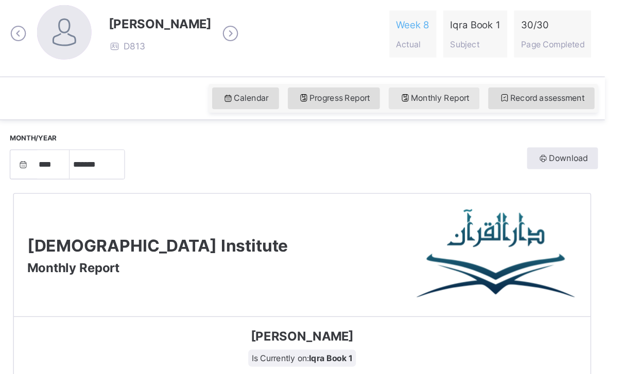
scroll to position [298, 0]
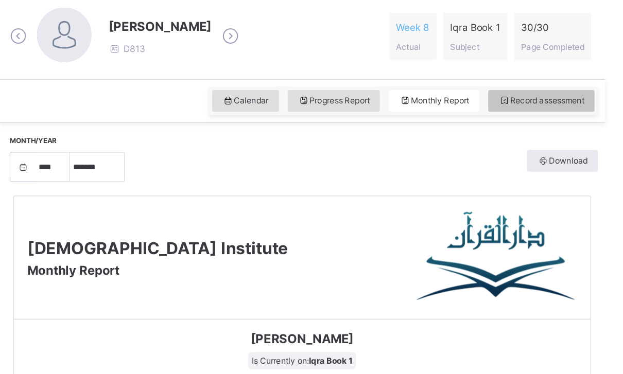
click at [522, 79] on span "Record assessment" at bounding box center [554, 76] width 65 height 9
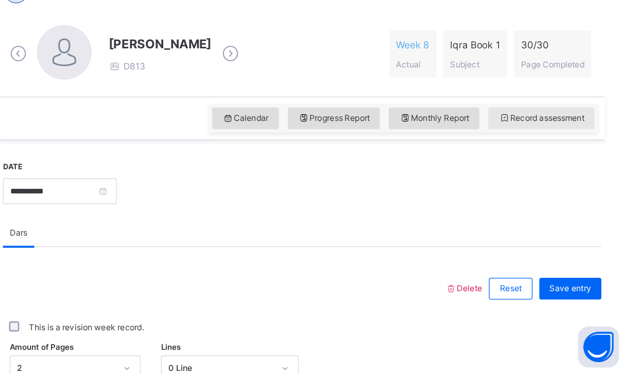
scroll to position [214, 0]
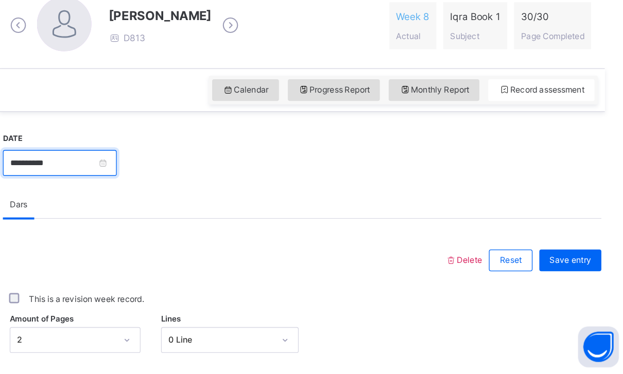
click at [147, 205] on input "**********" at bounding box center [190, 215] width 86 height 20
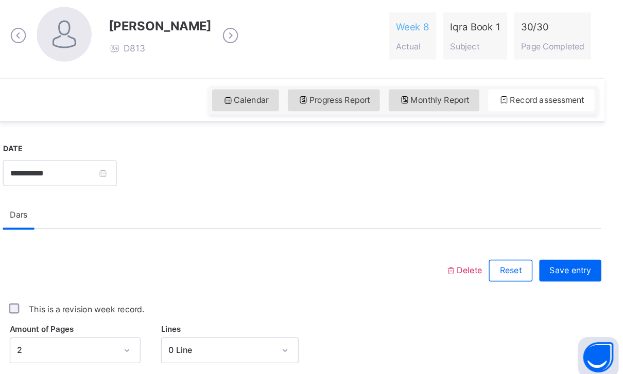
scroll to position [232, 0]
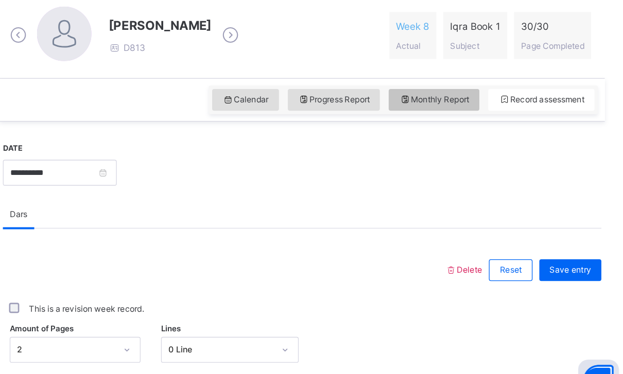
click at [447, 138] on span "Monthly Report" at bounding box center [473, 142] width 53 height 9
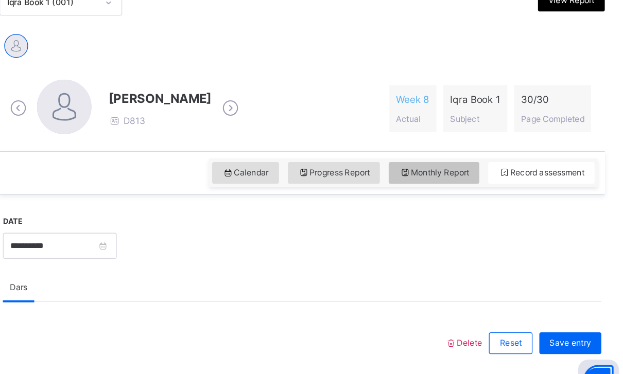
select select "****"
select select "*"
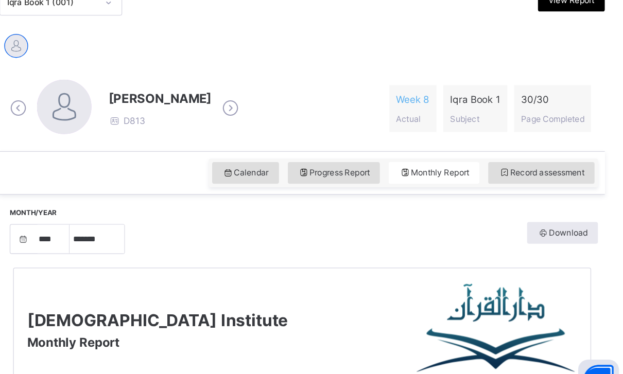
click at [552, 59] on div "View Report" at bounding box center [577, 67] width 50 height 16
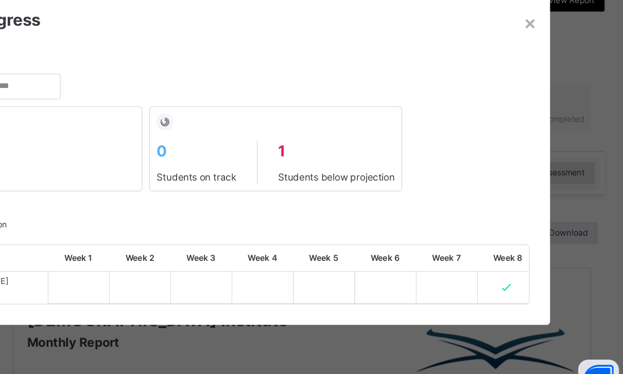
click at [415, 153] on div "**********" at bounding box center [311, 206] width 499 height 211
click at [541, 73] on div "×" at bounding box center [546, 84] width 10 height 22
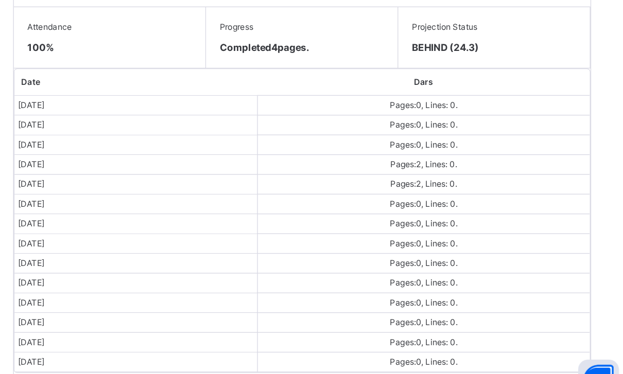
scroll to position [536, 0]
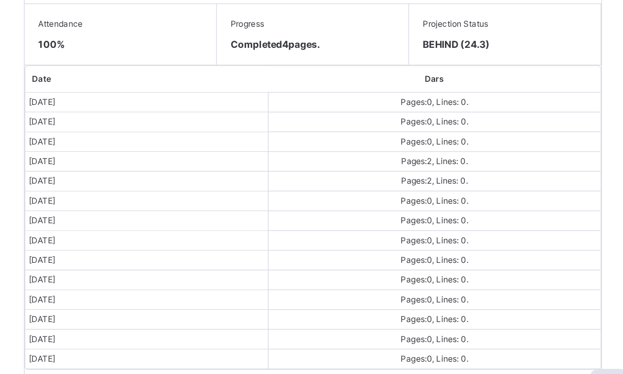
click at [156, 189] on td "[DATE]" at bounding box center [247, 196] width 183 height 15
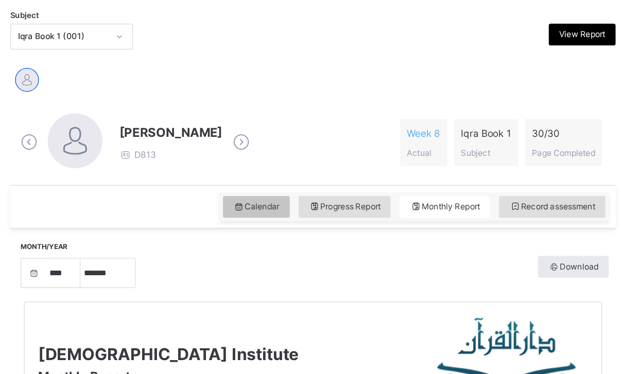
click at [313, 155] on icon at bounding box center [317, 155] width 9 height 9
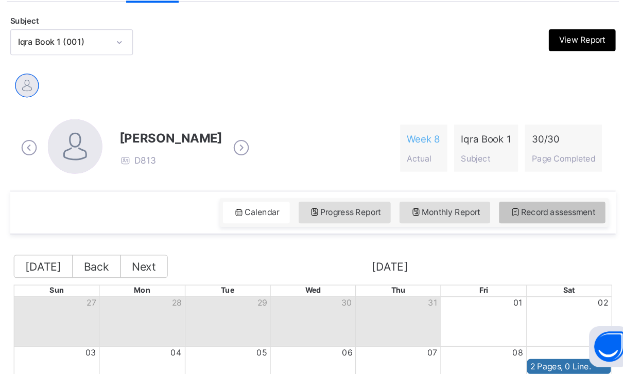
click at [522, 248] on span "Record assessment" at bounding box center [554, 252] width 65 height 9
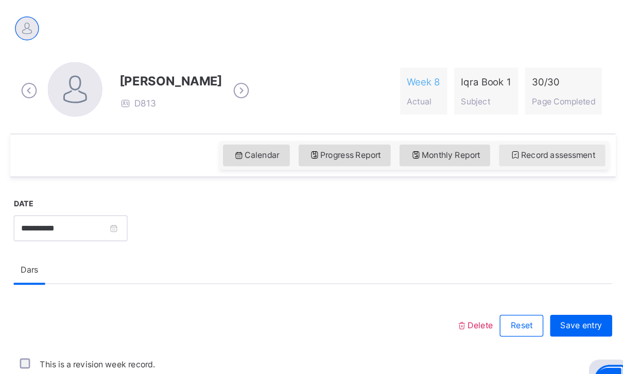
scroll to position [199, 0]
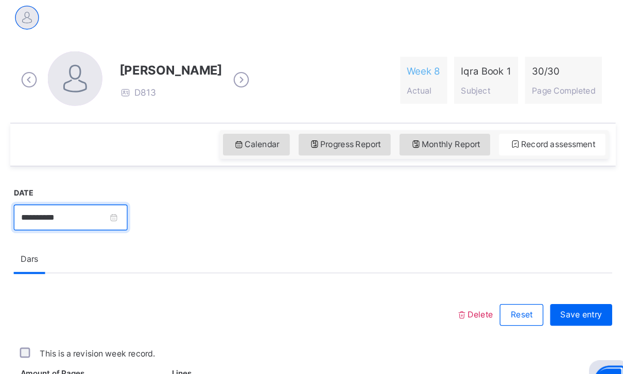
click at [147, 220] on input "**********" at bounding box center [190, 230] width 86 height 20
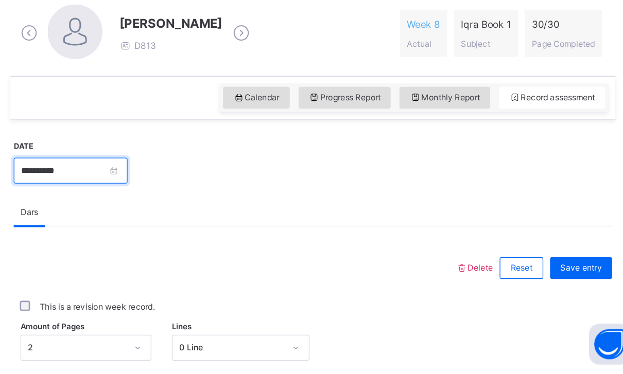
click at [147, 213] on input "**********" at bounding box center [190, 223] width 86 height 20
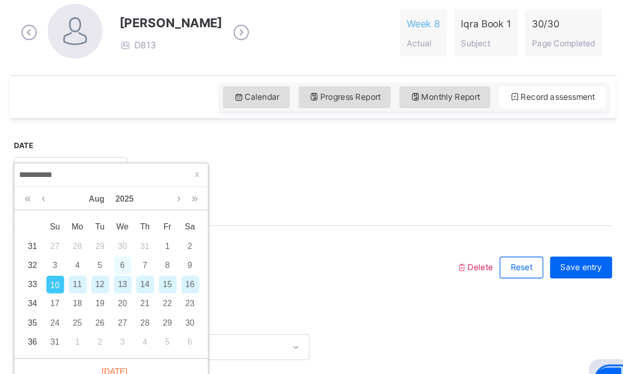
click at [223, 261] on div "6" at bounding box center [229, 267] width 13 height 13
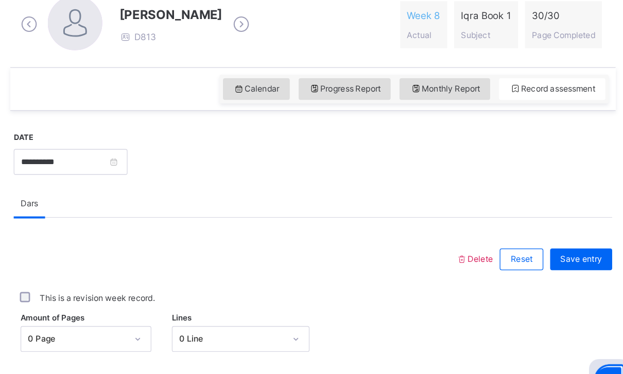
scroll to position [280, 0]
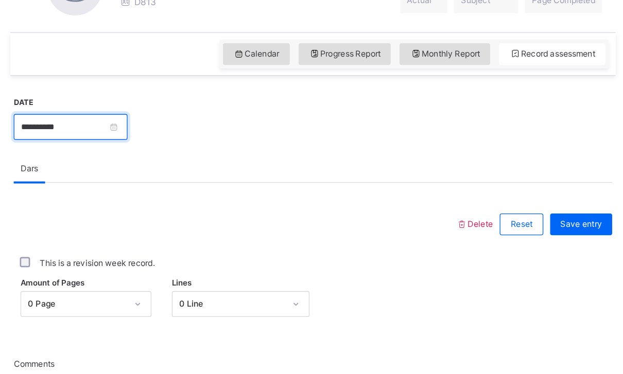
click at [147, 140] on input "**********" at bounding box center [190, 150] width 86 height 20
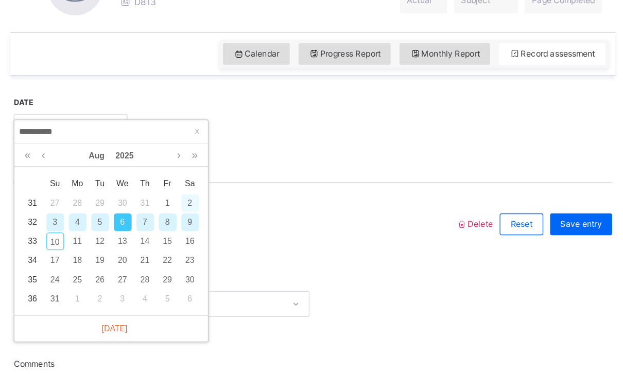
click at [274, 200] on div "2" at bounding box center [280, 206] width 13 height 13
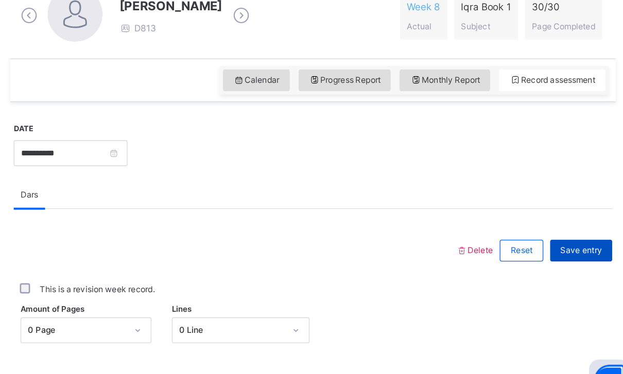
click at [553, 248] on div "Save entry" at bounding box center [576, 256] width 47 height 16
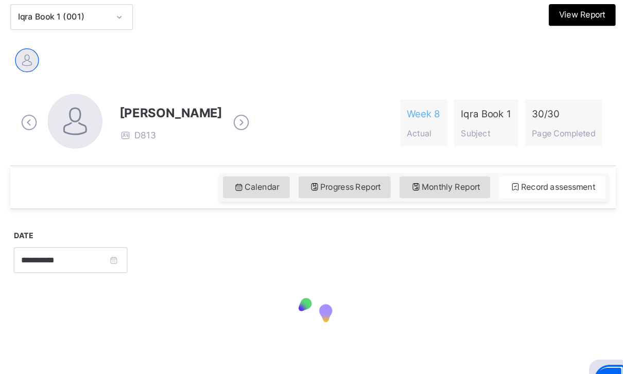
scroll to position [166, 0]
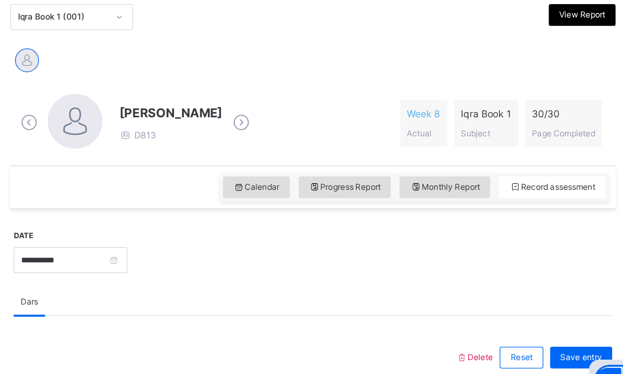
click at [147, 240] on div "**********" at bounding box center [190, 262] width 86 height 44
click at [147, 253] on input "**********" at bounding box center [190, 263] width 86 height 20
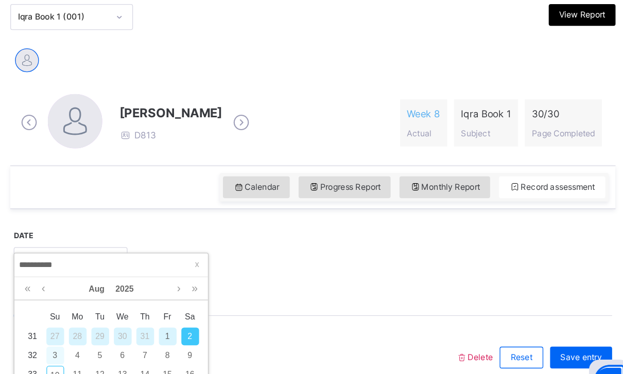
click at [172, 329] on div "3" at bounding box center [178, 335] width 13 height 13
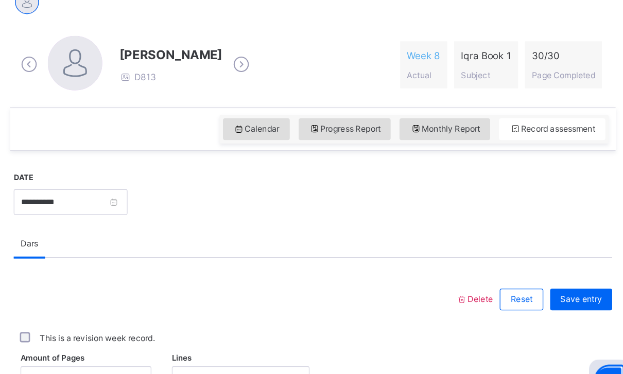
scroll to position [212, 0]
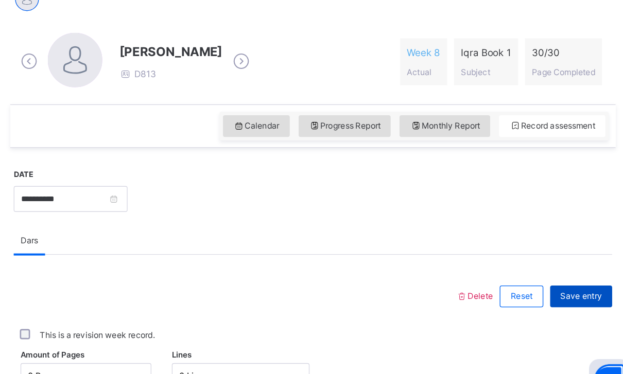
click at [560, 286] on span "Save entry" at bounding box center [575, 290] width 31 height 9
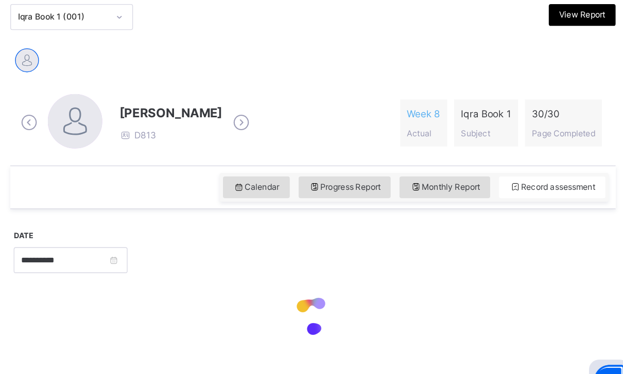
scroll to position [166, 0]
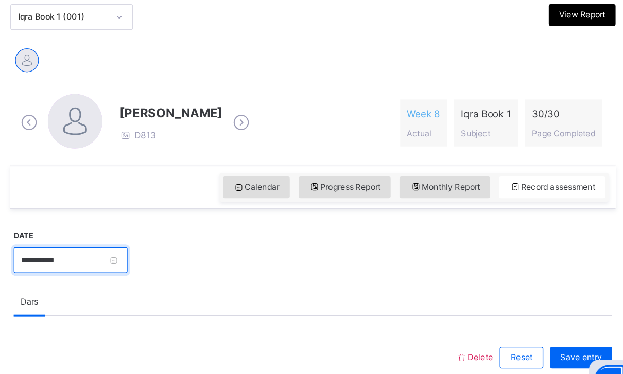
click at [147, 253] on input "**********" at bounding box center [190, 263] width 86 height 20
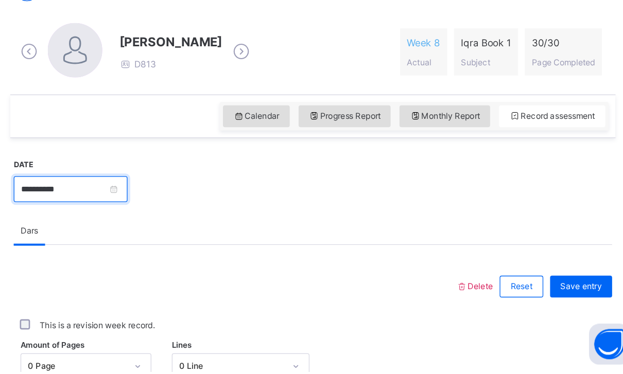
click at [147, 227] on input "**********" at bounding box center [190, 237] width 86 height 20
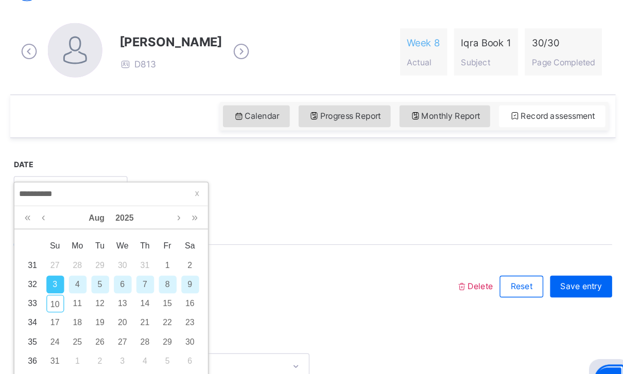
click at [223, 275] on div "6" at bounding box center [229, 281] width 13 height 13
type input "**********"
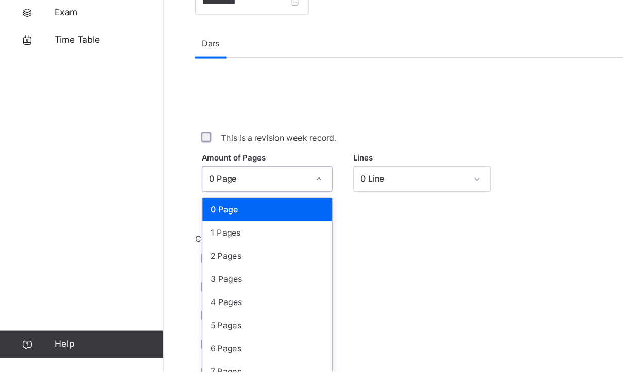
scroll to position [335, 0]
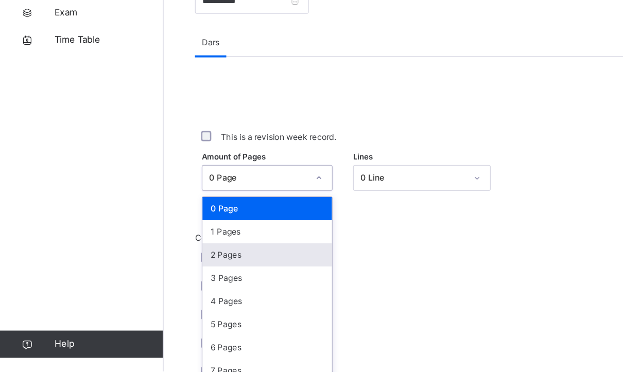
click at [227, 278] on div "2 Pages" at bounding box center [202, 287] width 98 height 18
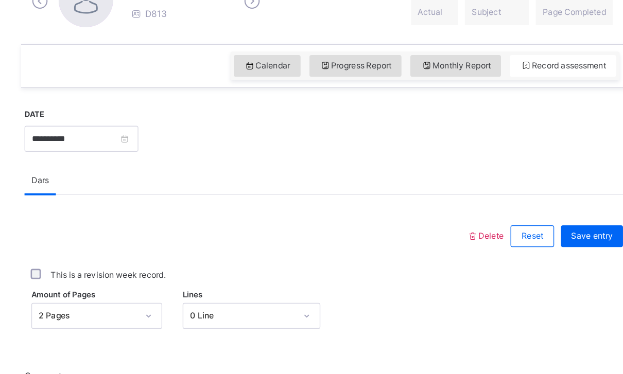
scroll to position [315, 0]
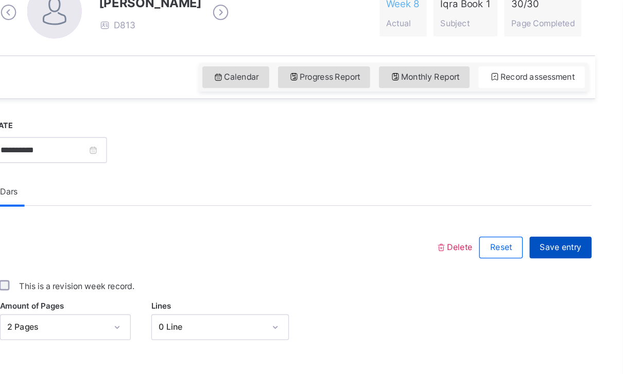
click at [560, 188] on span "Save entry" at bounding box center [575, 187] width 31 height 9
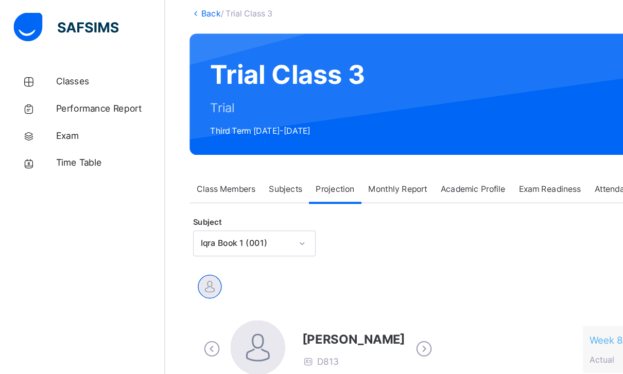
scroll to position [0, 0]
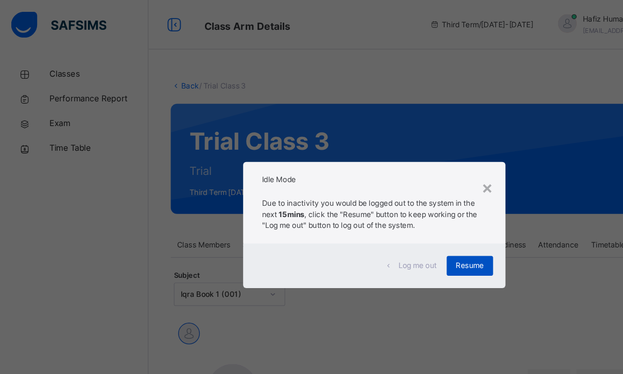
click at [406, 217] on div "Resume" at bounding box center [391, 221] width 39 height 16
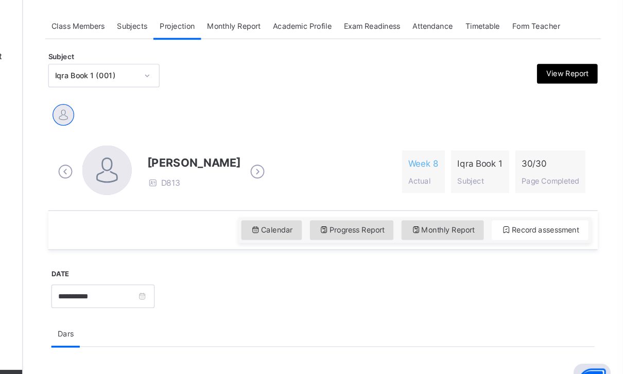
scroll to position [150, 0]
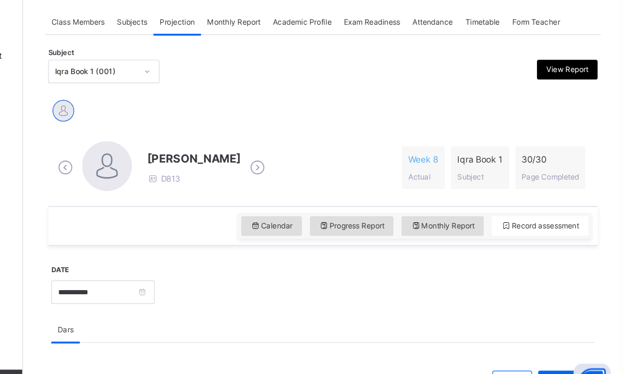
click at [202, 49] on span "Subjects" at bounding box center [214, 53] width 25 height 9
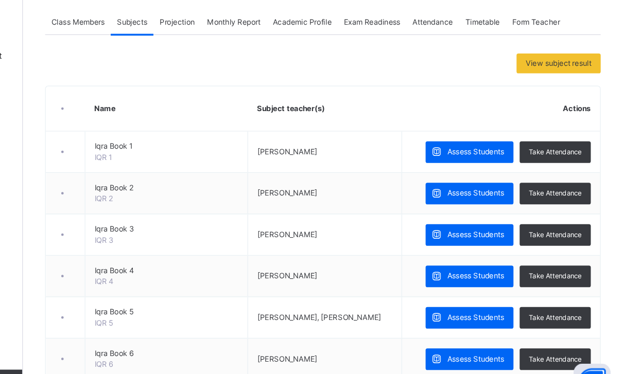
scroll to position [150, 0]
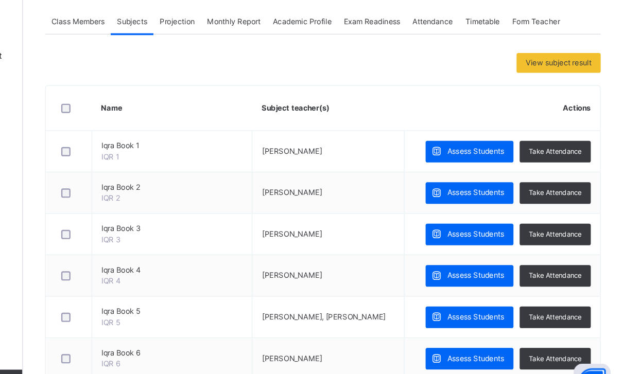
click at [237, 49] on span "Projection" at bounding box center [251, 53] width 29 height 9
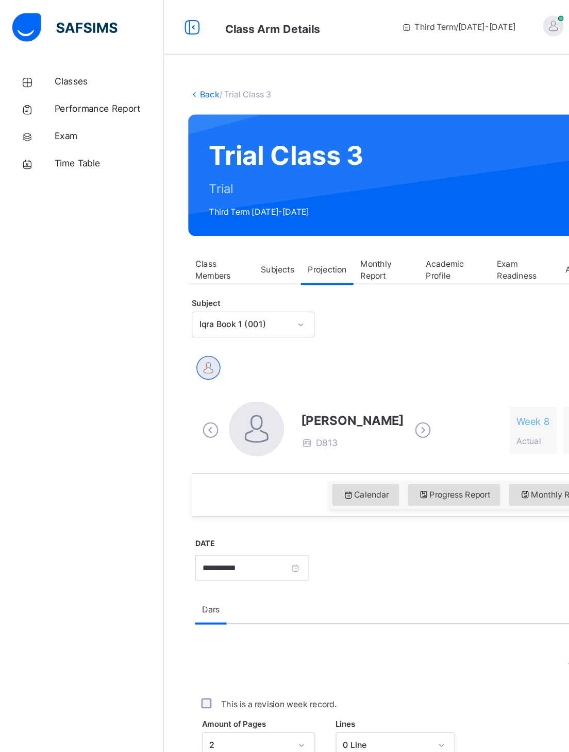
scroll to position [0, 0]
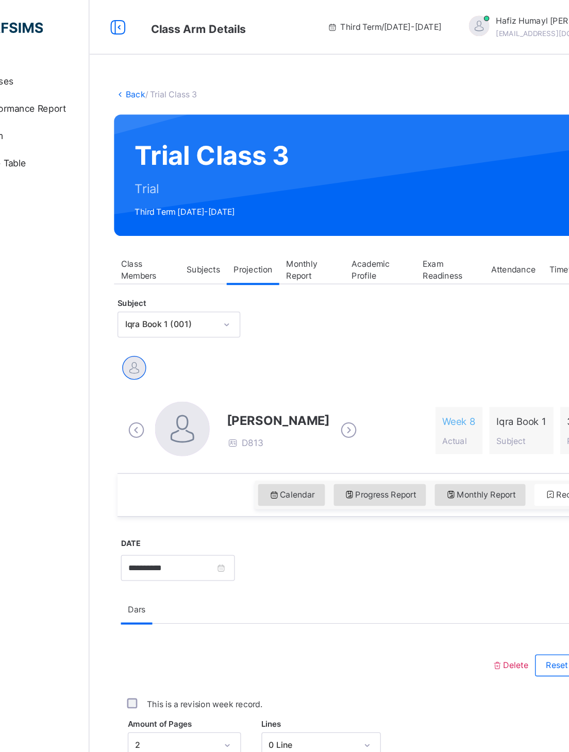
click at [145, 235] on div "Iqra Book 1 (001)" at bounding box center [191, 245] width 93 height 20
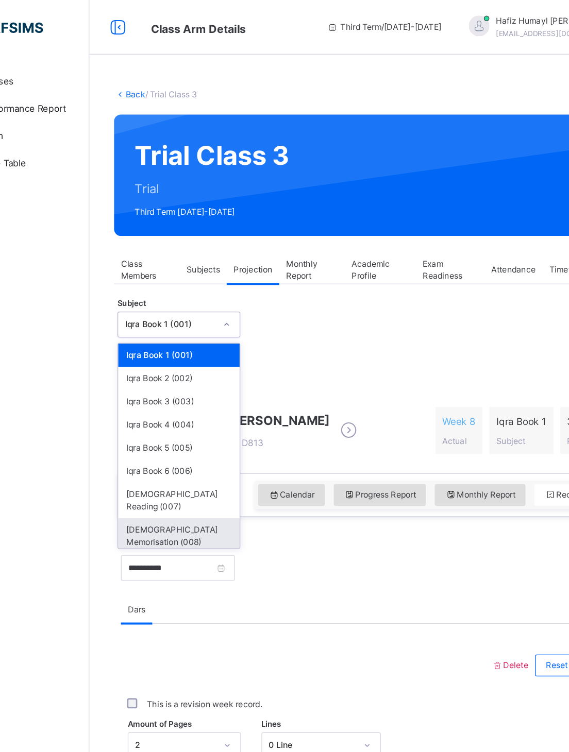
click at [145, 374] on div "[DEMOGRAPHIC_DATA] Memorisation (008)" at bounding box center [191, 404] width 92 height 27
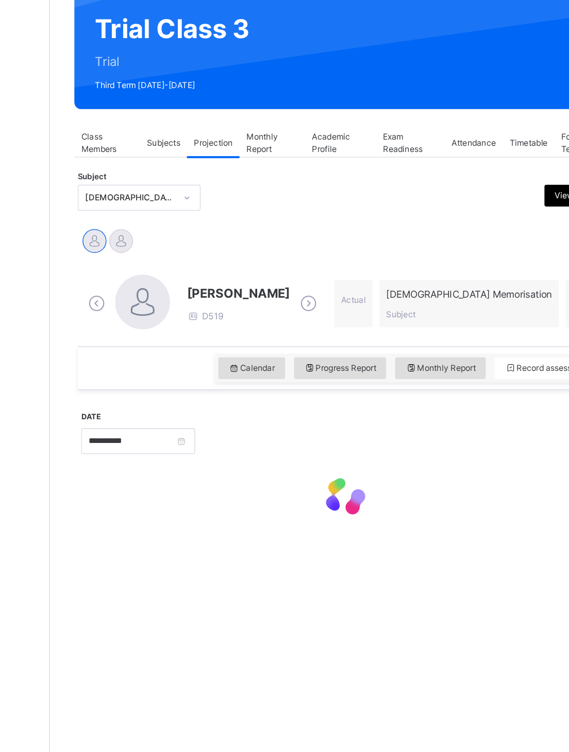
click at [168, 269] on div at bounding box center [177, 278] width 18 height 18
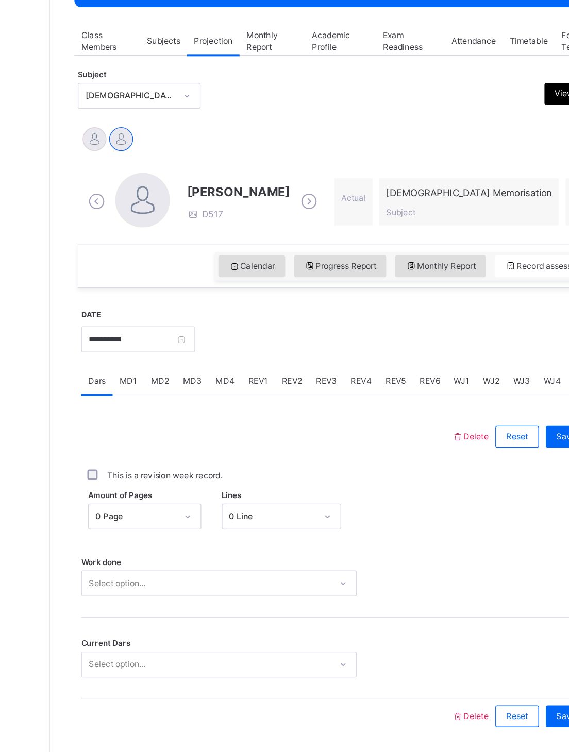
scroll to position [44, 0]
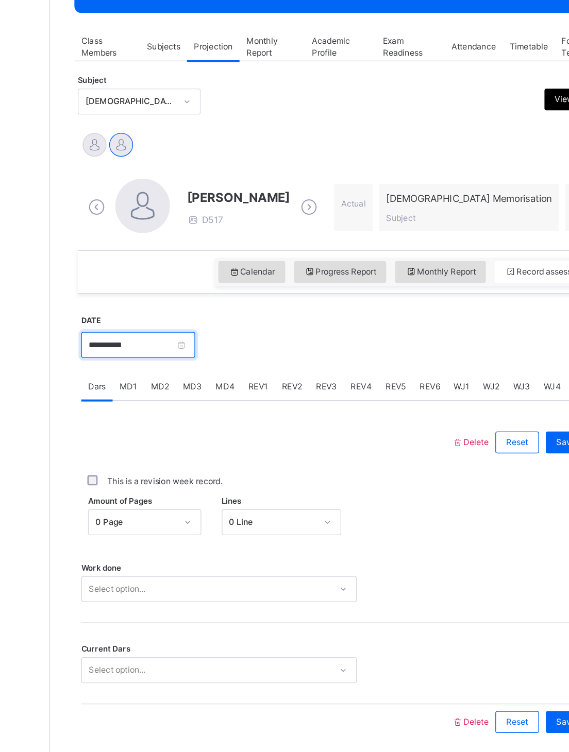
click at [157, 374] on input "**********" at bounding box center [190, 408] width 86 height 20
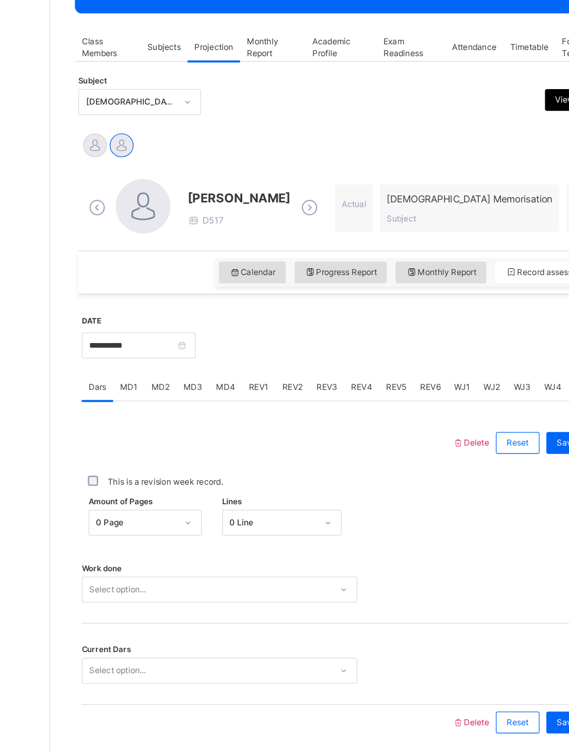
click at [336, 374] on div "Amount of Pages 0 Page Lines 0 Line" at bounding box center [346, 542] width 398 height 20
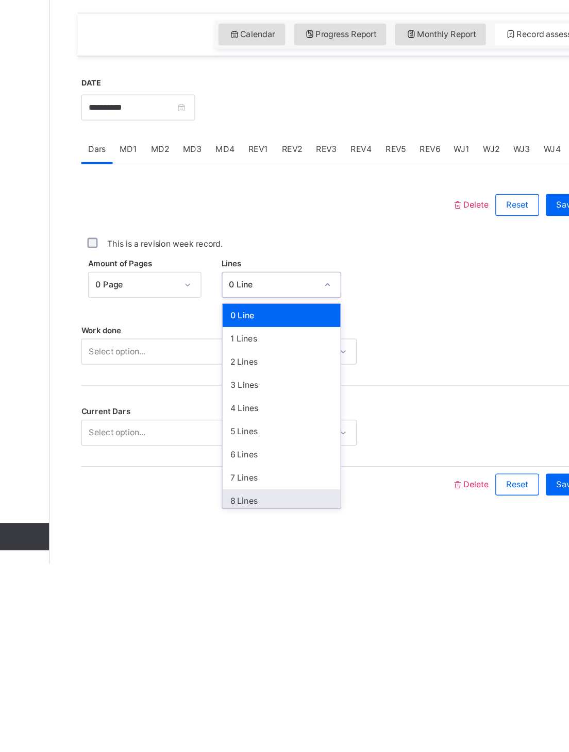
click at [254, 374] on div "8 Lines" at bounding box center [299, 705] width 90 height 18
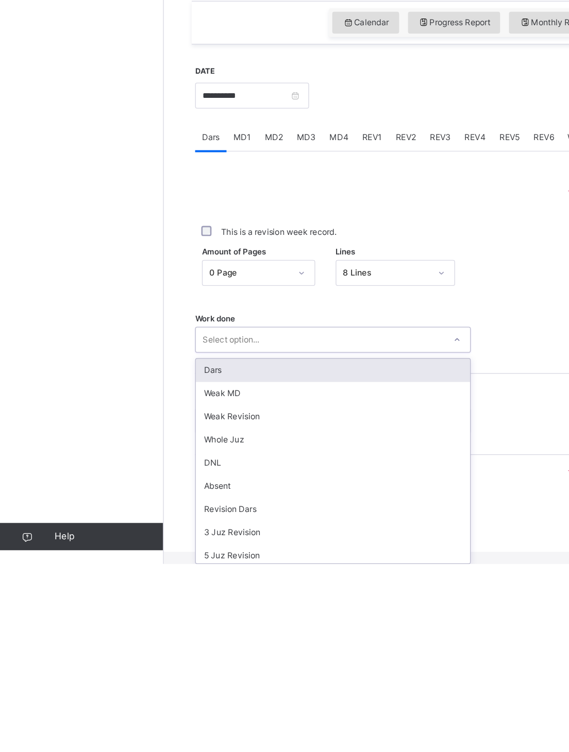
scroll to position [0, 0]
click at [306, 374] on div "Dars" at bounding box center [251, 606] width 207 height 18
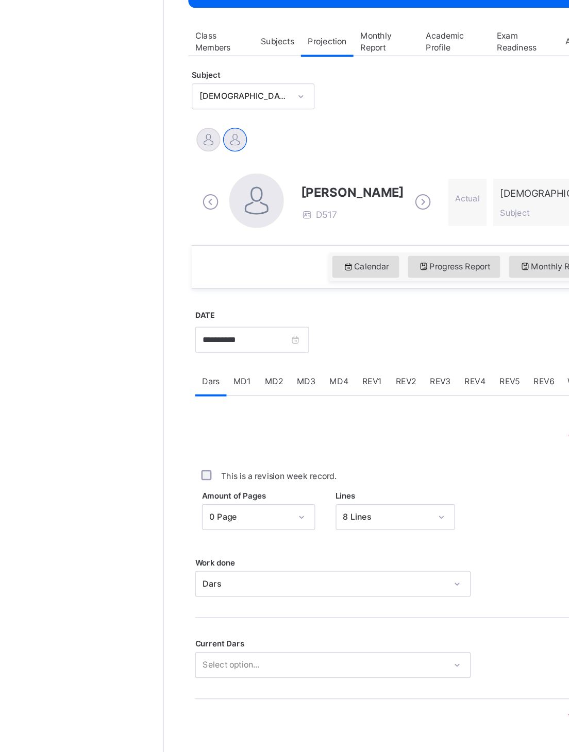
click at [289, 374] on div "Current Dars Select option..." at bounding box center [346, 648] width 398 height 61
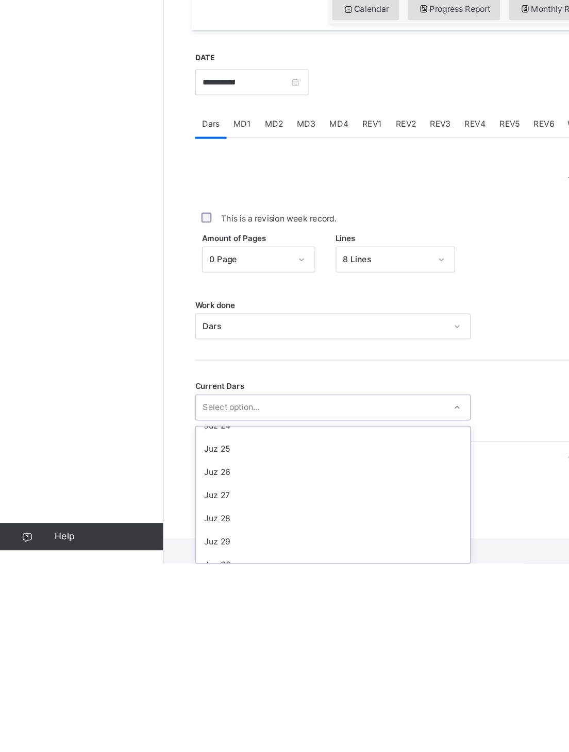
scroll to position [402, 0]
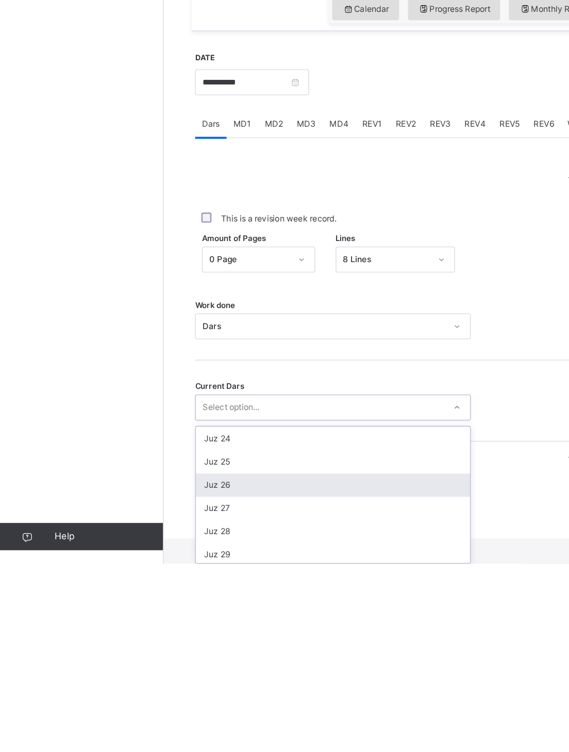
click at [304, 374] on div "Juz 26" at bounding box center [251, 693] width 207 height 18
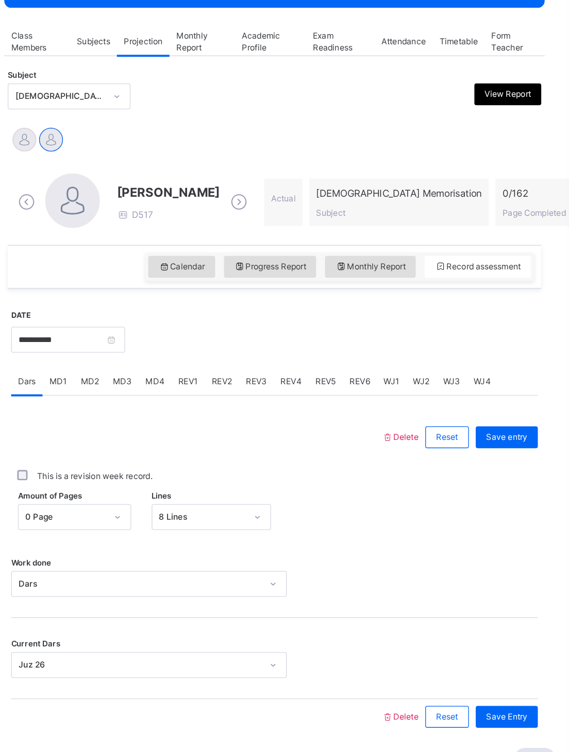
click at [506, 374] on span "Save entry" at bounding box center [521, 480] width 31 height 9
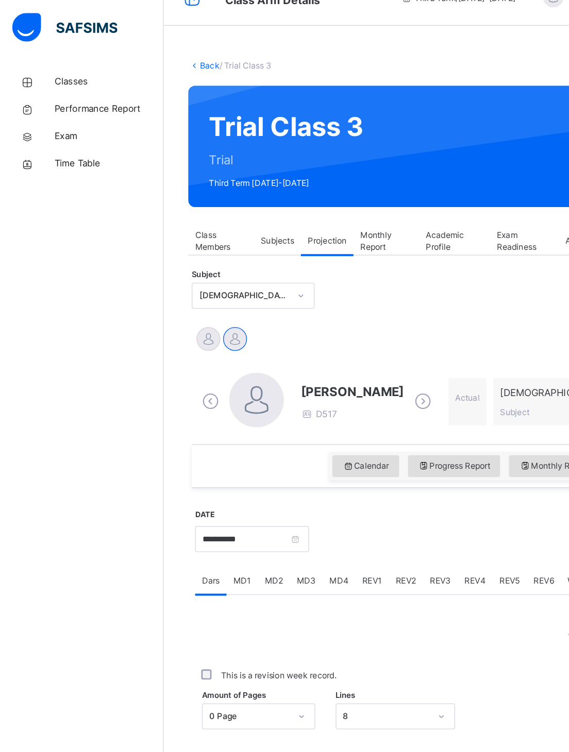
scroll to position [44, 0]
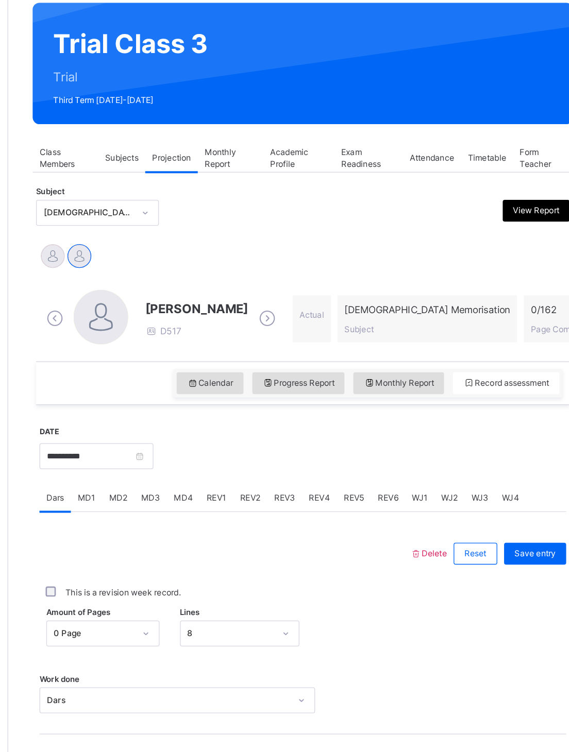
click at [148, 247] on div at bounding box center [157, 256] width 18 height 18
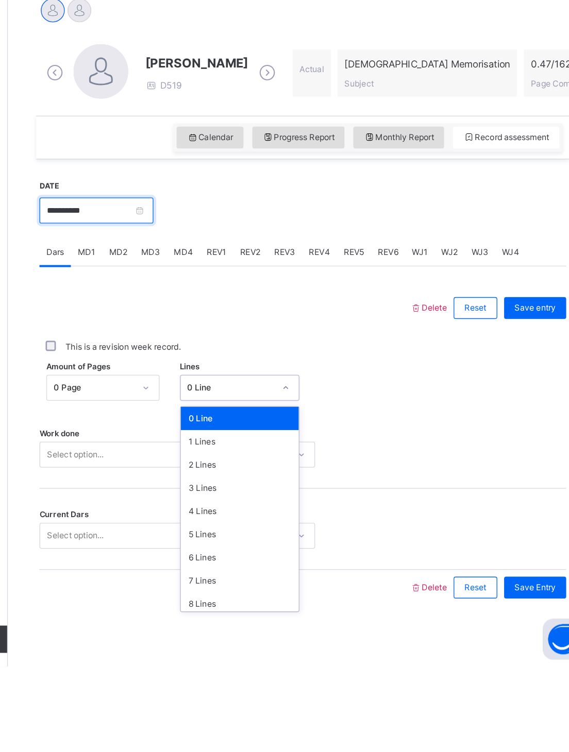
click at [147, 374] on input "**********" at bounding box center [190, 408] width 86 height 20
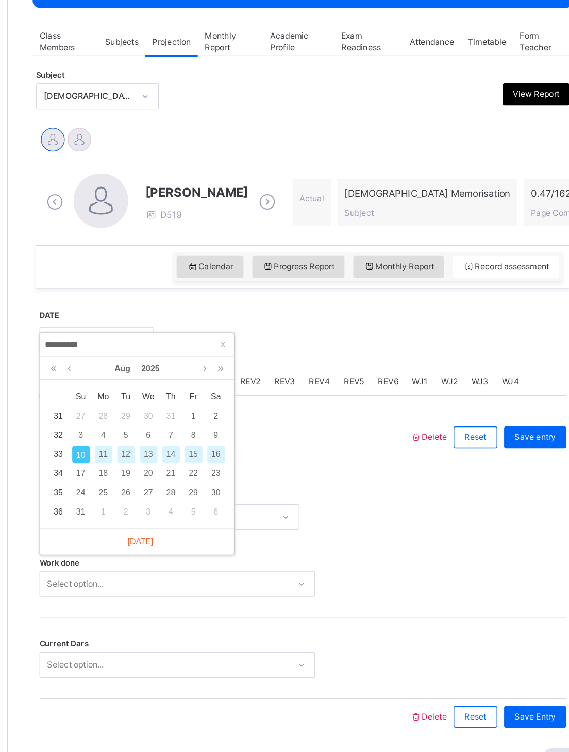
click at [274, 374] on div "9" at bounding box center [280, 479] width 13 height 13
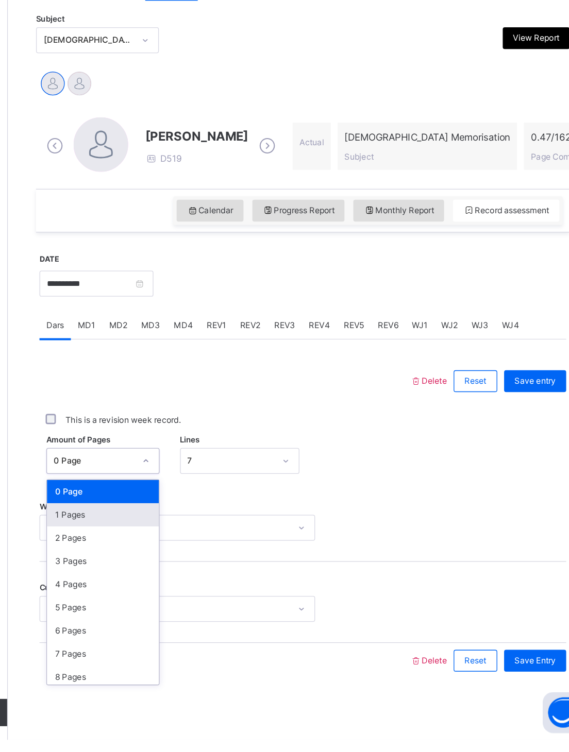
click at [153, 374] on div "1 Pages" at bounding box center [195, 582] width 84 height 18
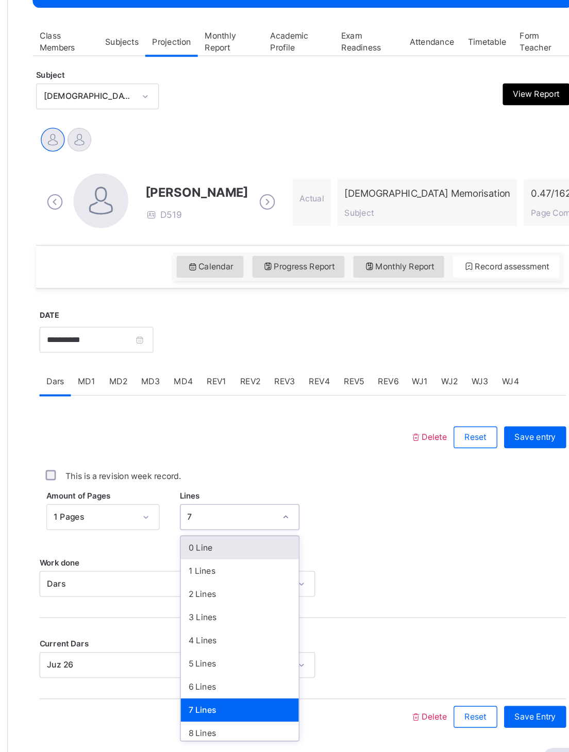
click at [254, 374] on div "0 Line" at bounding box center [299, 565] width 90 height 18
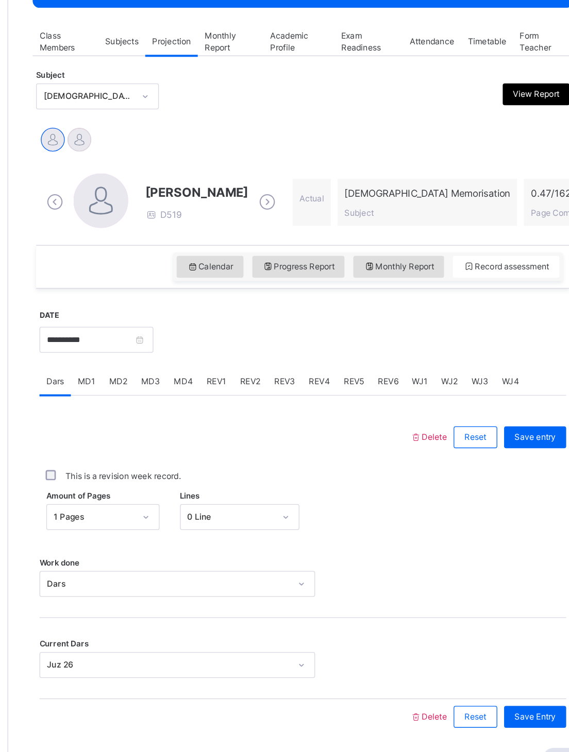
click at [506, 374] on span "Save entry" at bounding box center [521, 480] width 31 height 9
click at [147, 374] on input "**********" at bounding box center [190, 408] width 86 height 20
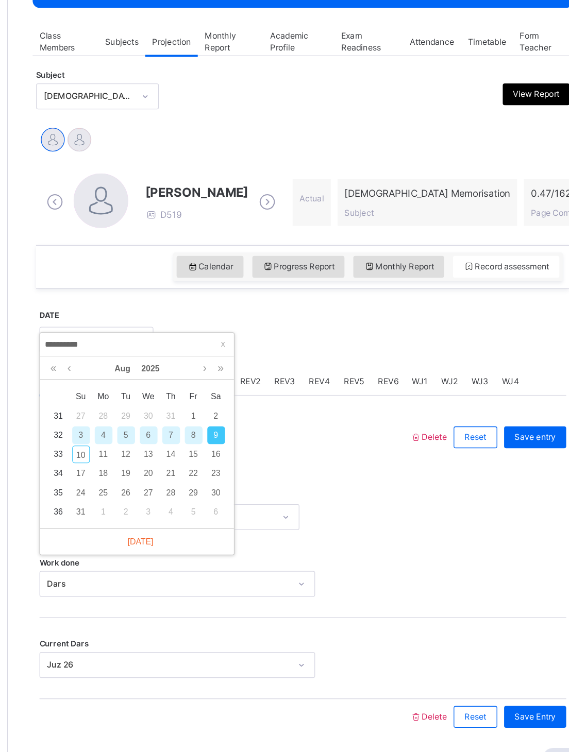
click at [172, 374] on div "10" at bounding box center [178, 493] width 13 height 13
type input "**********"
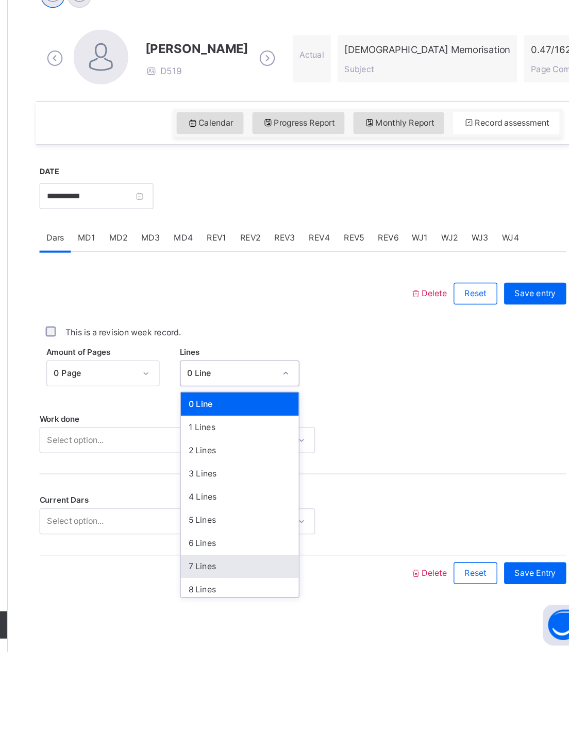
click at [254, 374] on div "7 Lines" at bounding box center [299, 687] width 90 height 18
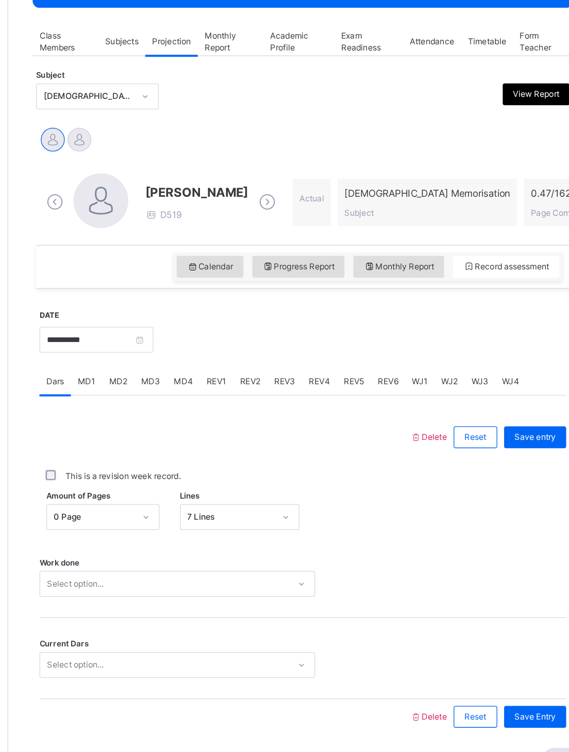
click at [506, 374] on span "Save entry" at bounding box center [521, 480] width 31 height 9
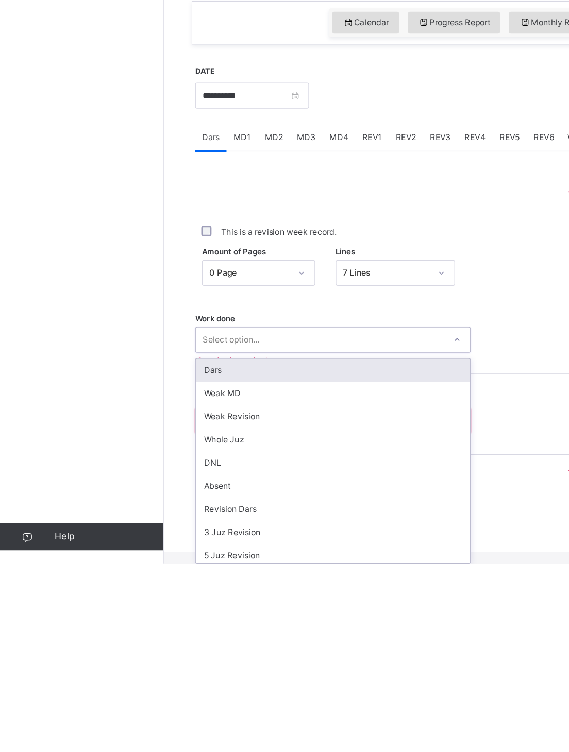
click at [158, 374] on div "Dars" at bounding box center [251, 606] width 207 height 18
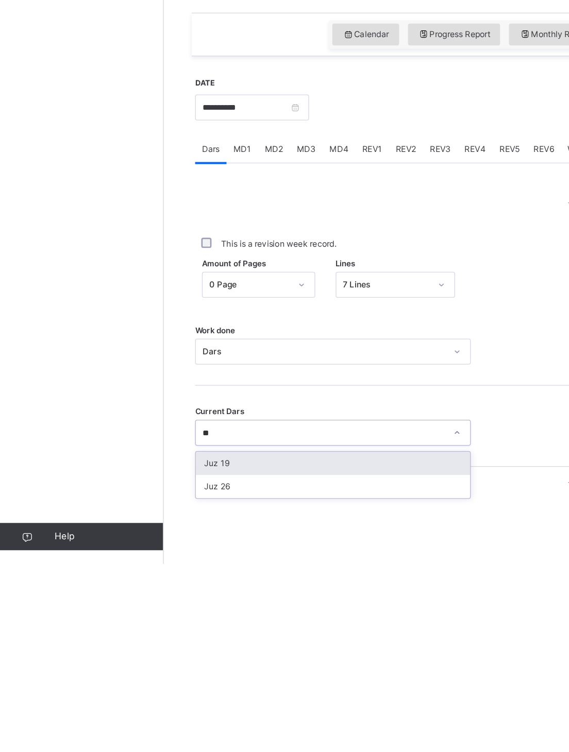
click at [161, 374] on div "Juz 26" at bounding box center [251, 694] width 207 height 18
type input "**"
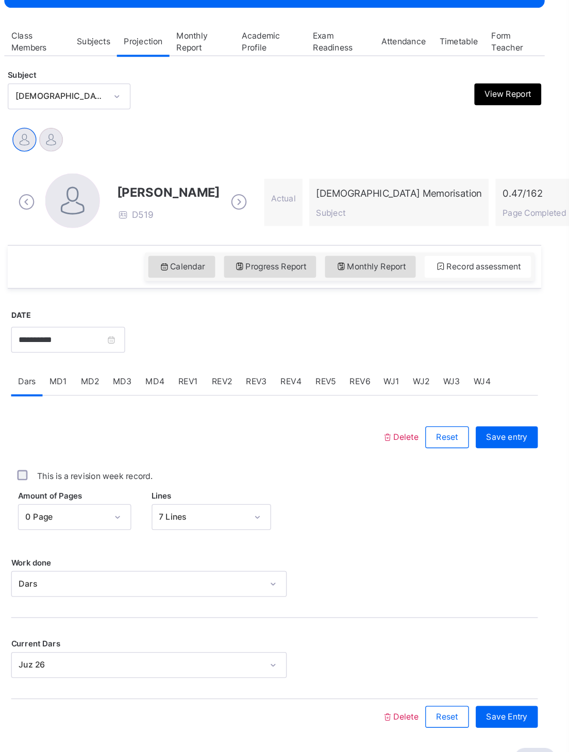
click at [498, 374] on div "Save entry" at bounding box center [521, 481] width 47 height 16
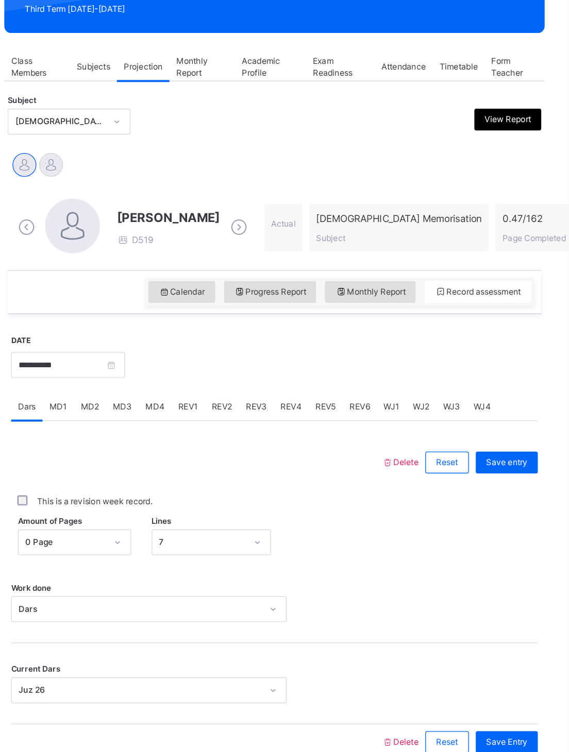
click at [168, 247] on div at bounding box center [177, 256] width 18 height 18
click at [259, 348] on span "Calendar" at bounding box center [276, 352] width 35 height 9
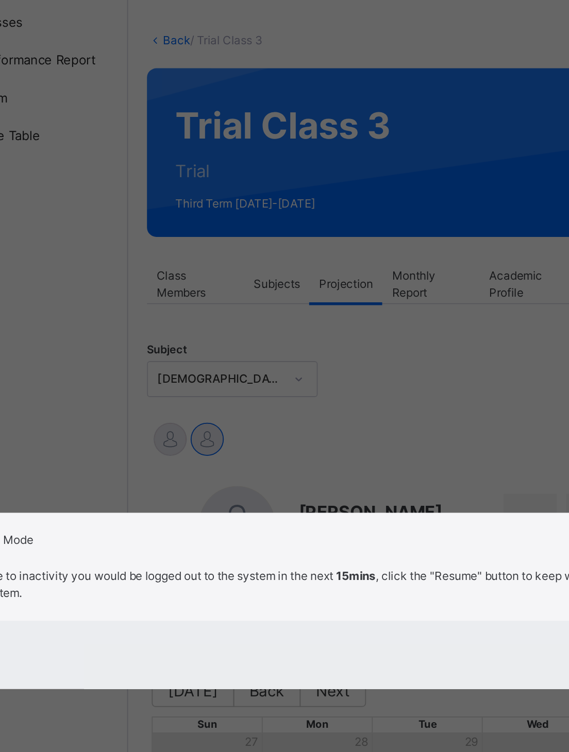
click at [227, 228] on div "× Idle Mode Due to inactivity you would be logged out to the system in the next…" at bounding box center [284, 376] width 569 height 752
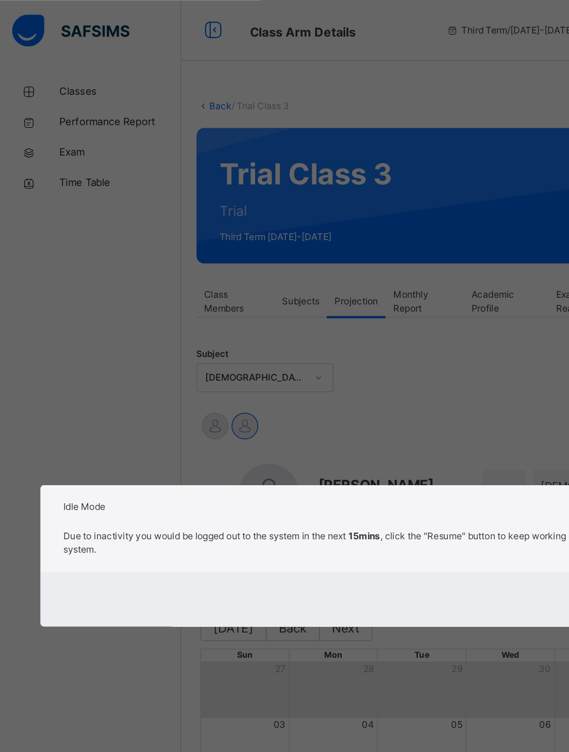
scroll to position [0, 0]
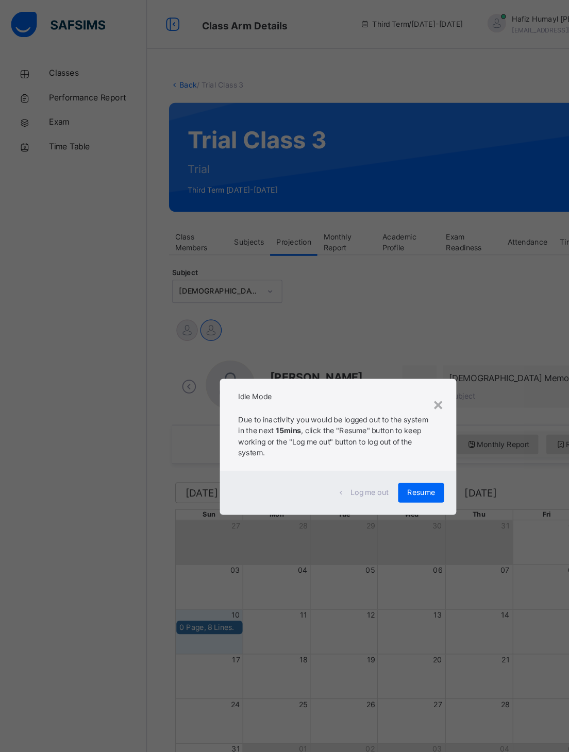
click at [349, 374] on div "Resume" at bounding box center [354, 414] width 39 height 16
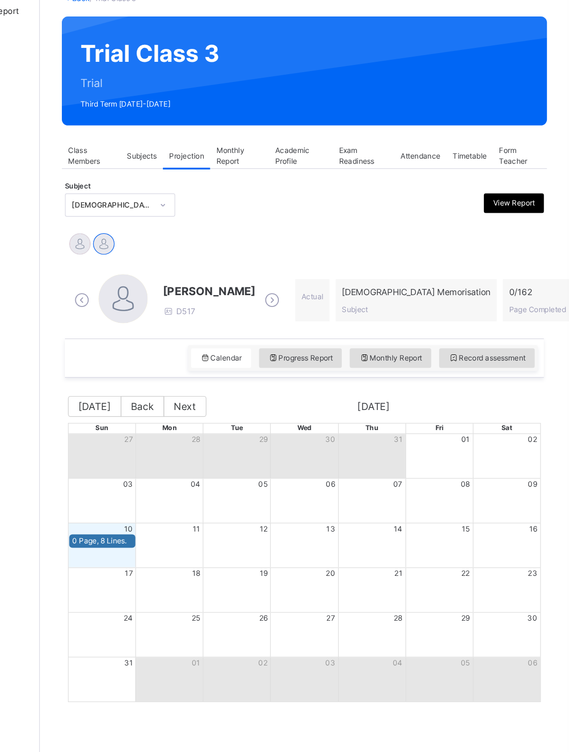
click at [148, 269] on div at bounding box center [157, 278] width 18 height 18
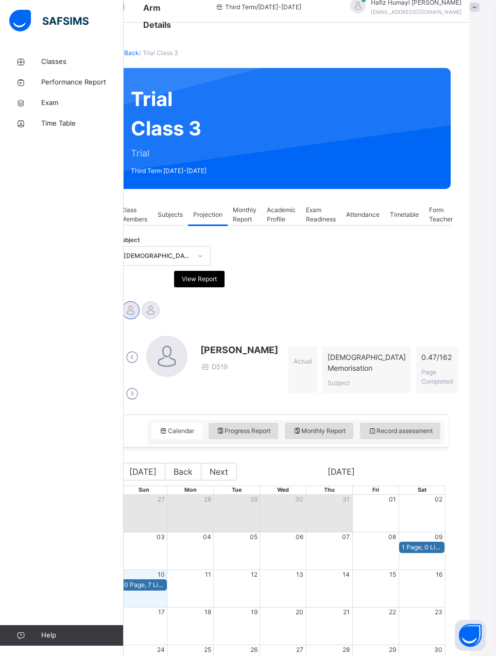
scroll to position [19, 27]
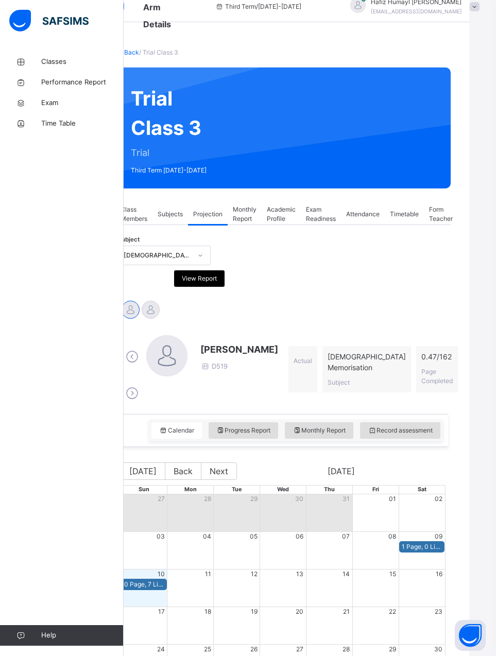
click at [133, 211] on span "Class Members" at bounding box center [134, 214] width 27 height 19
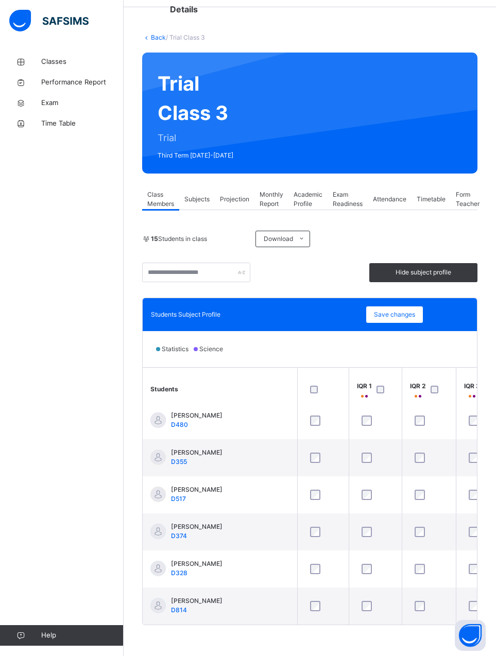
scroll to position [344, 0]
click at [242, 195] on span "Projection" at bounding box center [234, 199] width 29 height 9
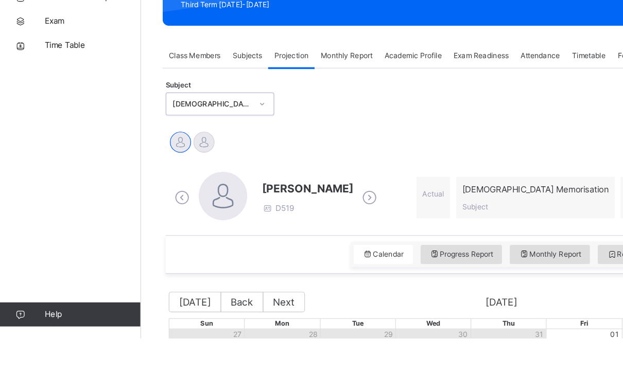
scroll to position [0, 0]
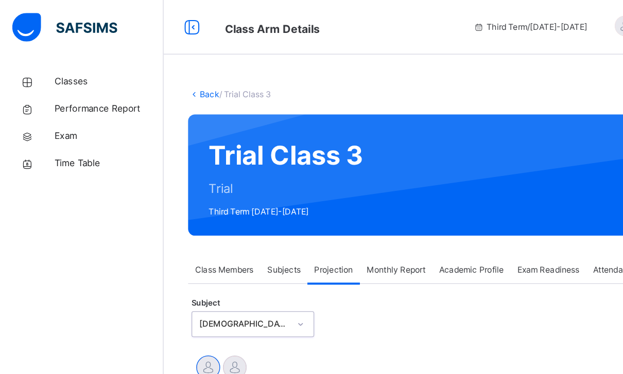
click at [451, 69] on div "Back / Trial Class 3" at bounding box center [373, 71] width 463 height 9
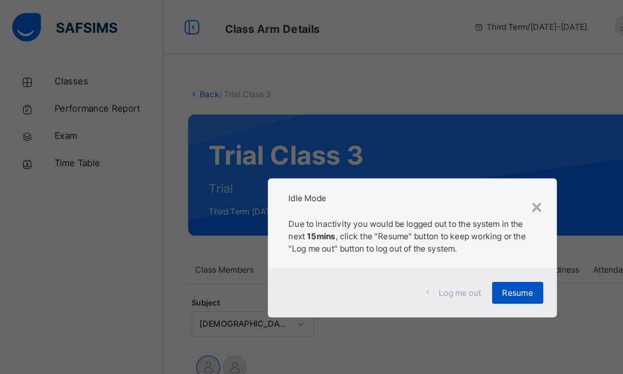
click at [396, 225] on span "Resume" at bounding box center [391, 221] width 23 height 9
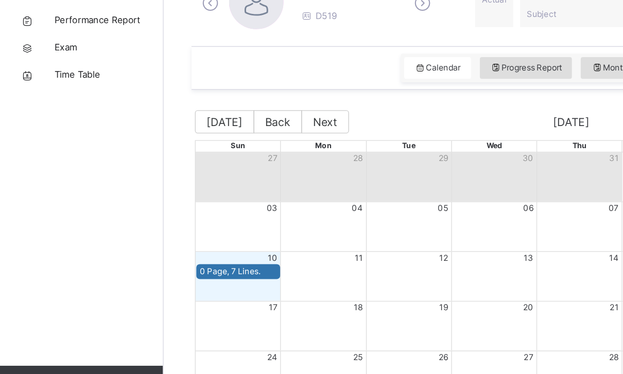
scroll to position [255, 0]
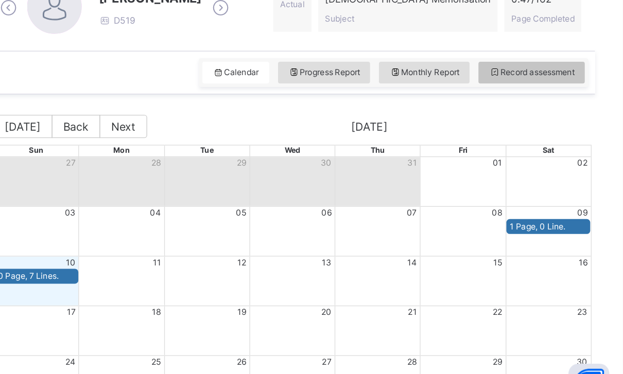
click at [522, 114] on span "Record assessment" at bounding box center [554, 118] width 65 height 9
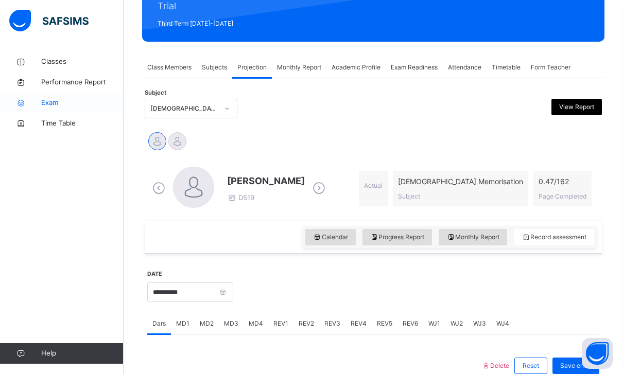
scroll to position [133, 0]
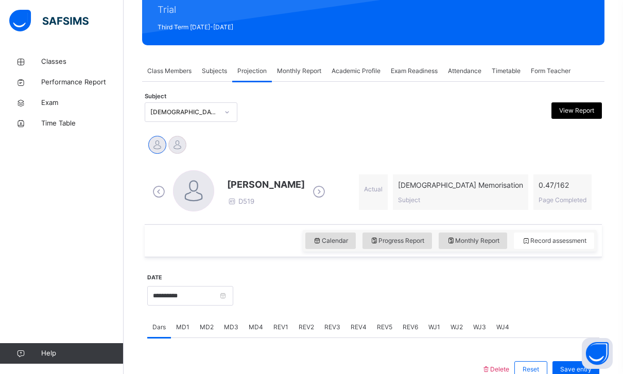
click at [253, 327] on span "MD4" at bounding box center [256, 327] width 14 height 9
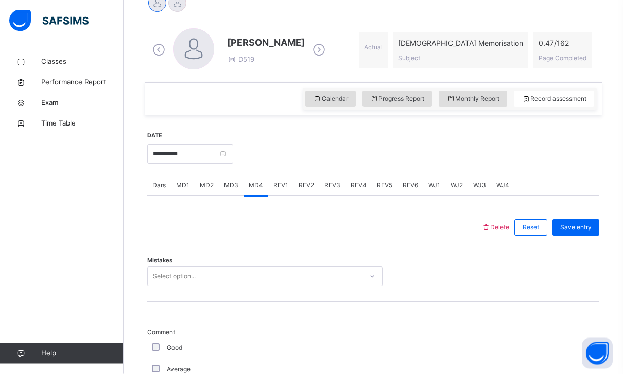
scroll to position [275, 0]
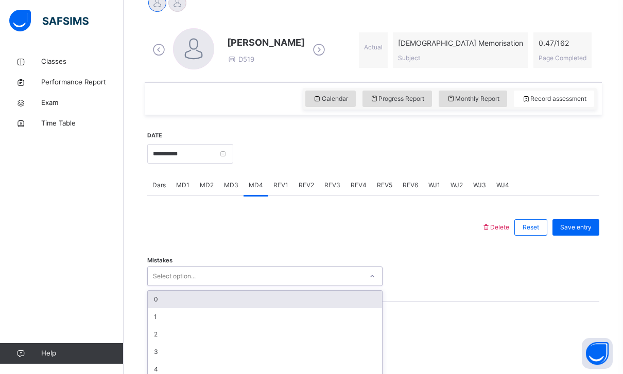
click at [366, 280] on div at bounding box center [373, 276] width 18 height 16
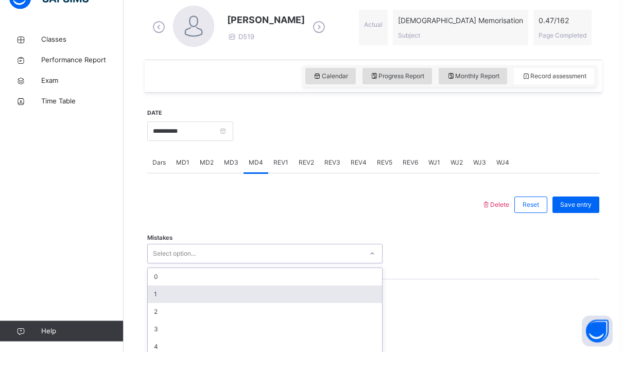
click at [326, 309] on div "1" at bounding box center [265, 318] width 234 height 18
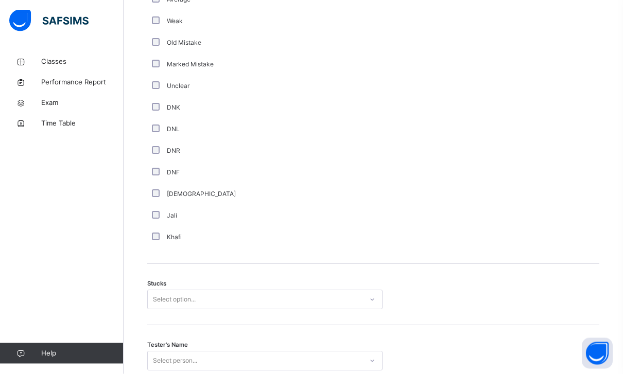
scroll to position [666, 0]
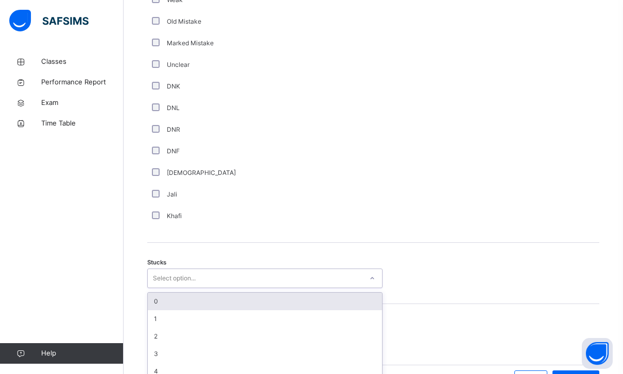
click at [191, 278] on div "Select option..." at bounding box center [174, 279] width 43 height 20
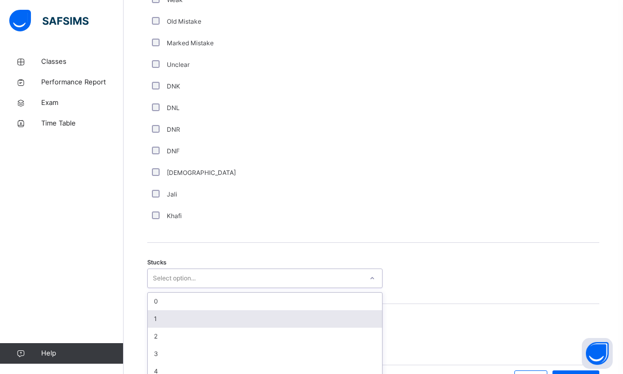
click at [204, 315] on div "1" at bounding box center [265, 320] width 234 height 18
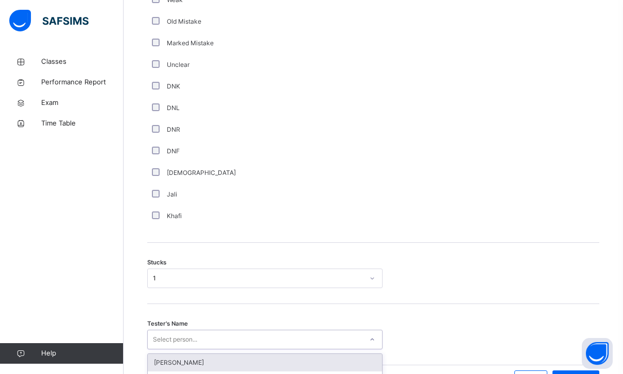
click at [223, 349] on div "option [PERSON_NAME] focused, 1 of 91. 91 results available. Use Up and Down to…" at bounding box center [264, 340] width 235 height 20
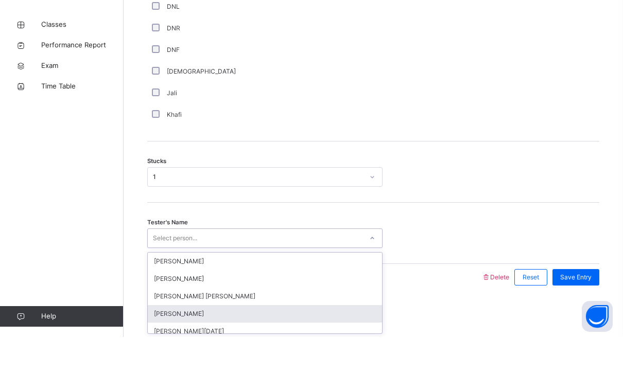
scroll to position [731, 0]
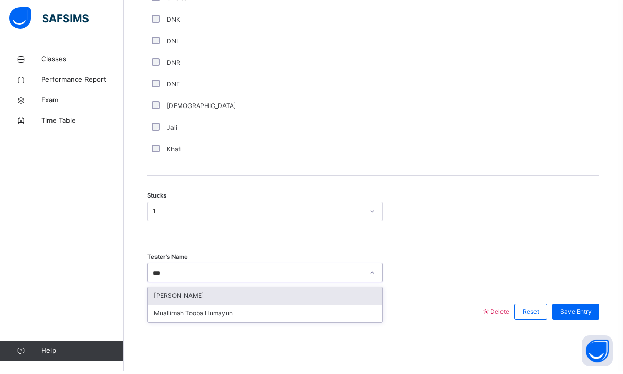
type input "***"
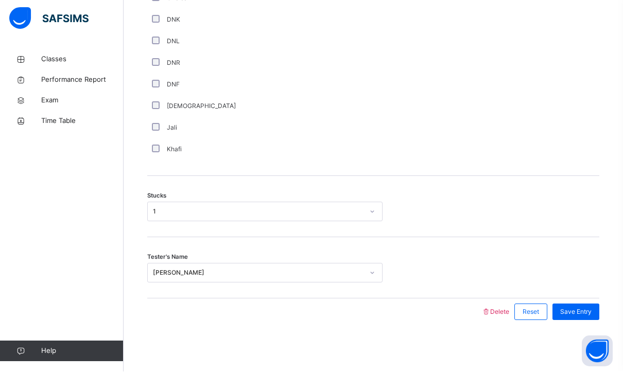
scroll to position [698, 0]
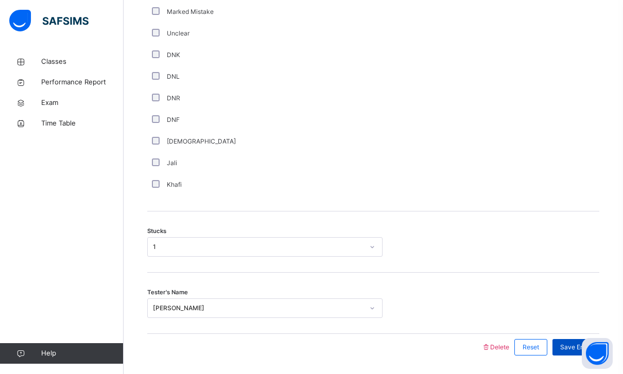
click at [567, 352] on div "Save Entry" at bounding box center [576, 347] width 47 height 16
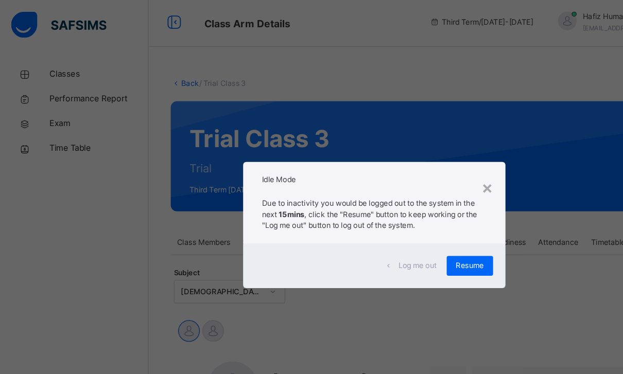
scroll to position [2, 0]
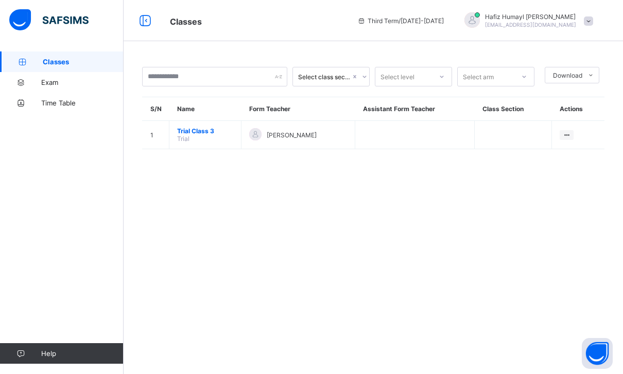
click at [558, 119] on th "Actions" at bounding box center [578, 109] width 53 height 24
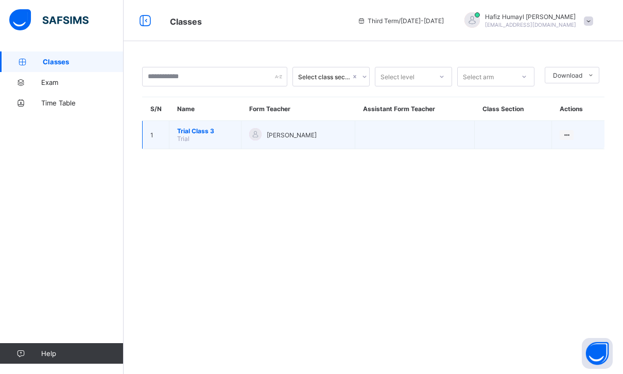
click at [578, 136] on td "View Class" at bounding box center [578, 135] width 53 height 28
click at [551, 153] on div "View Class" at bounding box center [553, 155] width 32 height 10
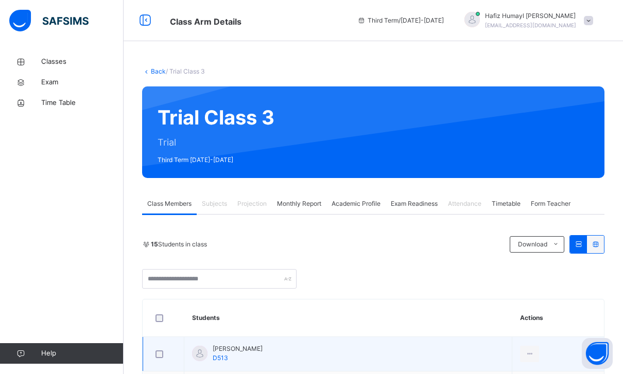
click at [475, 341] on td "Ameer Al Majzoub D513" at bounding box center [348, 354] width 328 height 35
